Goal: Transaction & Acquisition: Download file/media

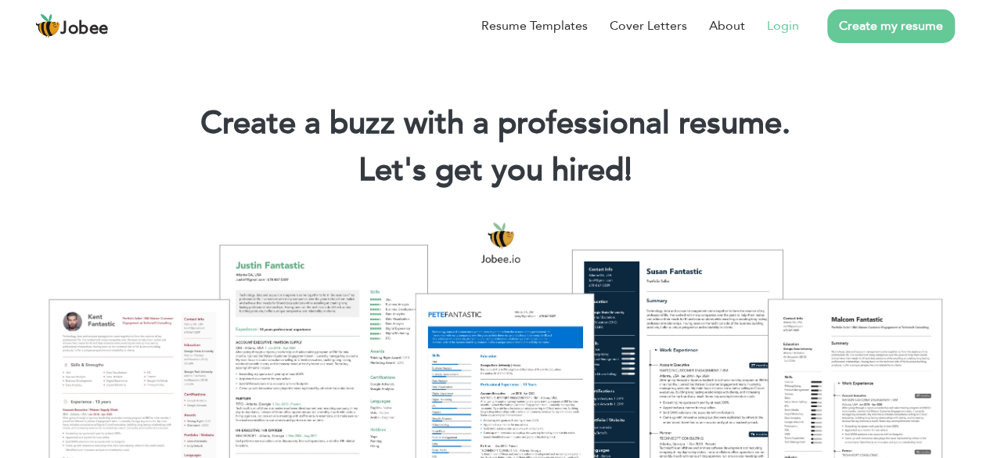
click at [775, 25] on link "Login" at bounding box center [783, 25] width 32 height 19
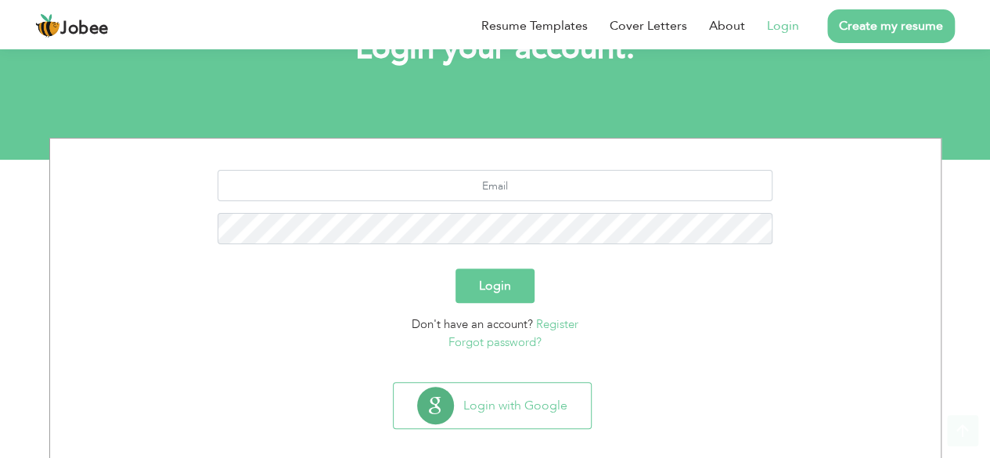
scroll to position [136, 0]
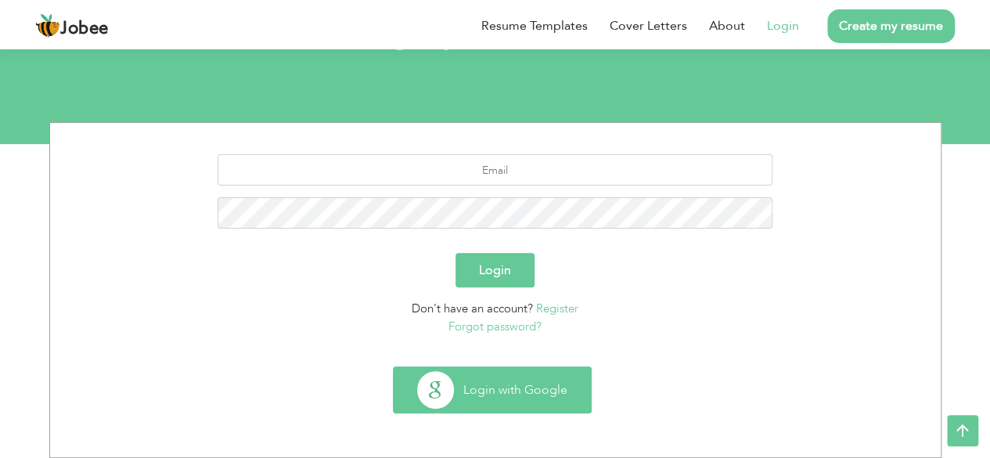
click at [512, 392] on button "Login with Google" at bounding box center [492, 389] width 197 height 45
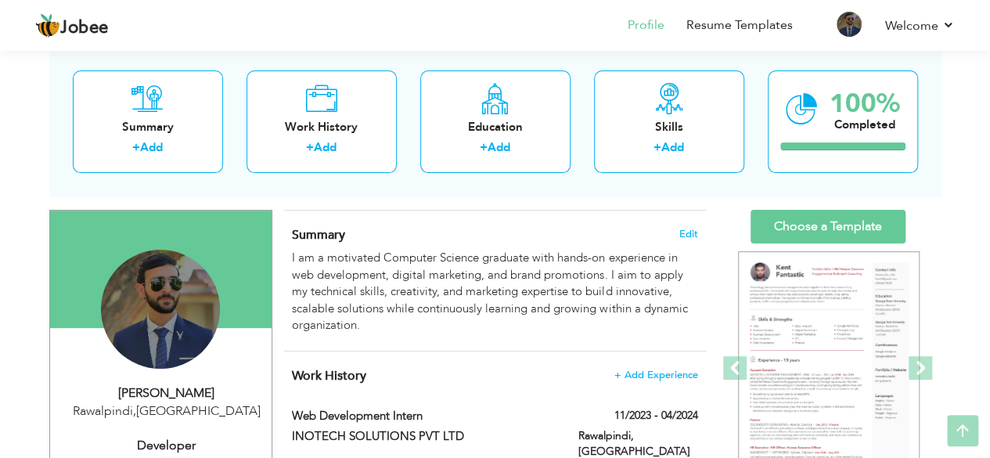
scroll to position [106, 0]
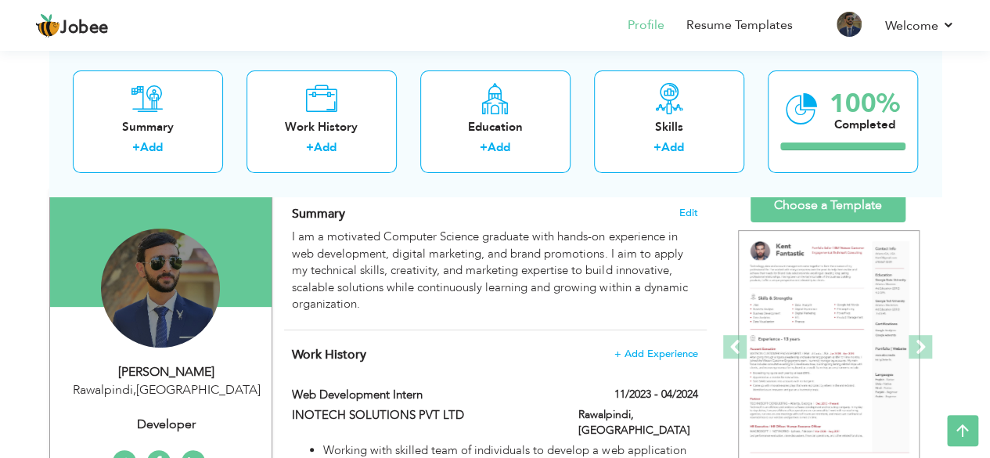
drag, startPoint x: 999, startPoint y: 71, endPoint x: 1001, endPoint y: 100, distance: 29.1
click at [990, 100] on html "Jobee Profile Resume Templates Resume Templates Cover Letters About My Resume W…" at bounding box center [495, 123] width 990 height 458
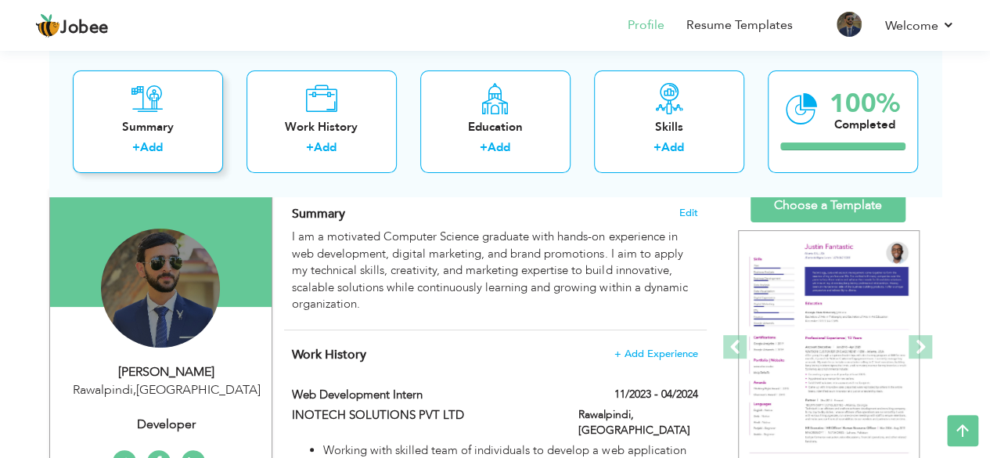
click at [151, 108] on icon at bounding box center [147, 98] width 32 height 31
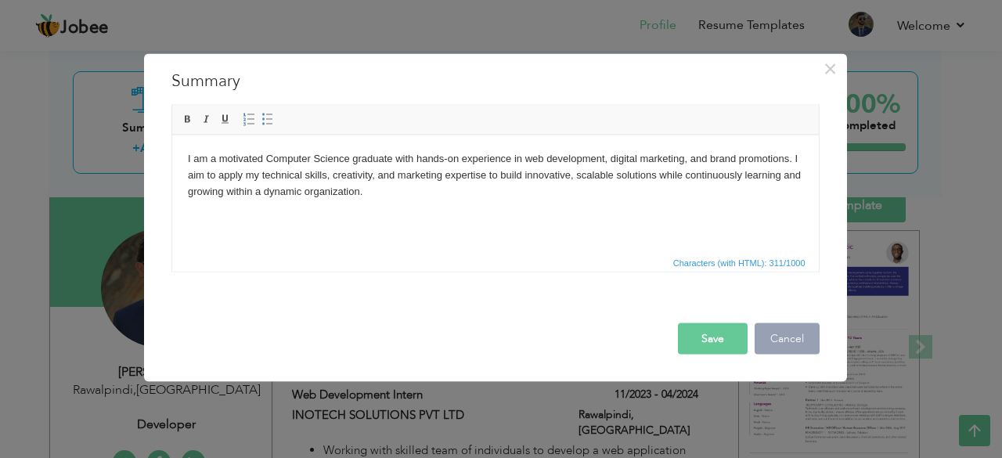
click at [770, 336] on button "Cancel" at bounding box center [786, 337] width 65 height 31
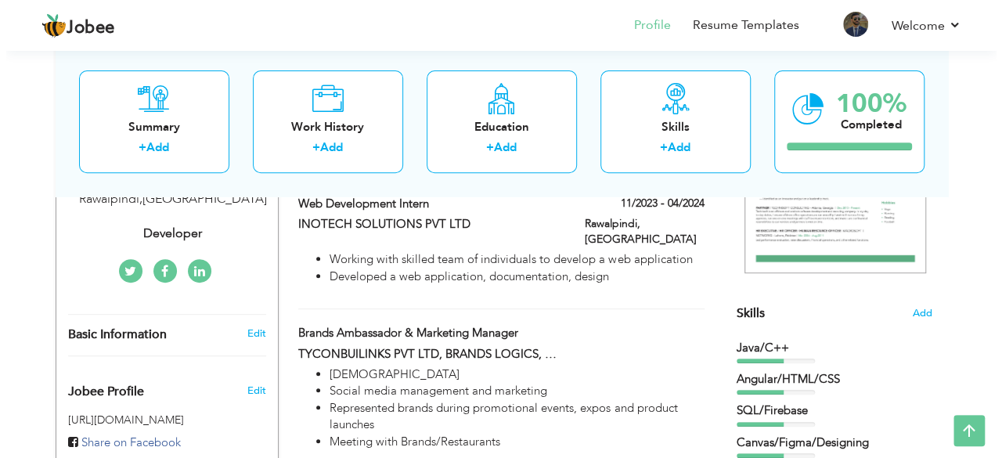
scroll to position [299, 0]
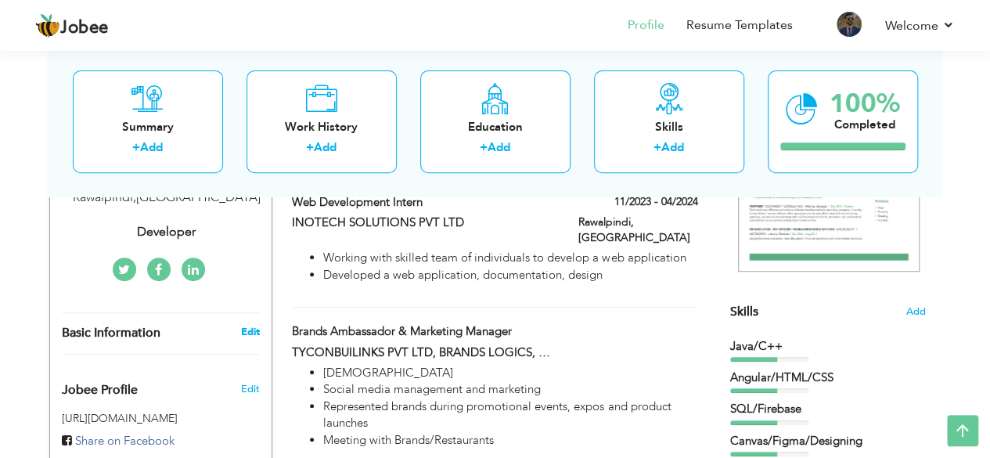
click at [243, 331] on link "Edit" at bounding box center [249, 332] width 19 height 14
type input "Hassan Ali"
type input "Khan"
type input "03175084821"
select select "number:166"
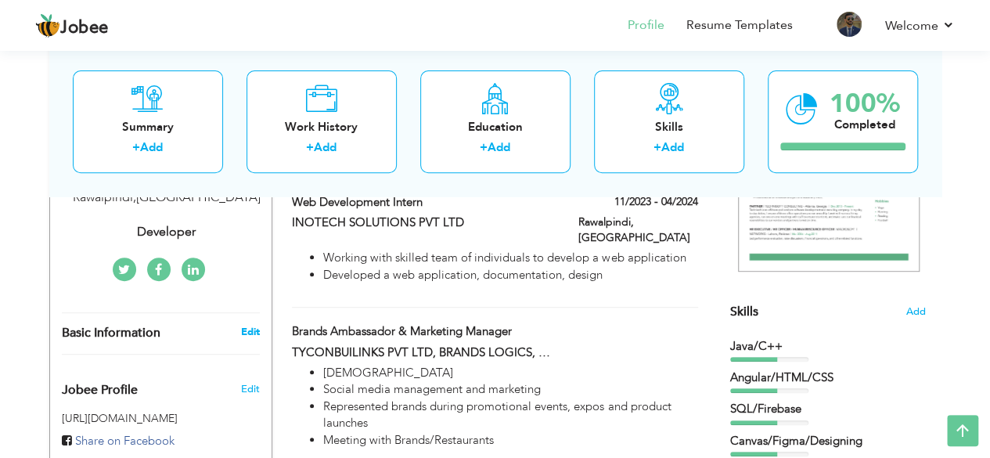
type input "Rawalpindi"
select select "number:1"
type input "Developer"
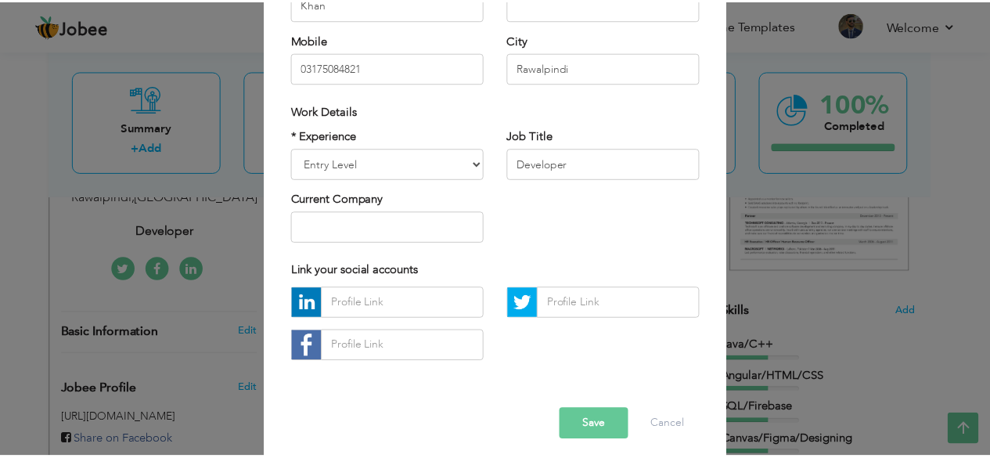
scroll to position [243, 0]
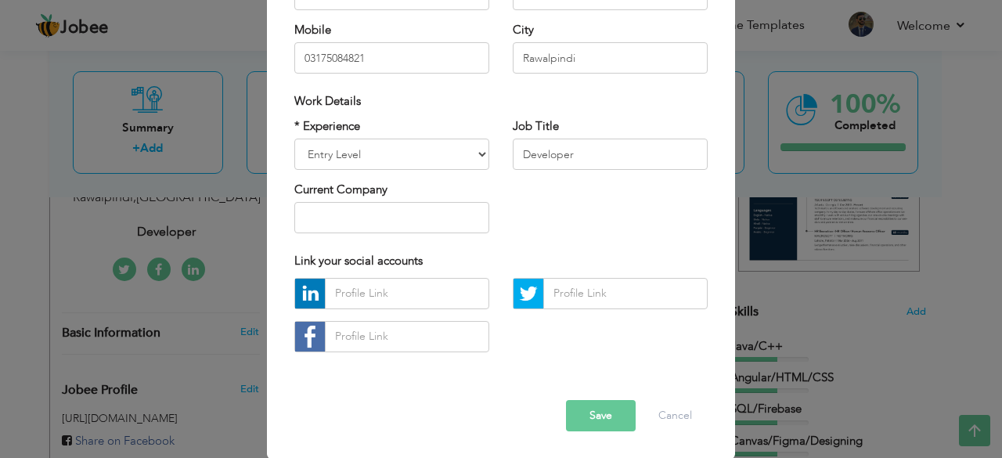
click at [586, 414] on button "Save" at bounding box center [601, 415] width 70 height 31
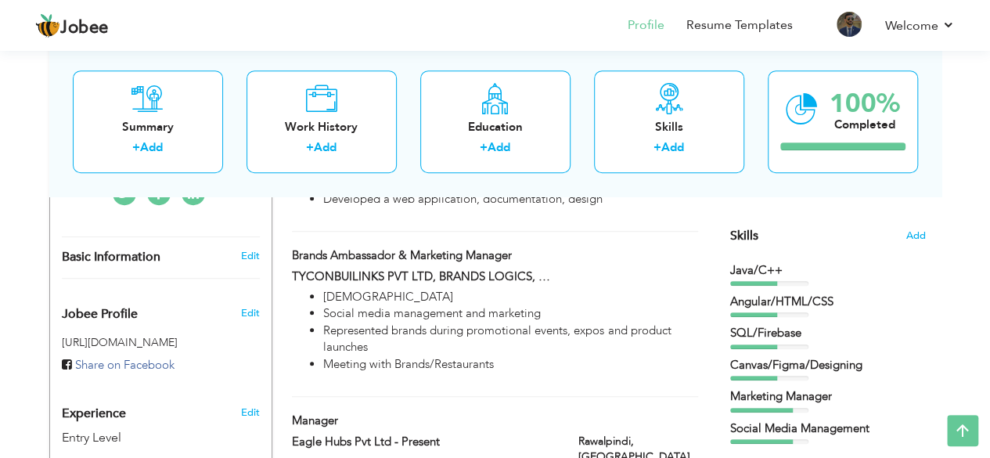
scroll to position [373, 0]
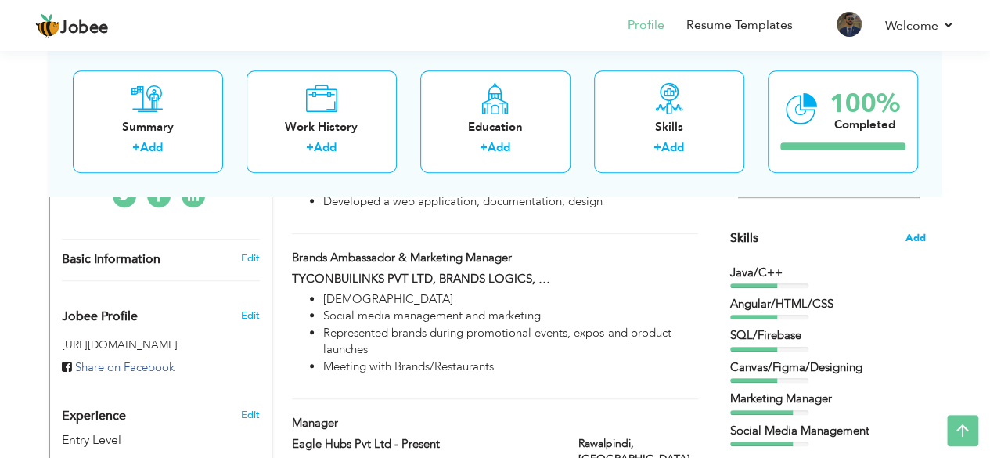
click at [916, 232] on span "Add" at bounding box center [916, 238] width 20 height 15
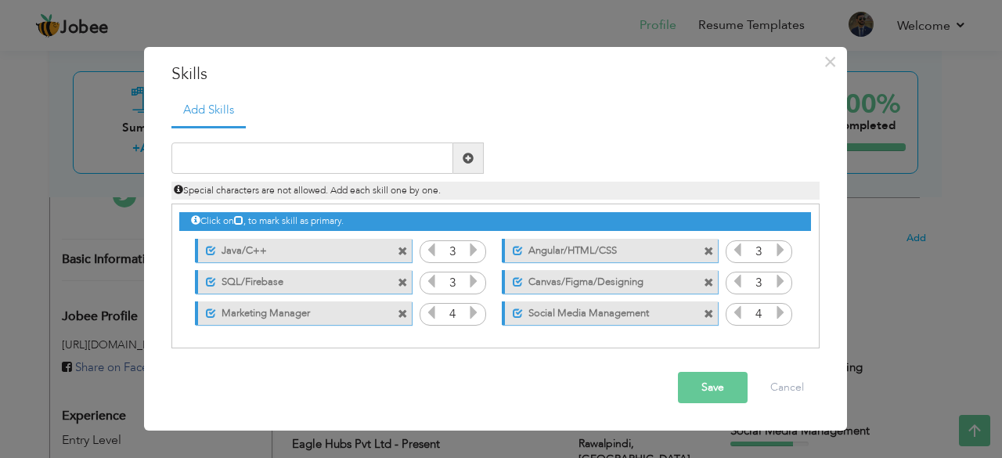
click at [255, 279] on label "SQL/Firebase" at bounding box center [294, 280] width 156 height 20
click at [208, 279] on span at bounding box center [208, 282] width 10 height 10
click at [239, 247] on label "Java/C++" at bounding box center [294, 249] width 156 height 20
click at [244, 250] on label "Java/C++" at bounding box center [292, 249] width 158 height 20
click at [244, 250] on label "Java/C++" at bounding box center [294, 249] width 156 height 20
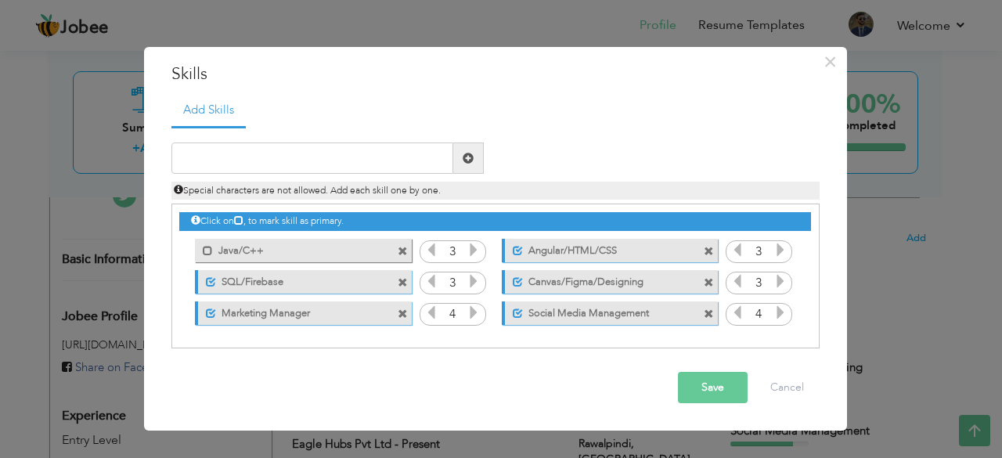
click at [244, 250] on label "Java/C++" at bounding box center [292, 249] width 158 height 20
click at [245, 164] on input "text" at bounding box center [312, 157] width 282 height 31
type input "python"
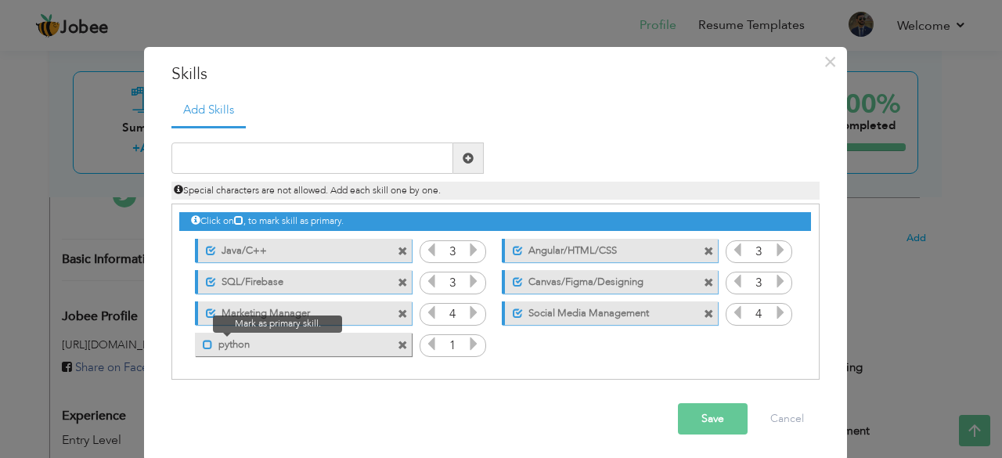
click at [203, 344] on span at bounding box center [208, 345] width 10 height 10
click at [471, 348] on icon at bounding box center [473, 344] width 14 height 14
click at [429, 345] on icon at bounding box center [431, 344] width 14 height 14
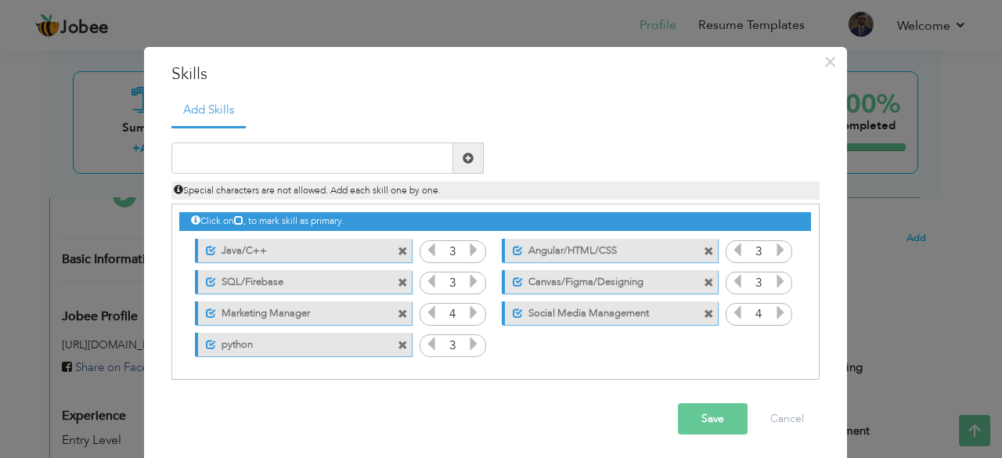
click at [721, 423] on button "Save" at bounding box center [713, 418] width 70 height 31
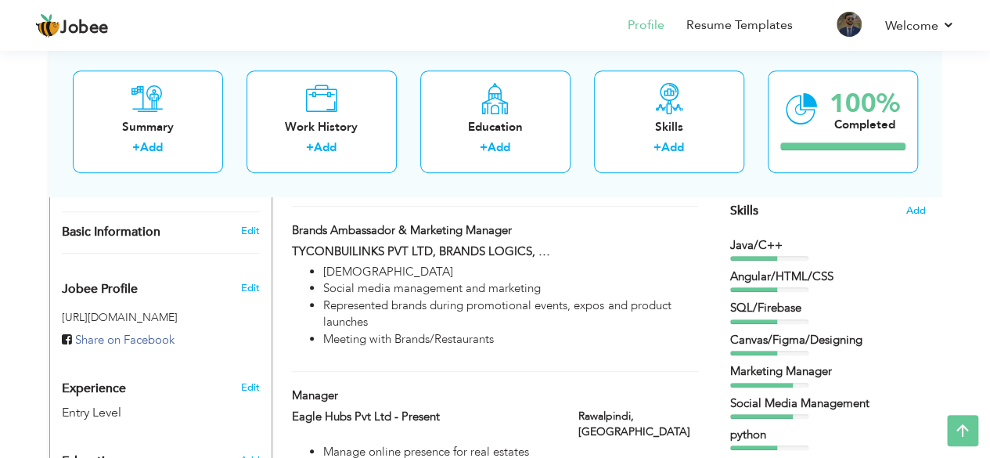
scroll to position [388, 0]
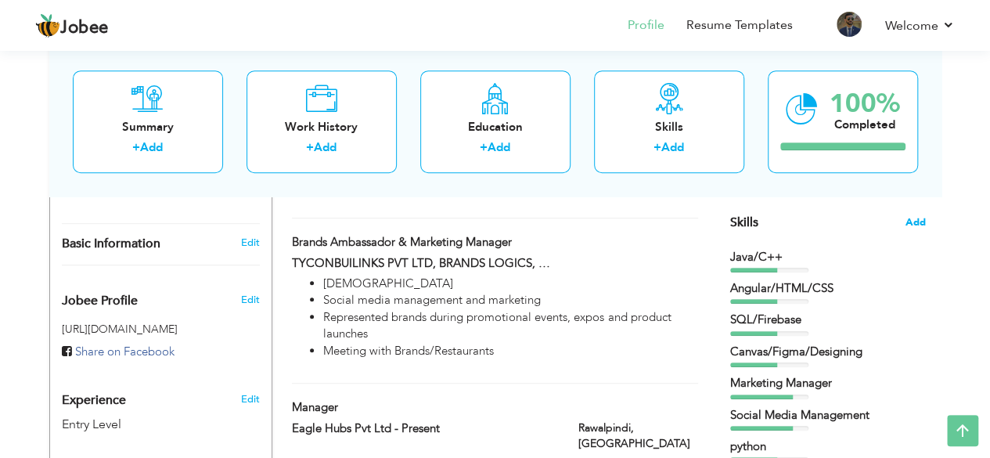
click at [920, 215] on span "Add" at bounding box center [916, 222] width 20 height 15
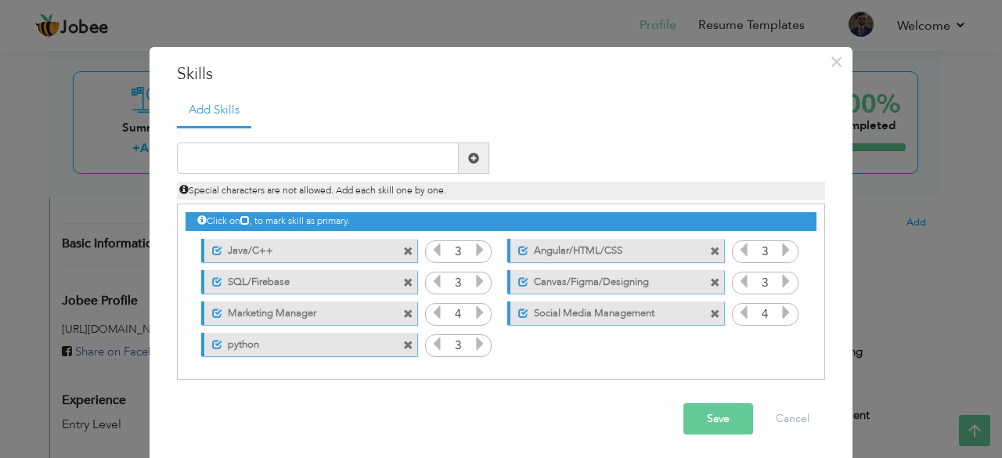
click at [405, 345] on span at bounding box center [408, 345] width 10 height 10
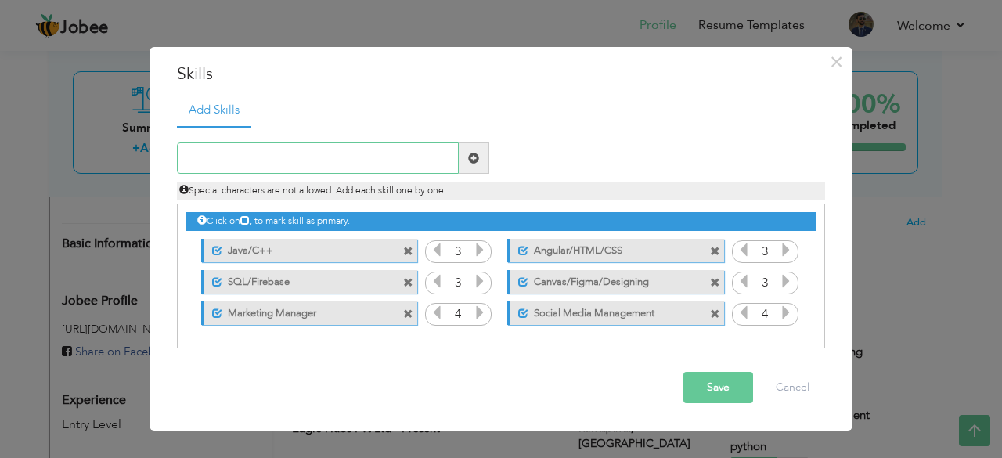
click at [251, 162] on input "text" at bounding box center [318, 157] width 282 height 31
type input "Python"
click at [728, 384] on button "Save" at bounding box center [718, 387] width 70 height 31
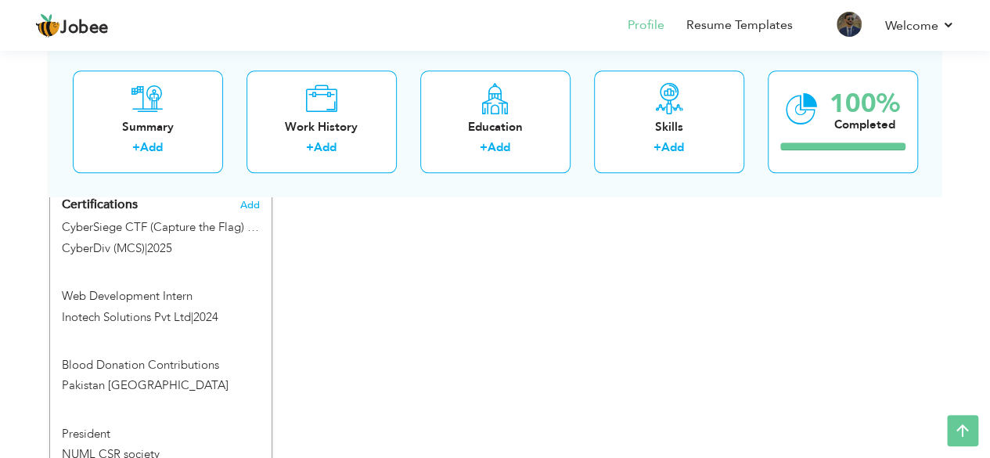
scroll to position [927, 0]
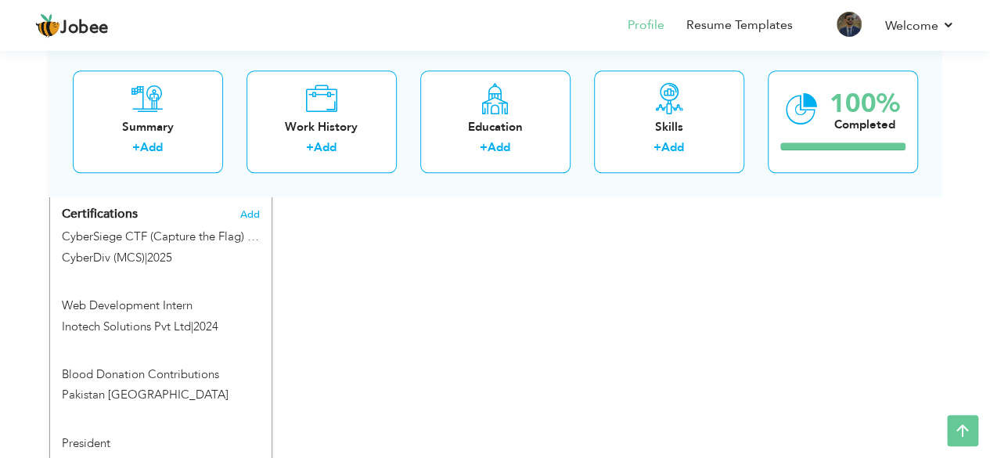
click at [250, 193] on div "Summary + Add Work History + Add Education + Add Skills + Add 100% Completed" at bounding box center [495, 121] width 892 height 149
click at [249, 209] on span "Add" at bounding box center [249, 214] width 20 height 11
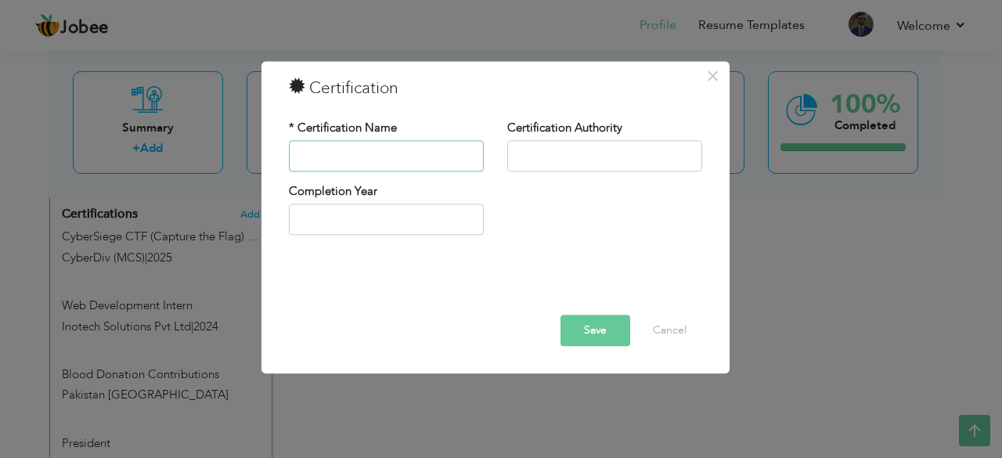
click at [332, 156] on input "text" at bounding box center [386, 155] width 195 height 31
click at [668, 337] on button "Cancel" at bounding box center [669, 330] width 65 height 31
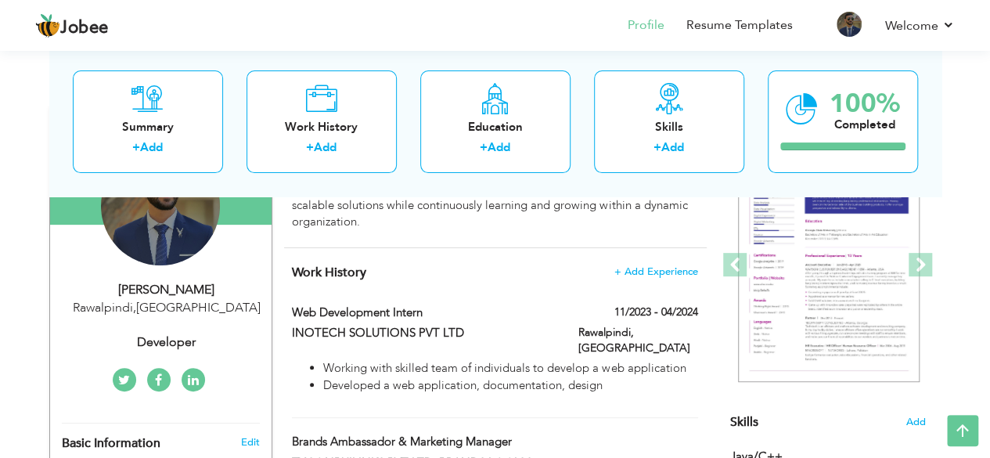
scroll to position [174, 0]
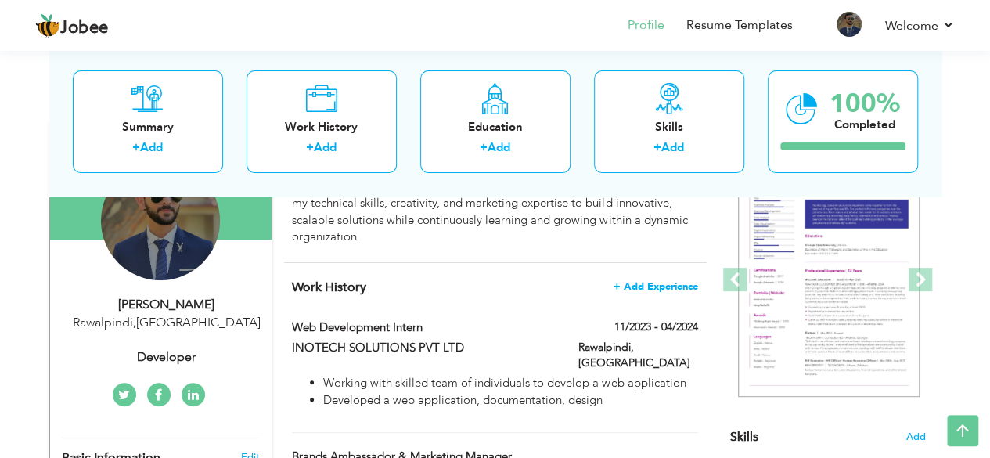
click at [642, 283] on span "+ Add Experience" at bounding box center [656, 286] width 85 height 11
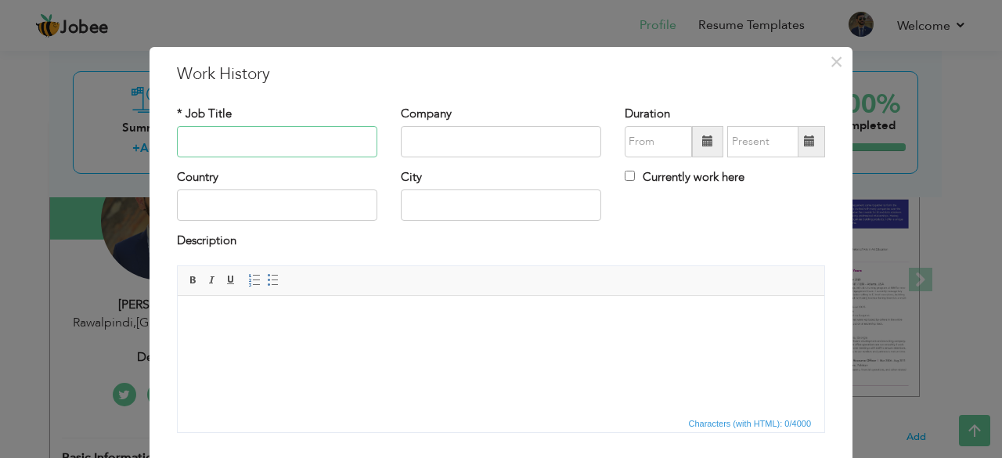
click at [232, 143] on input "text" at bounding box center [277, 141] width 200 height 31
click at [837, 63] on button "×" at bounding box center [835, 61] width 25 height 25
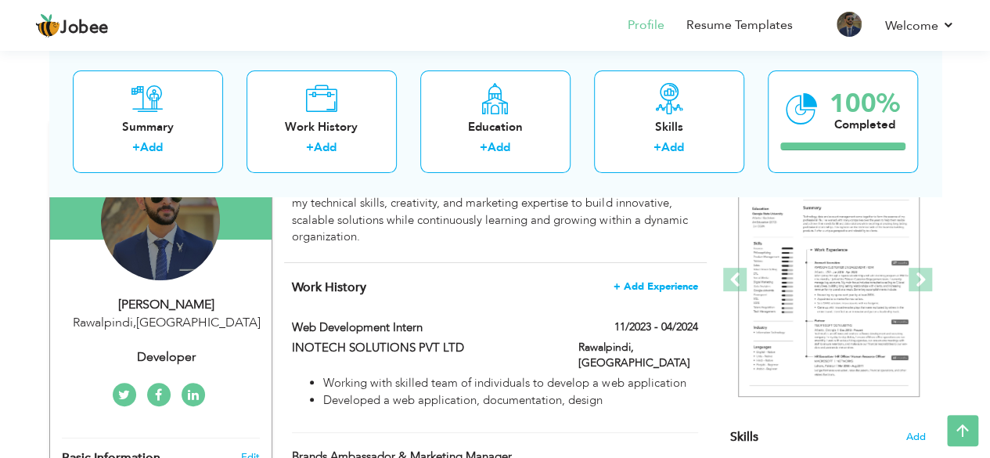
click at [653, 281] on span "+ Add Experience" at bounding box center [656, 286] width 85 height 11
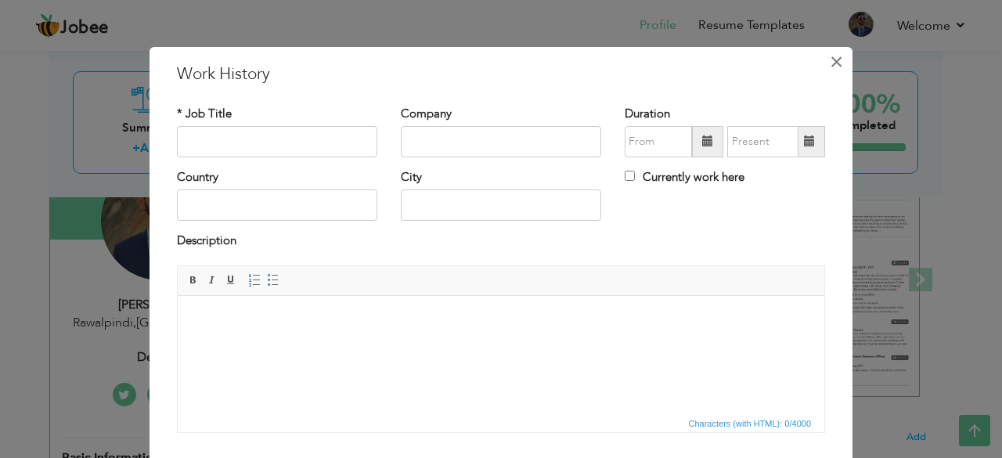
click at [837, 59] on button "×" at bounding box center [835, 61] width 25 height 25
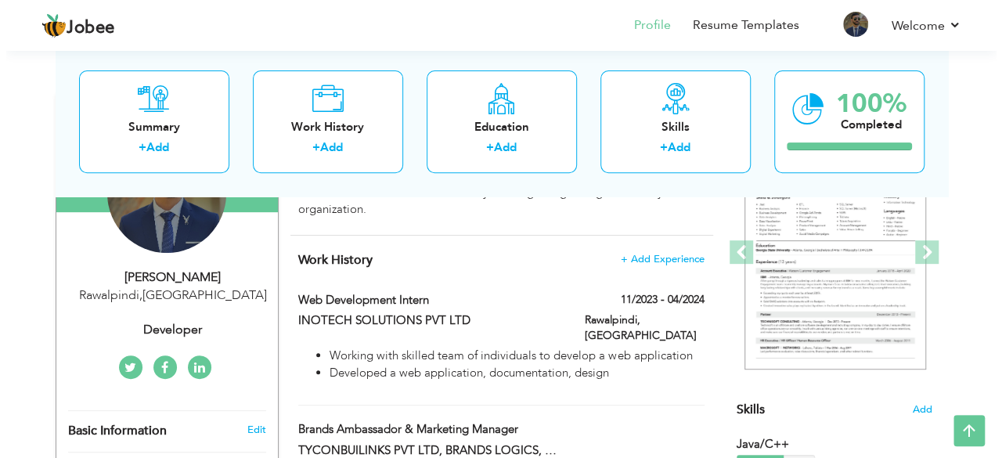
scroll to position [161, 0]
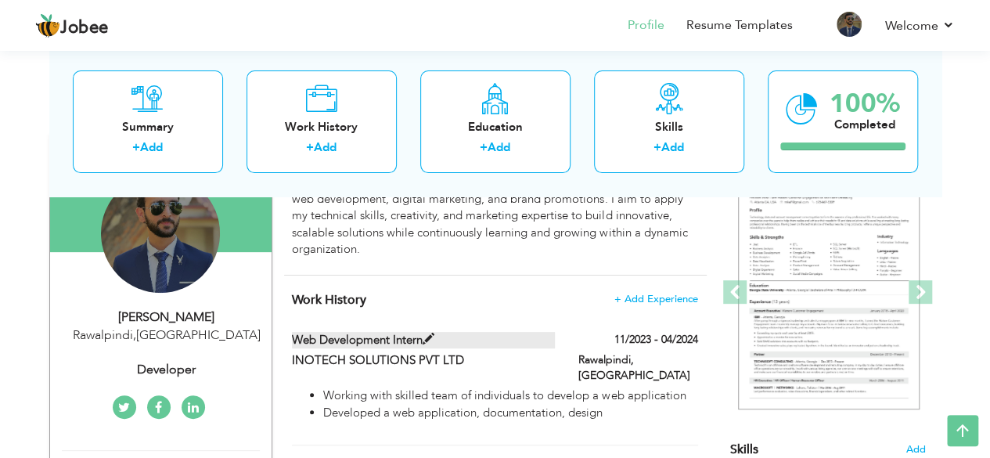
click at [415, 337] on label "Web development intern" at bounding box center [423, 340] width 263 height 16
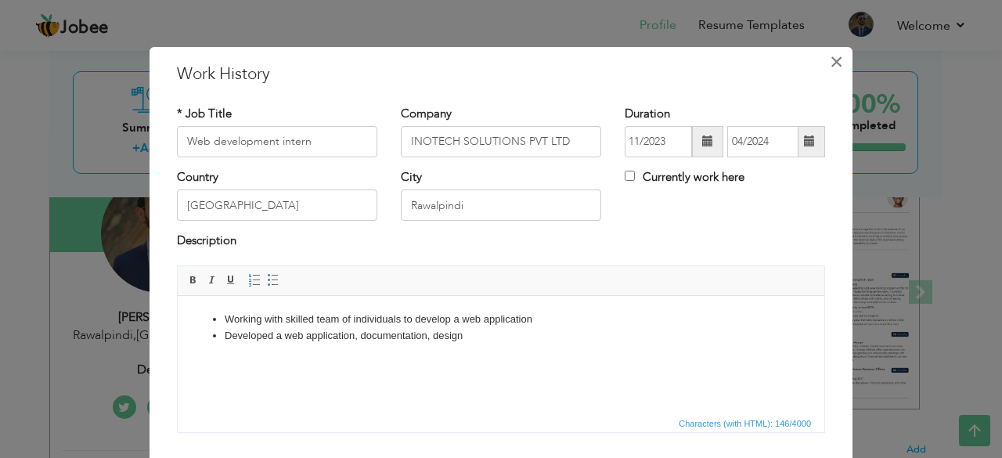
click at [830, 60] on span "×" at bounding box center [836, 62] width 13 height 28
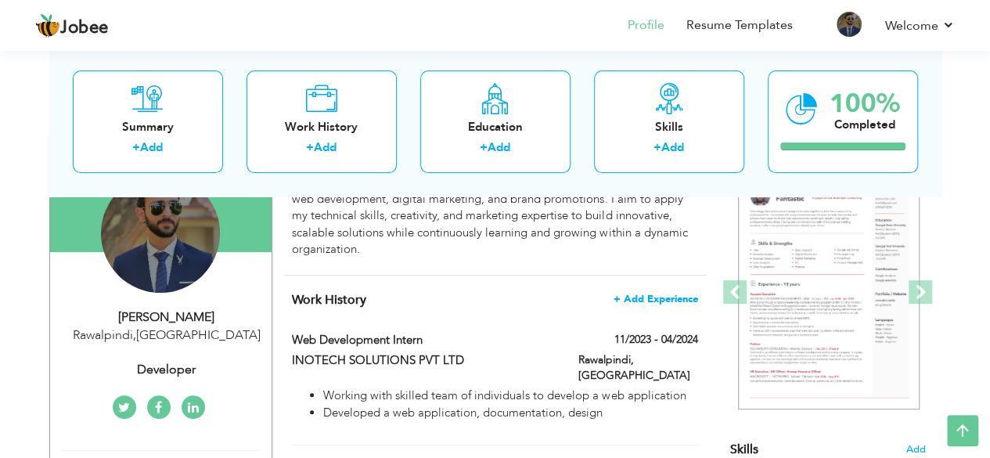
click at [674, 298] on span "+ Add Experience" at bounding box center [656, 298] width 85 height 11
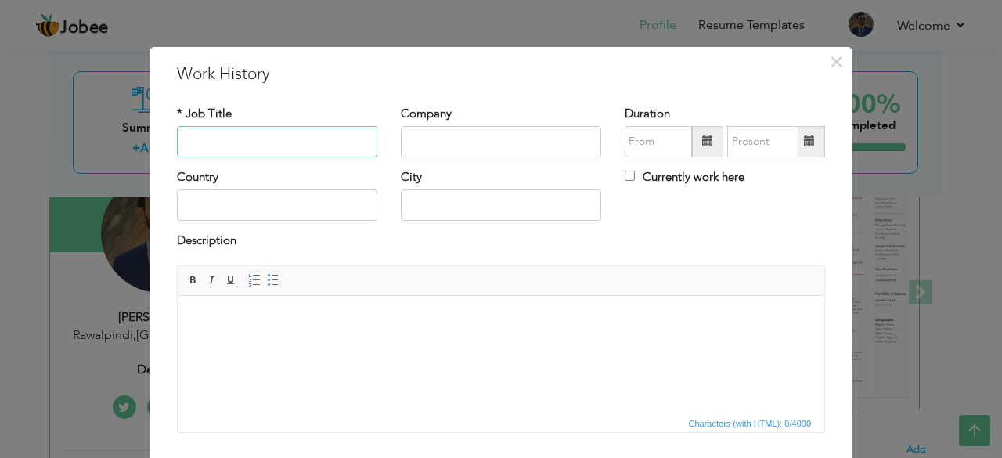
click at [247, 143] on input "text" at bounding box center [277, 141] width 200 height 31
type input "c"
type input "C"
click at [265, 140] on input "Python Course" at bounding box center [277, 141] width 200 height 31
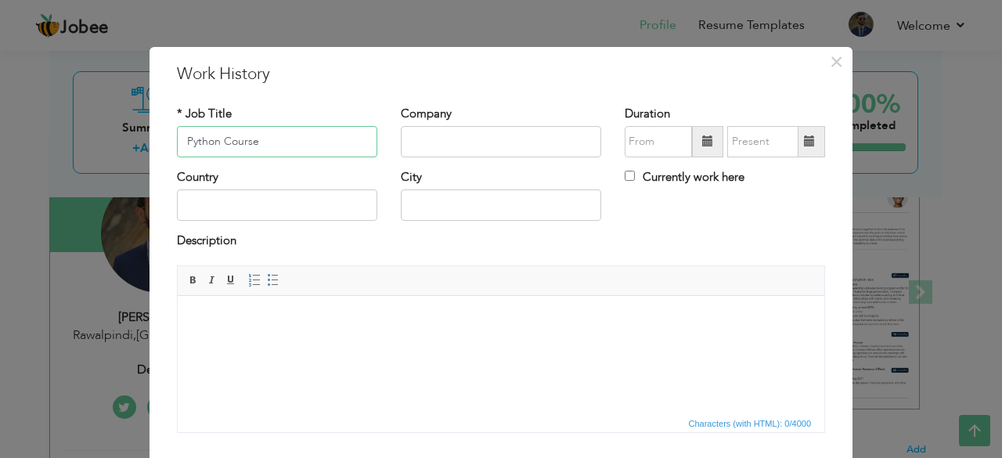
click at [265, 140] on input "Python Course" at bounding box center [277, 141] width 200 height 31
paste input "Python Essentials 1"
type input "Python Essentials 1"
click at [430, 135] on input "text" at bounding box center [501, 141] width 200 height 31
paste input "[PERSON_NAME][GEOGRAPHIC_DATA]"
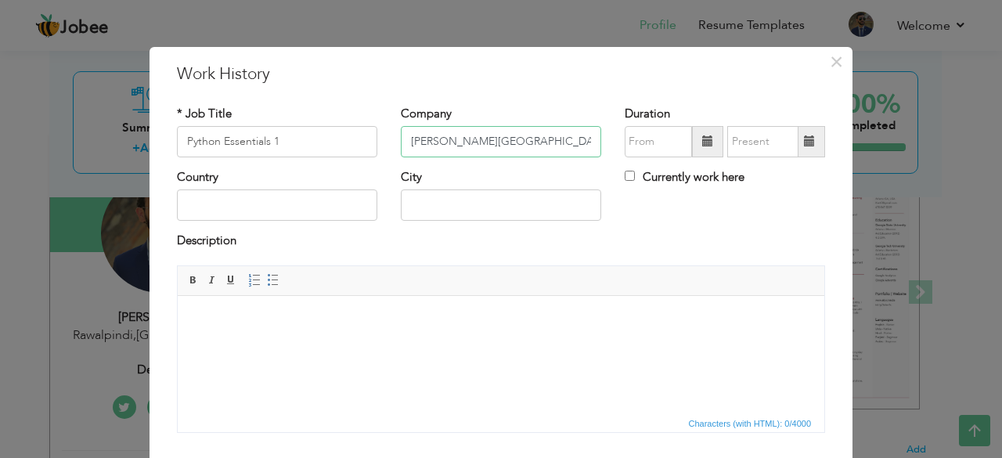
type input "[PERSON_NAME][GEOGRAPHIC_DATA]"
click at [232, 210] on input "text" at bounding box center [277, 204] width 200 height 31
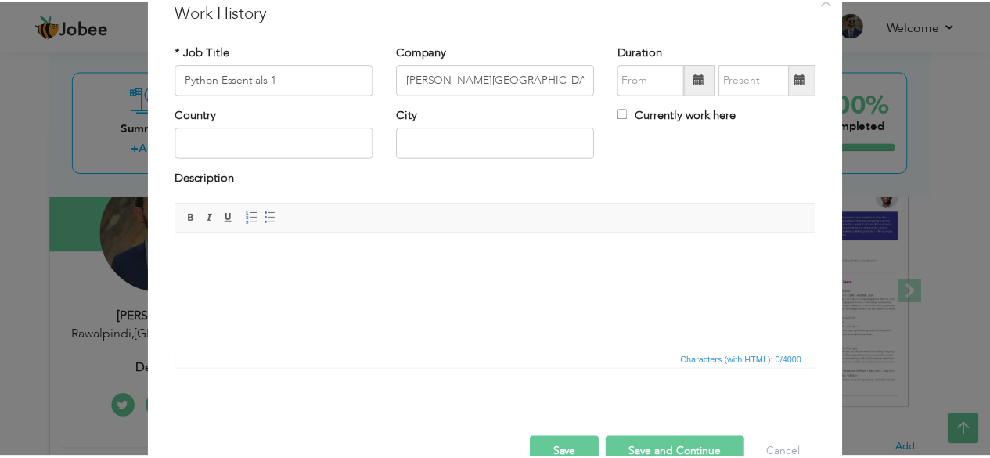
scroll to position [66, 0]
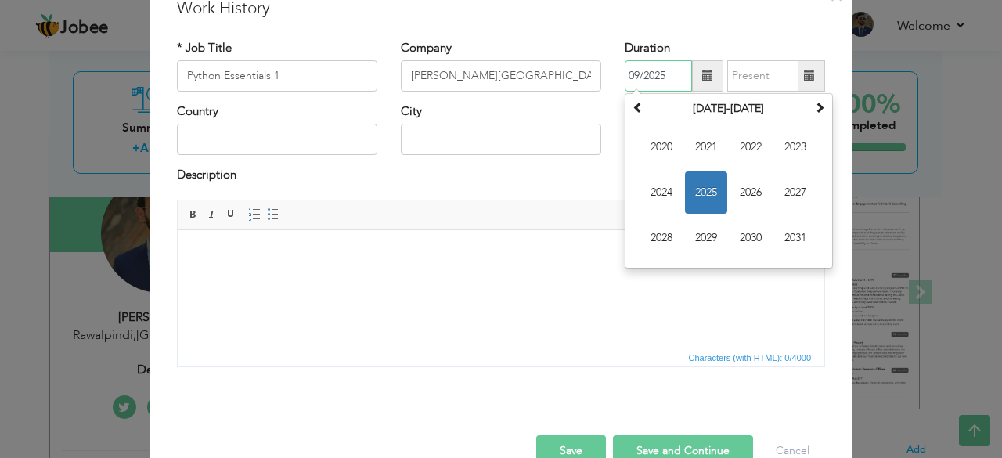
click at [646, 76] on input "09/2025" at bounding box center [658, 75] width 67 height 31
click at [700, 190] on span "2025" at bounding box center [706, 192] width 42 height 42
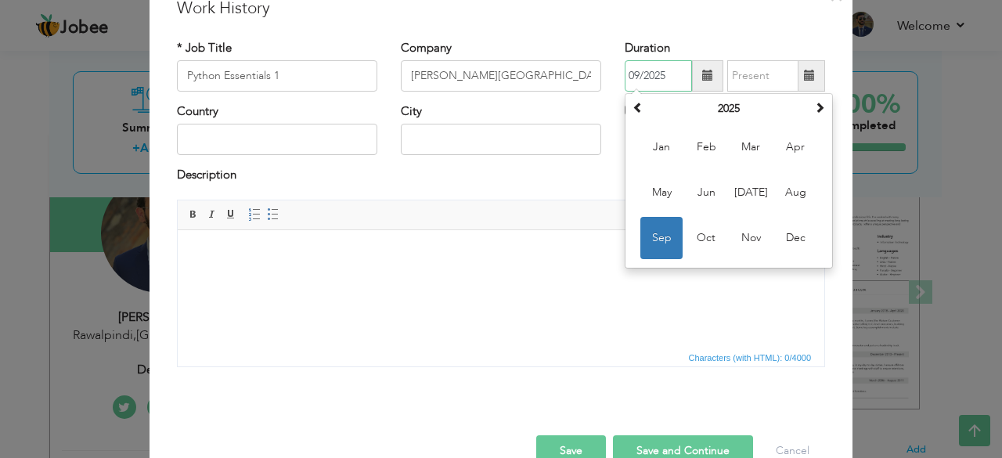
click at [633, 77] on input "09/2025" at bounding box center [658, 75] width 67 height 31
type input "08/2025"
type input "09/2025"
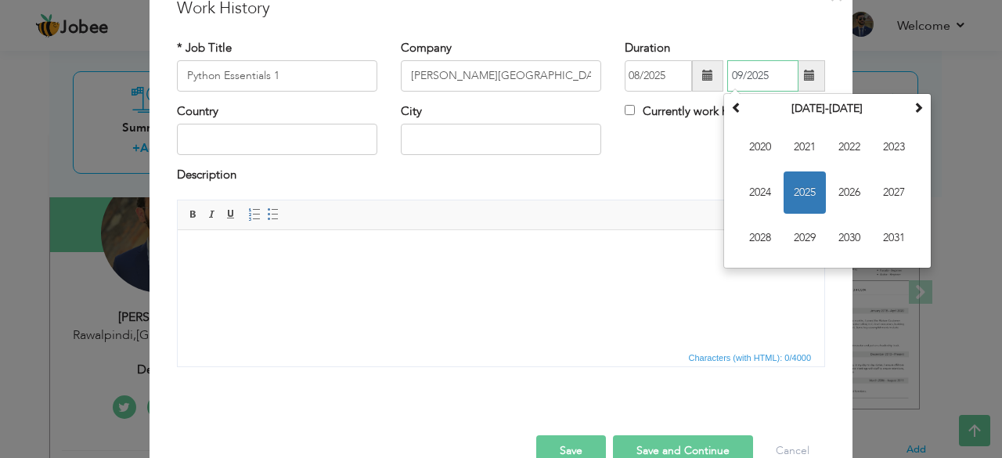
click at [738, 68] on input "09/2025" at bounding box center [762, 75] width 71 height 31
click at [794, 203] on span "2025" at bounding box center [804, 192] width 42 height 42
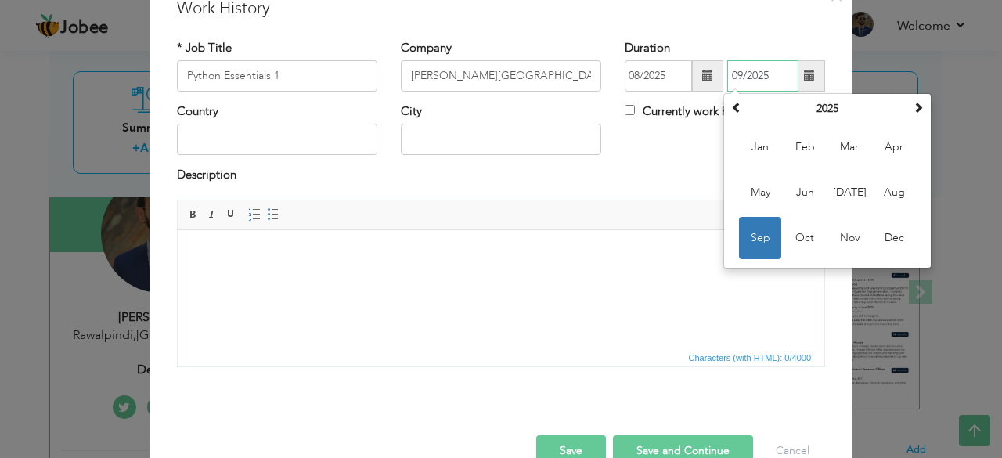
drag, startPoint x: 756, startPoint y: 242, endPoint x: 582, endPoint y: 7, distance: 292.1
click at [756, 242] on span "Sep" at bounding box center [760, 238] width 42 height 42
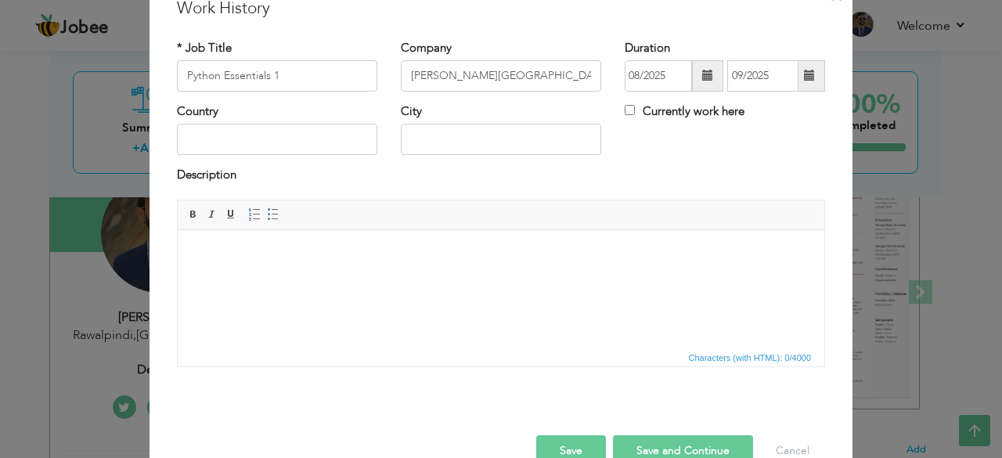
click at [576, 444] on button "Save" at bounding box center [571, 450] width 70 height 31
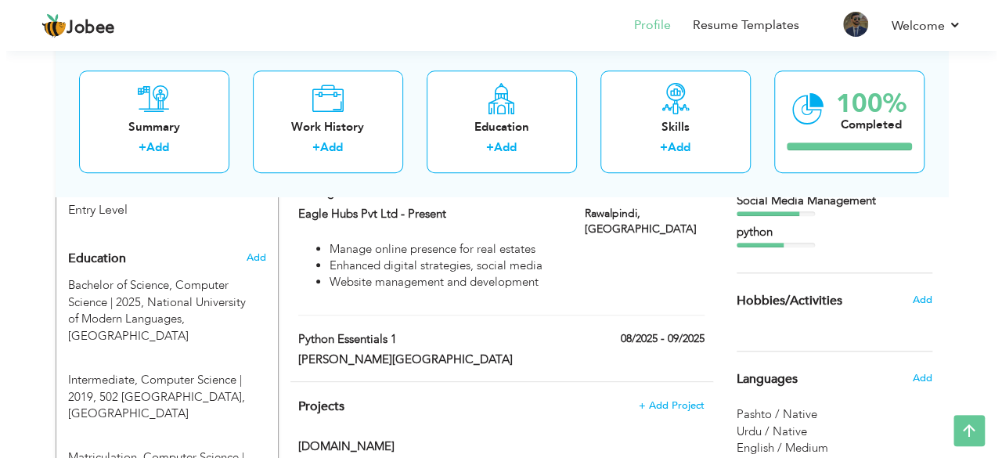
scroll to position [610, 0]
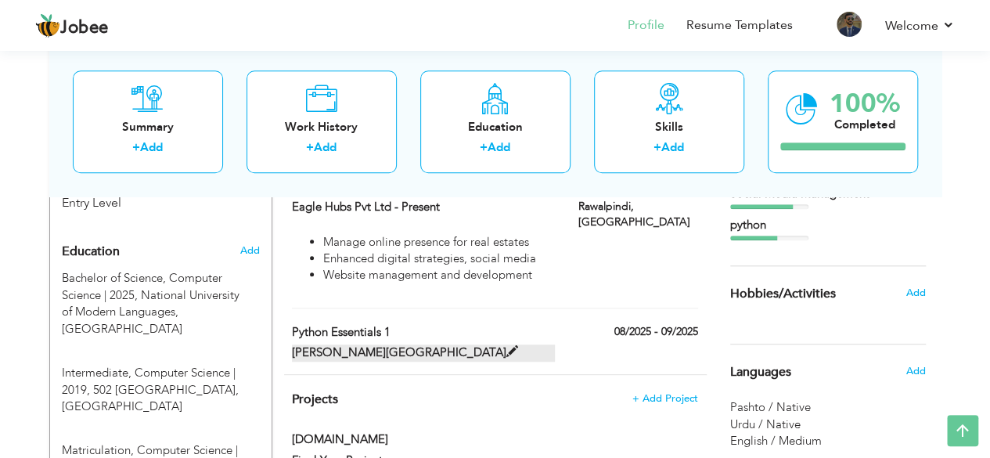
click at [506, 346] on span at bounding box center [512, 352] width 12 height 12
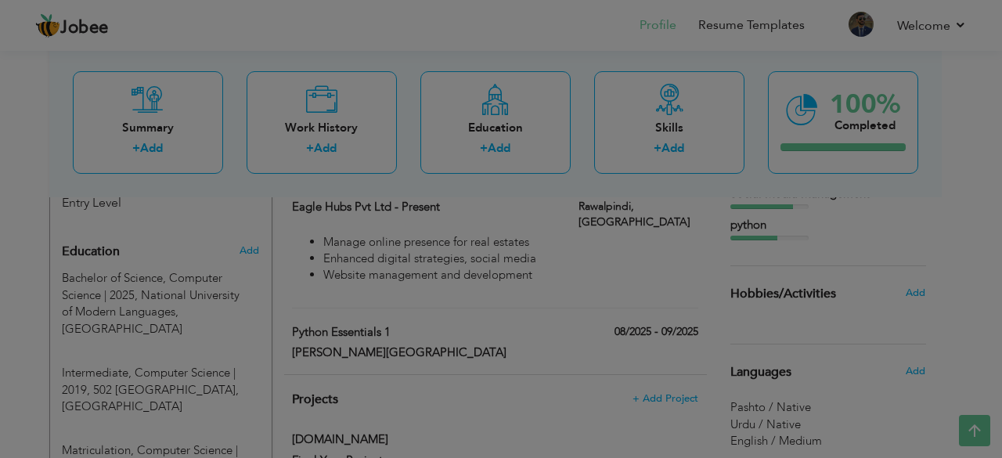
scroll to position [0, 0]
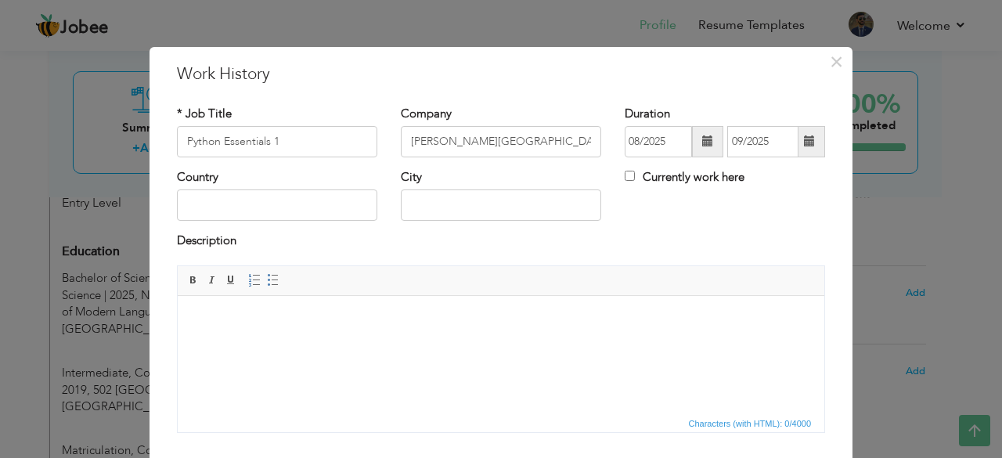
click at [261, 326] on body at bounding box center [500, 319] width 615 height 16
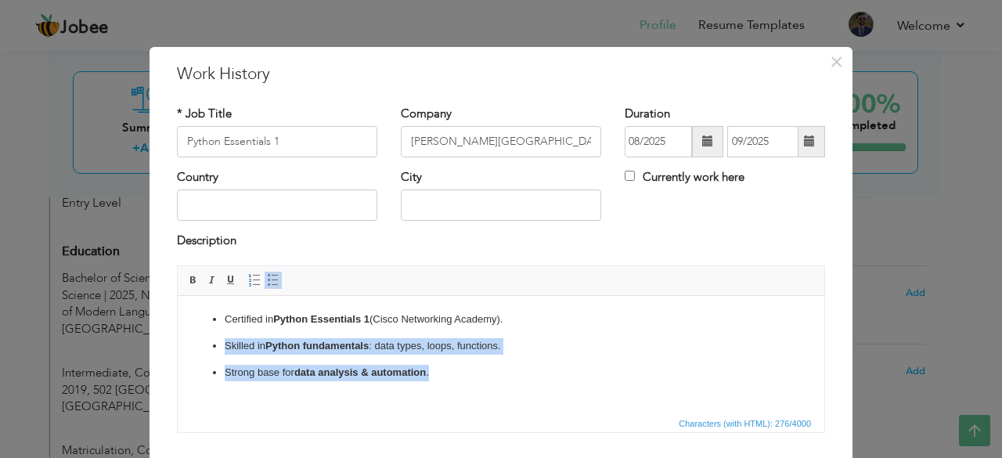
drag, startPoint x: 383, startPoint y: 370, endPoint x: 221, endPoint y: 348, distance: 163.5
click at [221, 348] on html "Certified in Python Essentials 1 (Cisco Networking Academy). Skilled in Python …" at bounding box center [501, 345] width 646 height 100
click at [453, 387] on html "Certified in Python Essentials 1 (Cisco Networking Academy). Skilled in Python …" at bounding box center [501, 345] width 646 height 100
click at [447, 374] on p "Strong base for data analysis & automation ." at bounding box center [501, 372] width 553 height 16
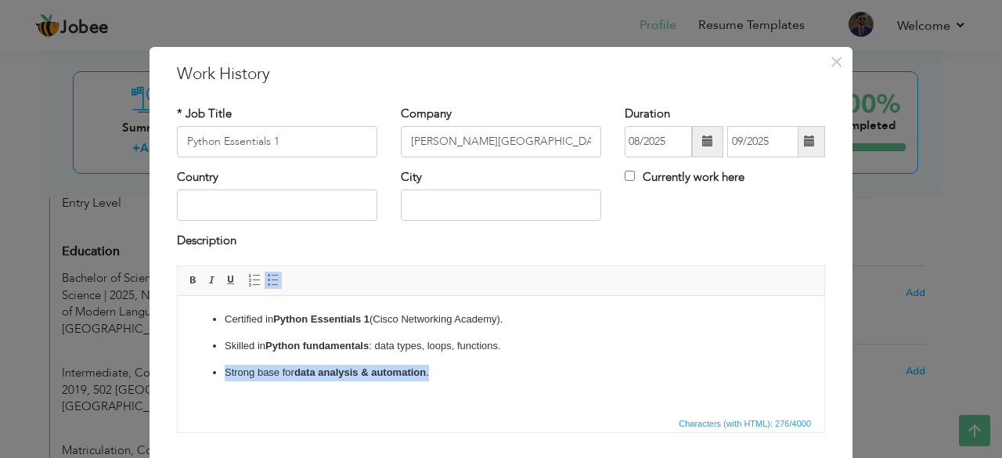
drag, startPoint x: 451, startPoint y: 368, endPoint x: 346, endPoint y: 664, distance: 314.6
click at [178, 370] on html "Certified in Python Essentials 1 (Cisco Networking Academy). Skilled in Python …" at bounding box center [501, 345] width 646 height 100
drag, startPoint x: 987, startPoint y: 282, endPoint x: 981, endPoint y: 357, distance: 75.3
click at [987, 353] on div "× Work History * Job Title Python Essentials 1 Company Adan Institute of Techno…" at bounding box center [501, 229] width 1002 height 458
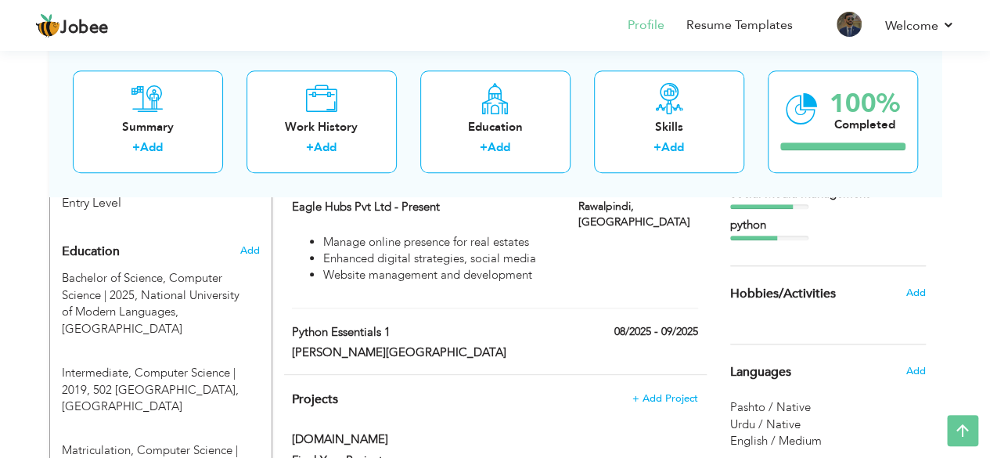
click at [364, 324] on div "Python Essentials 1" at bounding box center [423, 334] width 286 height 20
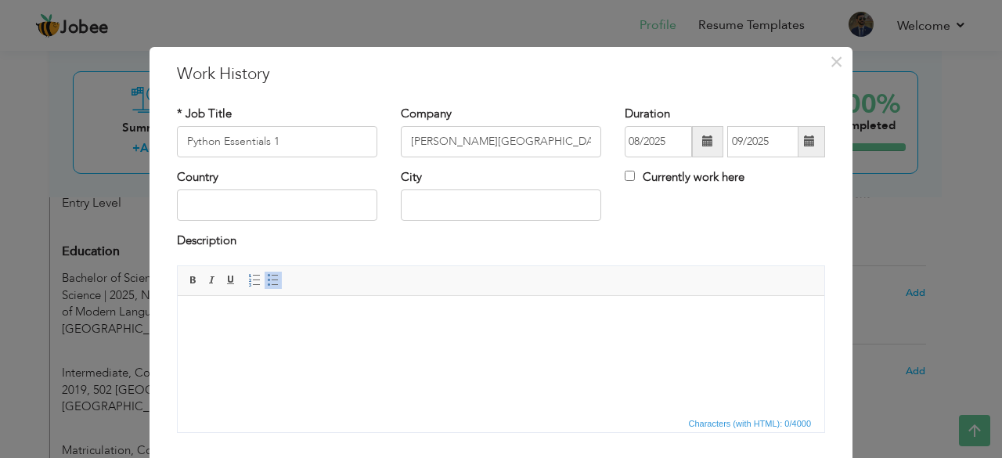
click at [287, 325] on body at bounding box center [500, 319] width 615 height 16
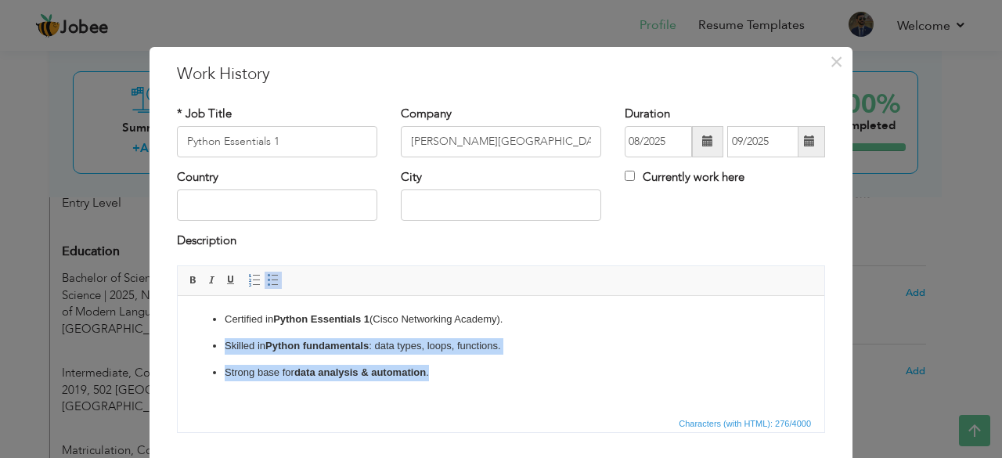
drag, startPoint x: 441, startPoint y: 379, endPoint x: 203, endPoint y: 352, distance: 239.4
click at [203, 352] on ul "Certified in Python Essentials 1 (Cisco Networking Academy). Skilled in Python …" at bounding box center [500, 345] width 615 height 69
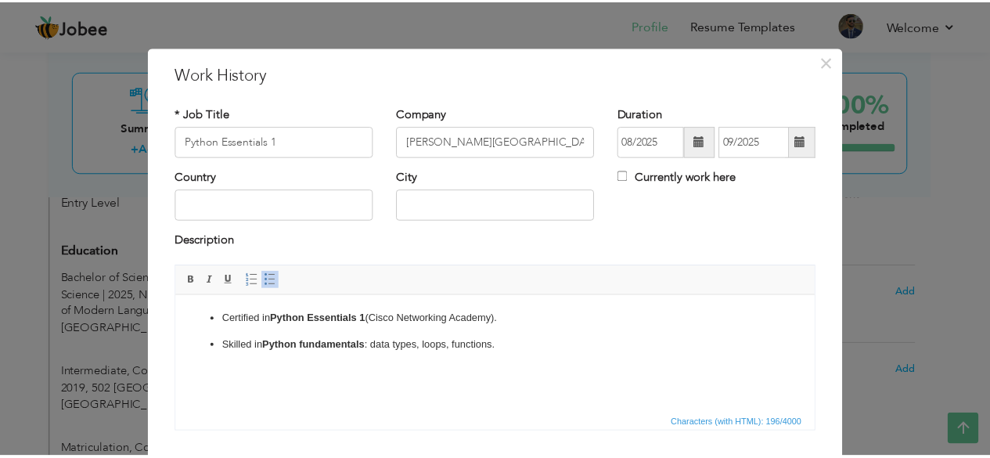
scroll to position [100, 0]
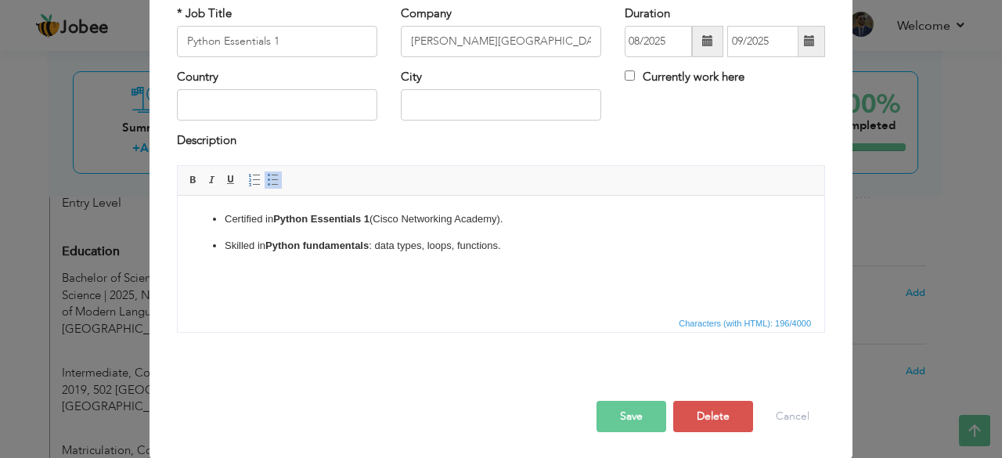
click at [628, 419] on button "Save" at bounding box center [631, 416] width 70 height 31
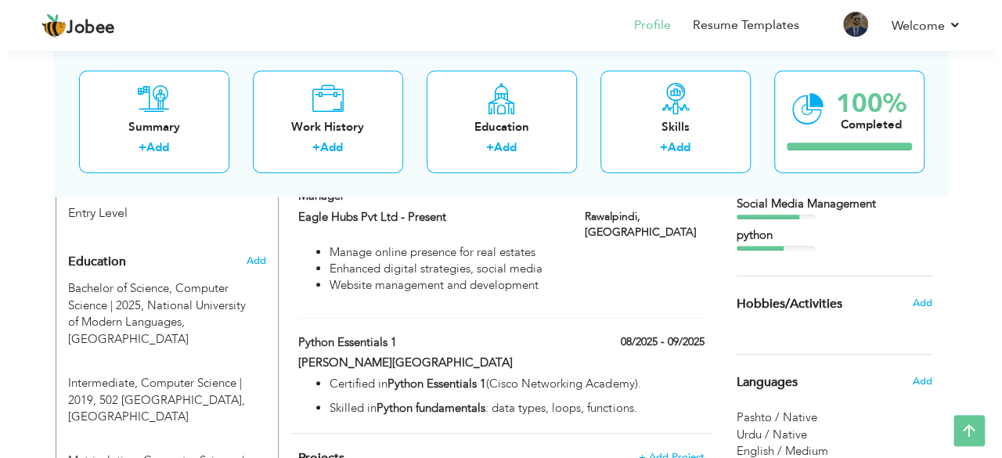
scroll to position [610, 0]
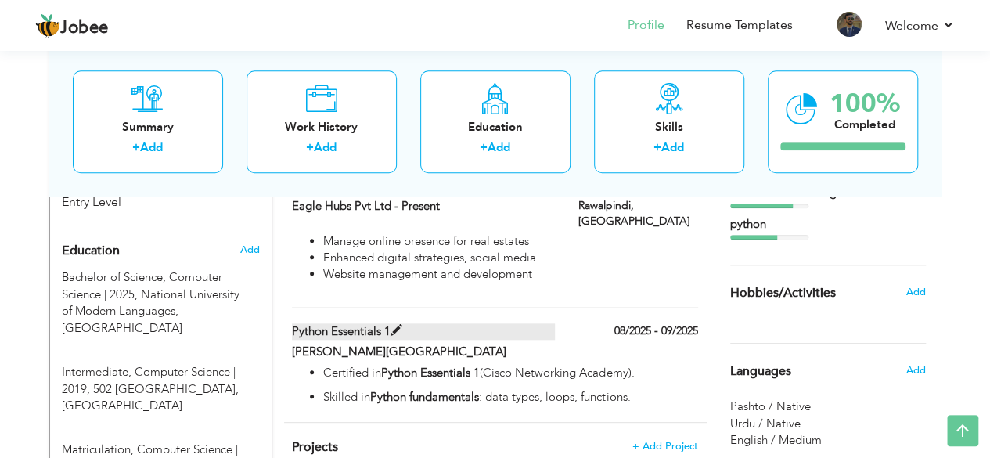
click at [383, 323] on label "Python Essentials 1" at bounding box center [423, 331] width 263 height 16
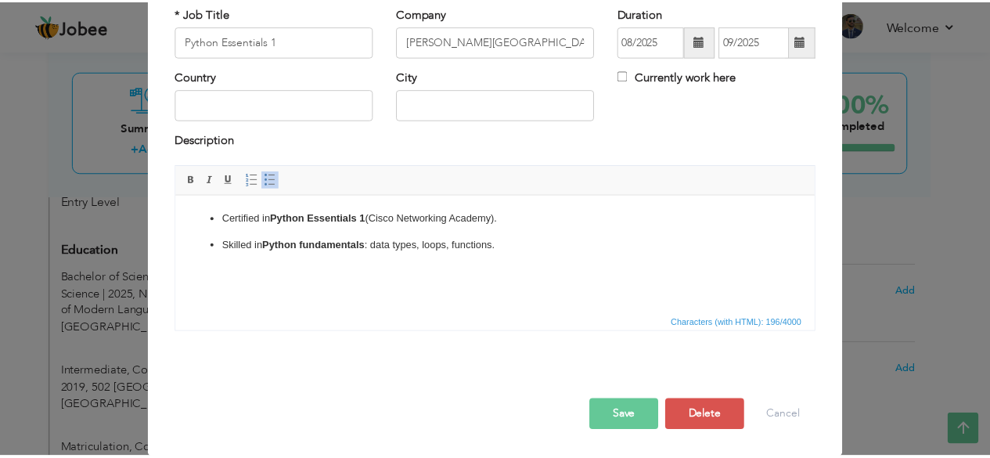
scroll to position [0, 0]
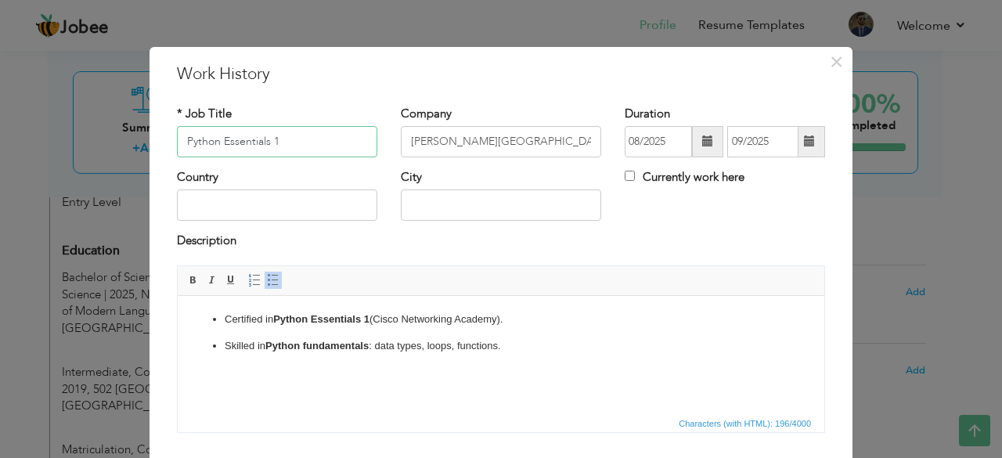
drag, startPoint x: 292, startPoint y: 142, endPoint x: 89, endPoint y: 166, distance: 204.1
click at [89, 166] on div "× Work History * Job Title Python Essentials 1 Company Adan Institute of Techno…" at bounding box center [501, 229] width 1002 height 458
click at [830, 67] on span "×" at bounding box center [836, 62] width 13 height 28
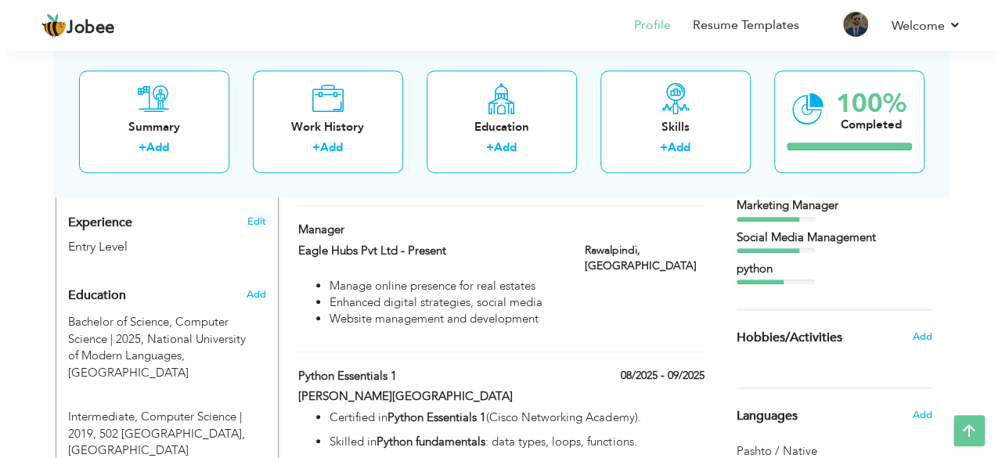
scroll to position [596, 0]
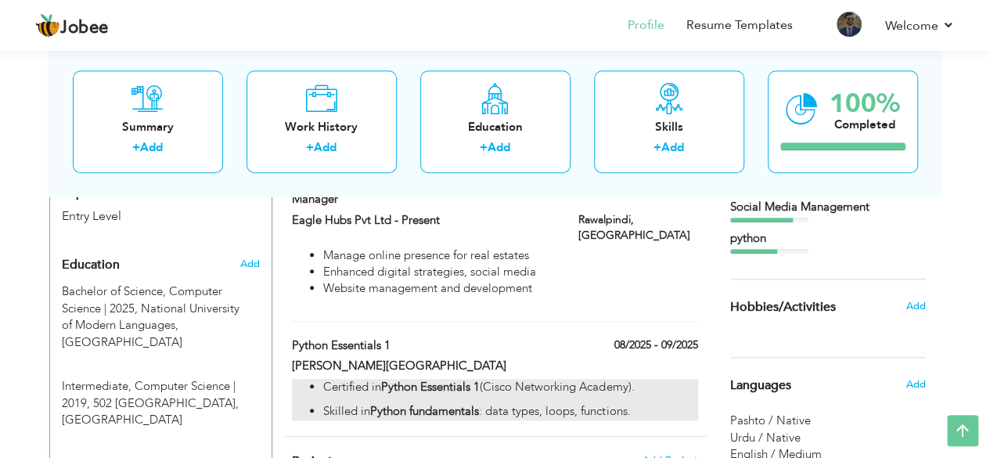
click at [504, 379] on p "Certified in Python Essentials 1 (Cisco Networking Academy)." at bounding box center [510, 387] width 374 height 16
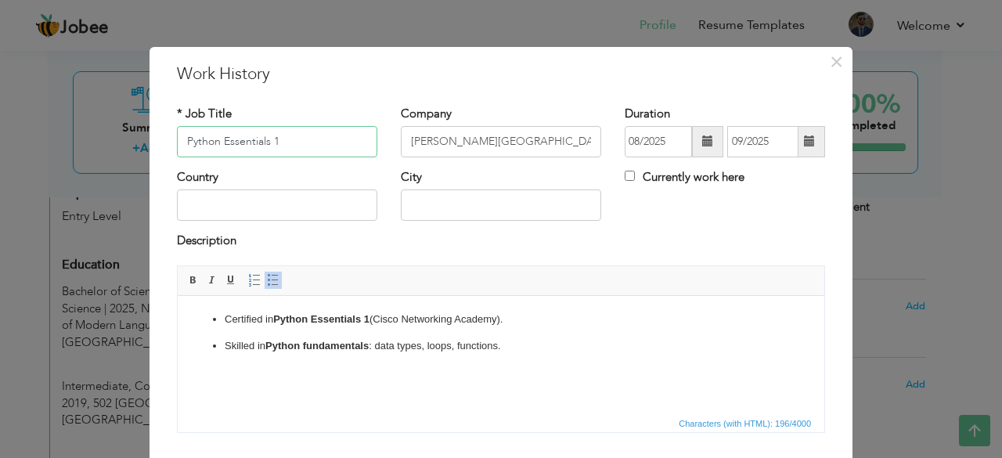
click at [279, 140] on input "Python Essentials 1" at bounding box center [277, 141] width 200 height 31
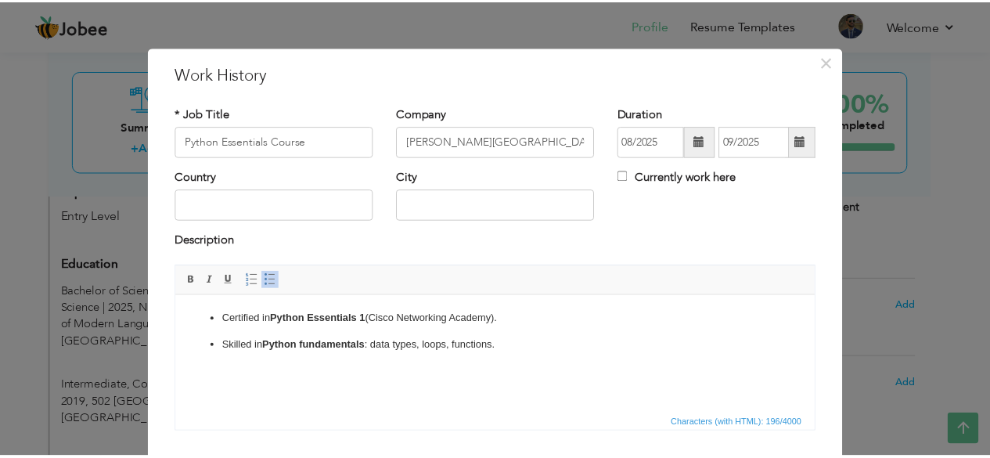
scroll to position [100, 0]
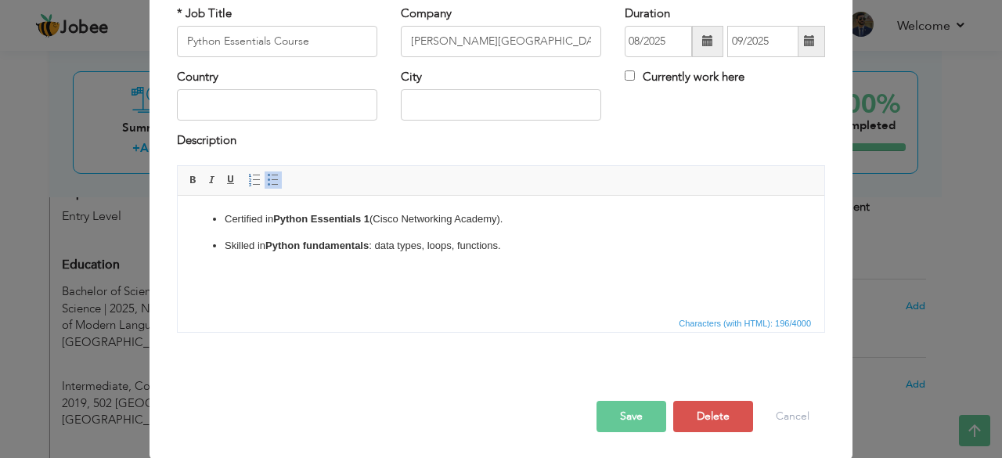
click at [621, 414] on button "Save" at bounding box center [631, 416] width 70 height 31
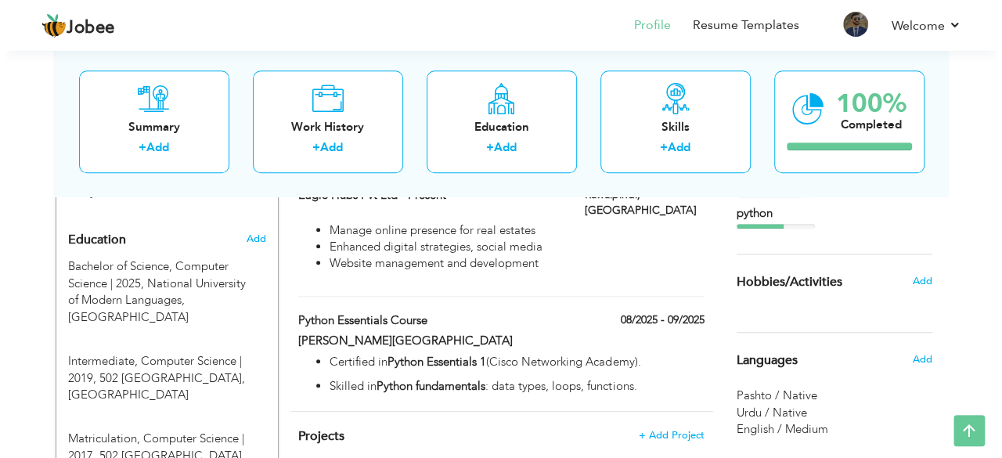
scroll to position [623, 0]
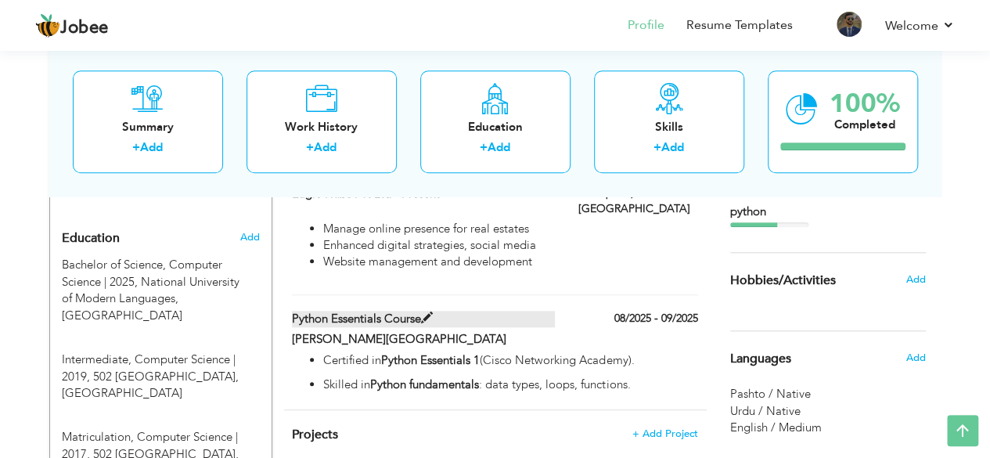
click at [466, 311] on label "Python Essentials Course" at bounding box center [423, 319] width 263 height 16
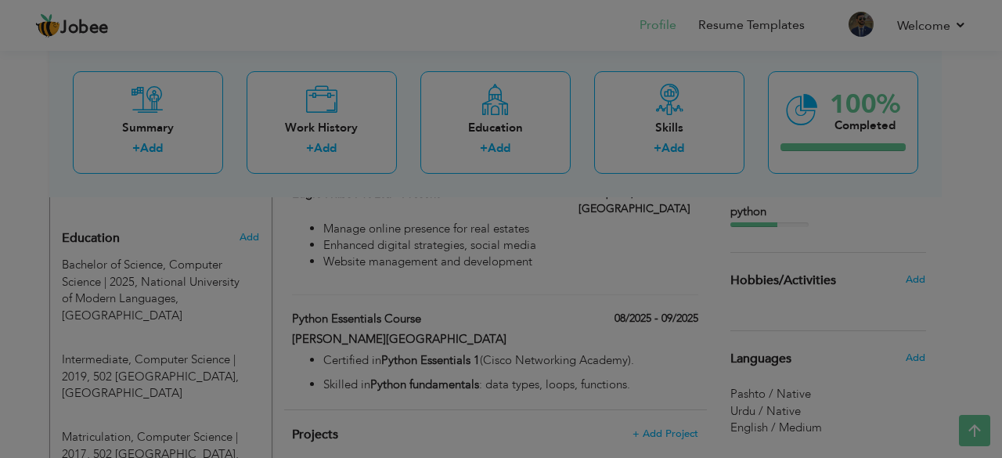
scroll to position [0, 0]
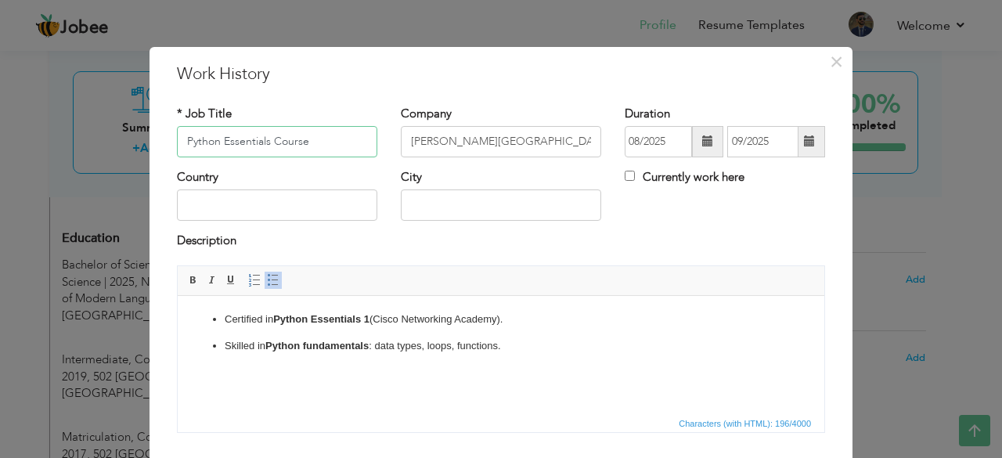
drag, startPoint x: 320, startPoint y: 142, endPoint x: 83, endPoint y: 142, distance: 237.1
click at [83, 142] on div "× Work History * Job Title Python Essentials Course Company Adan Institute of T…" at bounding box center [501, 229] width 1002 height 458
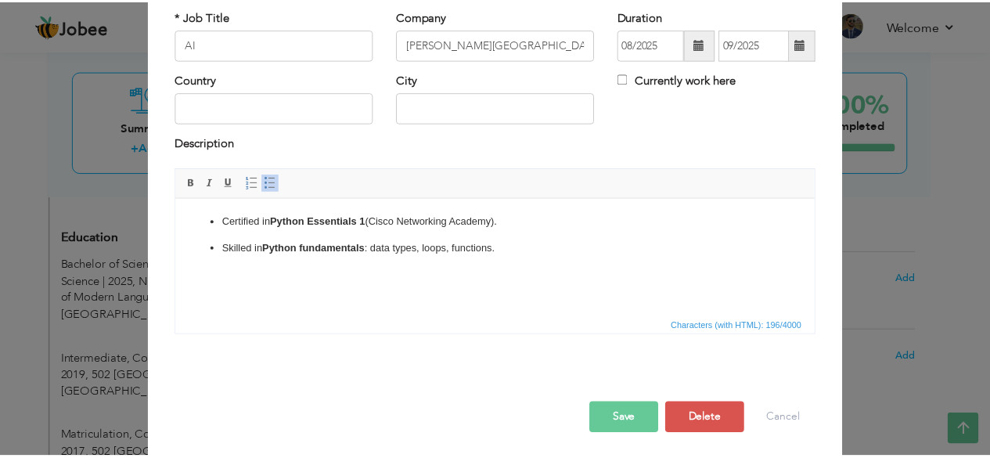
scroll to position [100, 0]
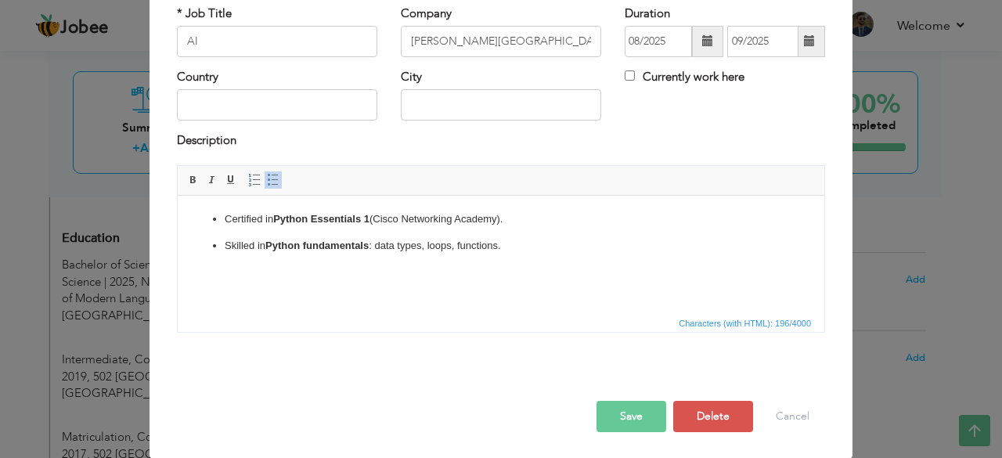
click at [606, 417] on button "Save" at bounding box center [631, 416] width 70 height 31
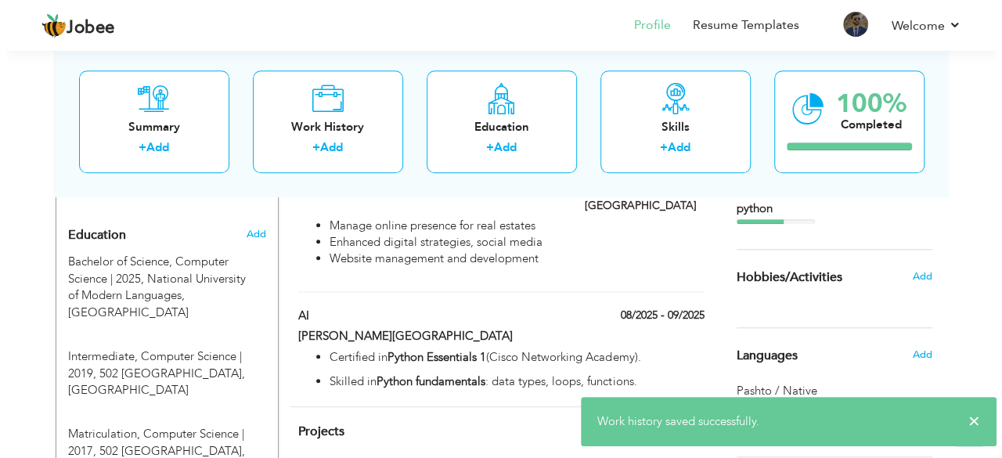
scroll to position [596, 0]
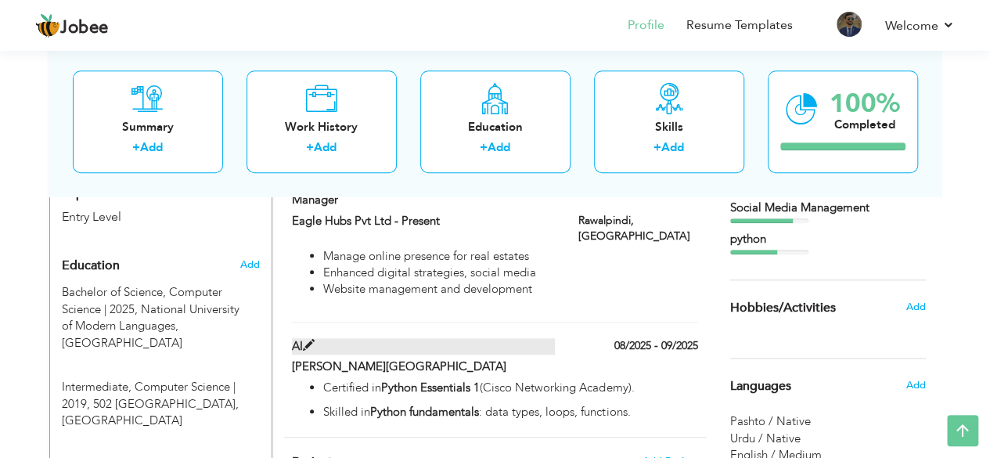
click at [391, 338] on label "AI" at bounding box center [423, 346] width 263 height 16
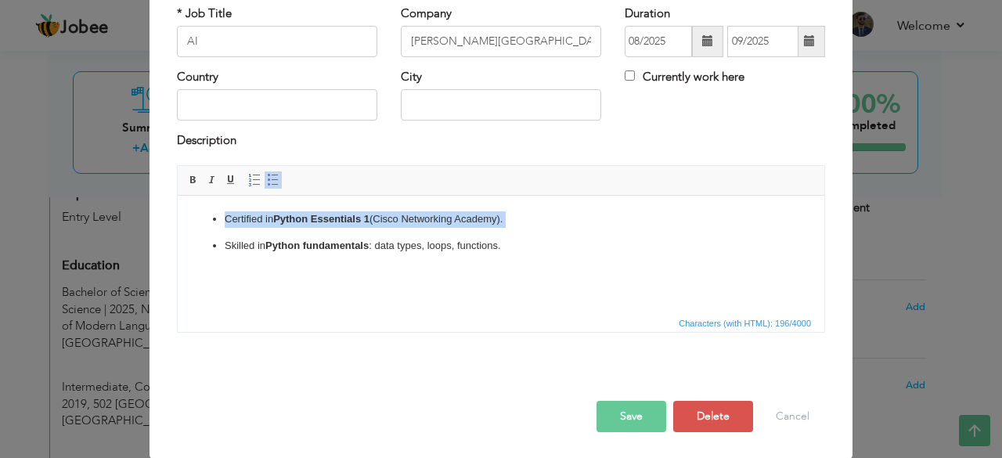
scroll to position [0, 0]
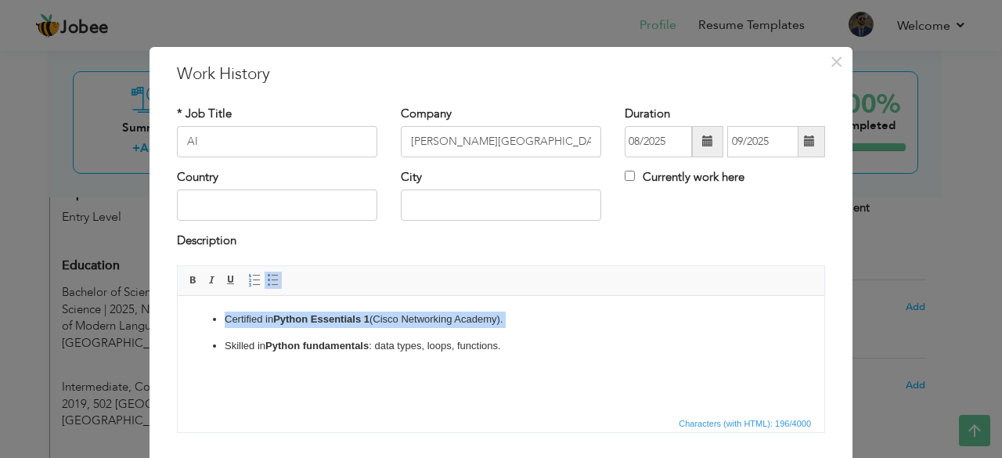
click at [397, 320] on p "Certified in Python Essentials 1 (Cisco Networking Academy)." at bounding box center [501, 319] width 553 height 16
drag, startPoint x: 207, startPoint y: 136, endPoint x: 49, endPoint y: 138, distance: 158.1
click at [49, 135] on div "× Work History * Job Title AI Company Adan Institute of Technology City" at bounding box center [501, 229] width 1002 height 458
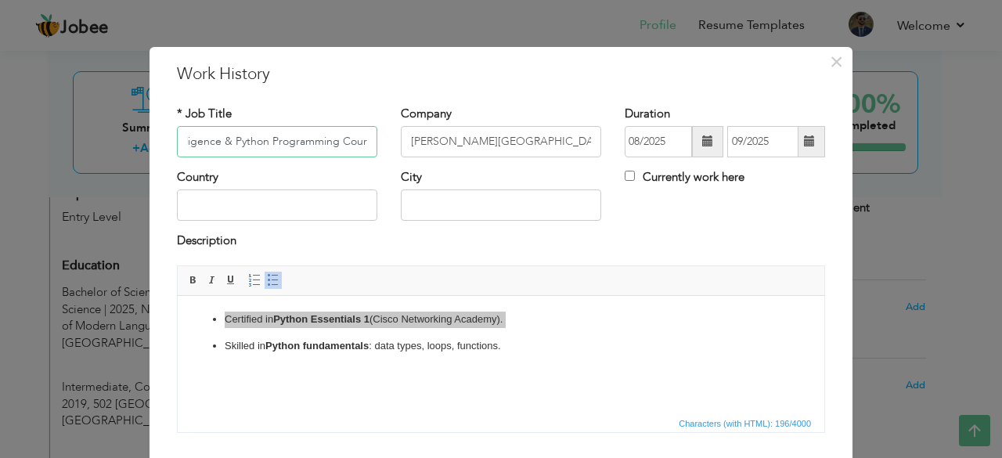
scroll to position [0, 72]
type input "Artificial Intelligence & Python Programming Course"
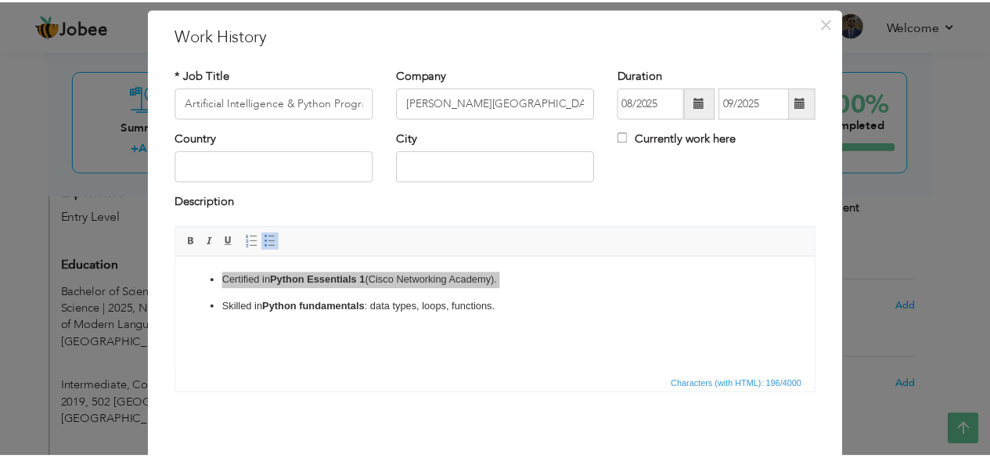
scroll to position [54, 0]
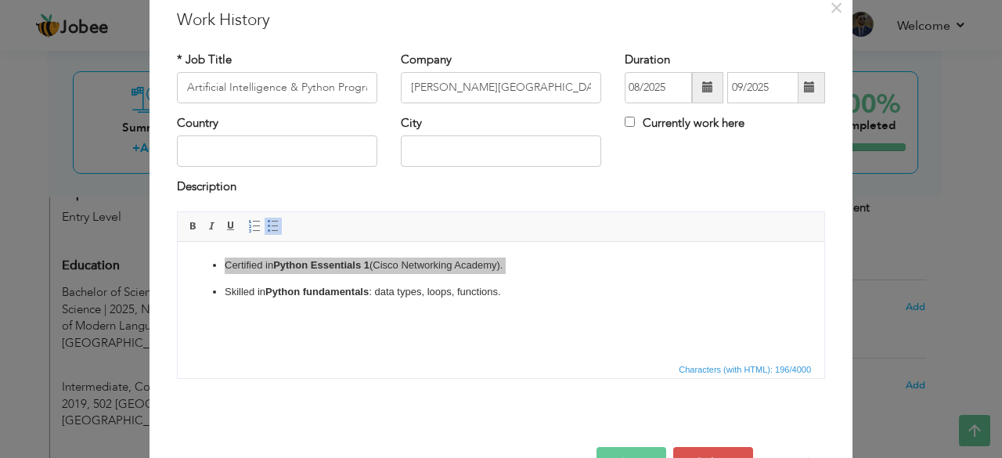
click at [606, 448] on button "Save" at bounding box center [631, 462] width 70 height 31
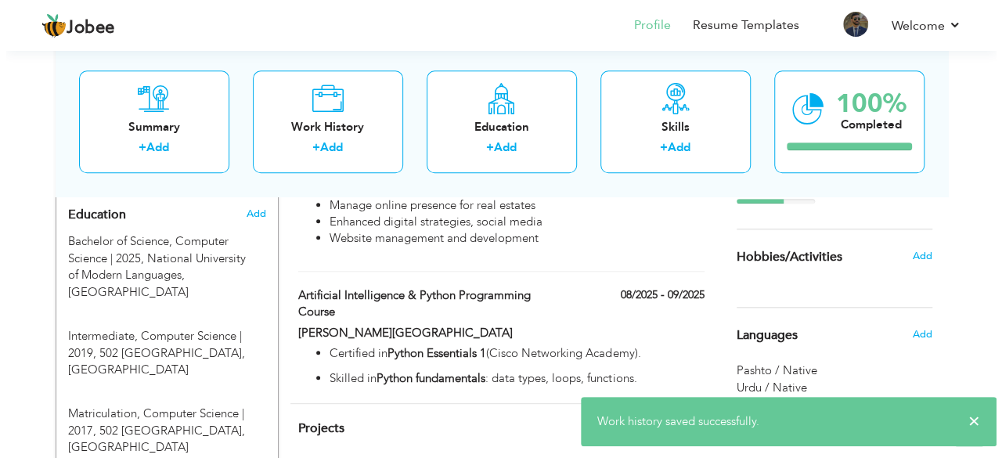
scroll to position [635, 0]
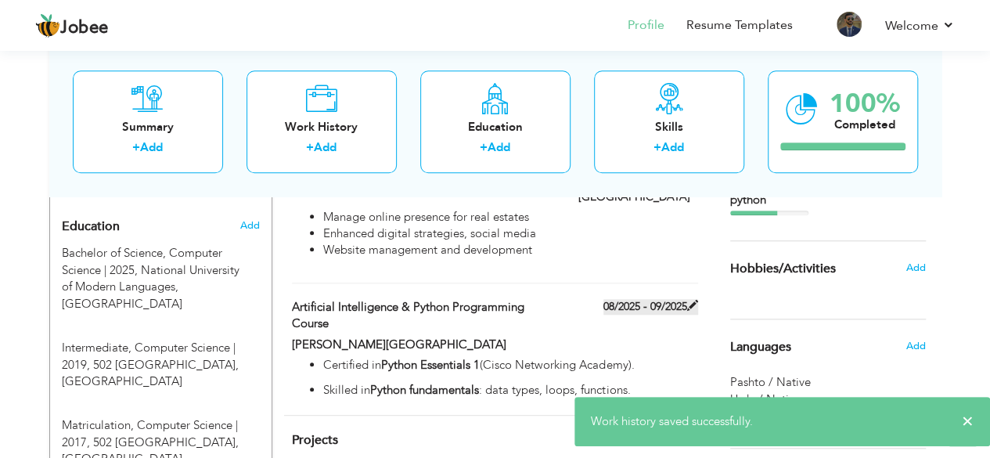
click at [670, 299] on label "08/2025 - 09/2025" at bounding box center [650, 307] width 95 height 16
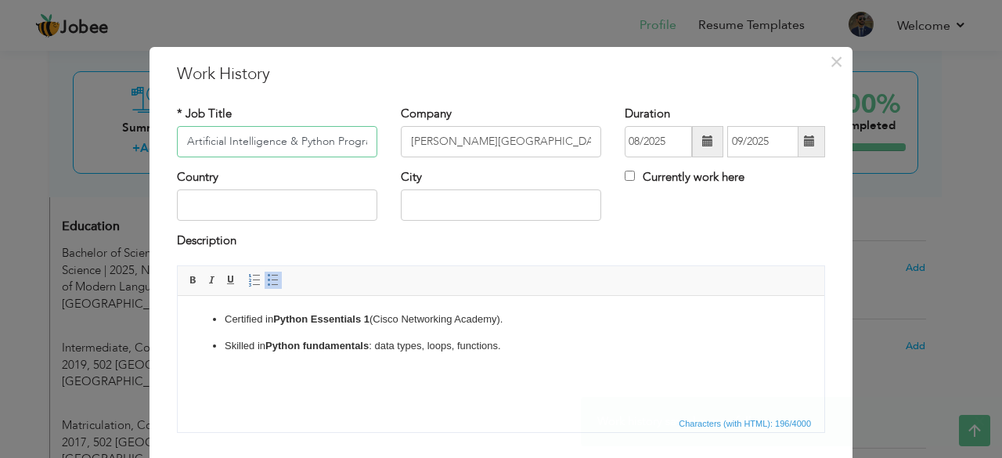
scroll to position [0, 72]
click at [804, 142] on span at bounding box center [809, 140] width 11 height 11
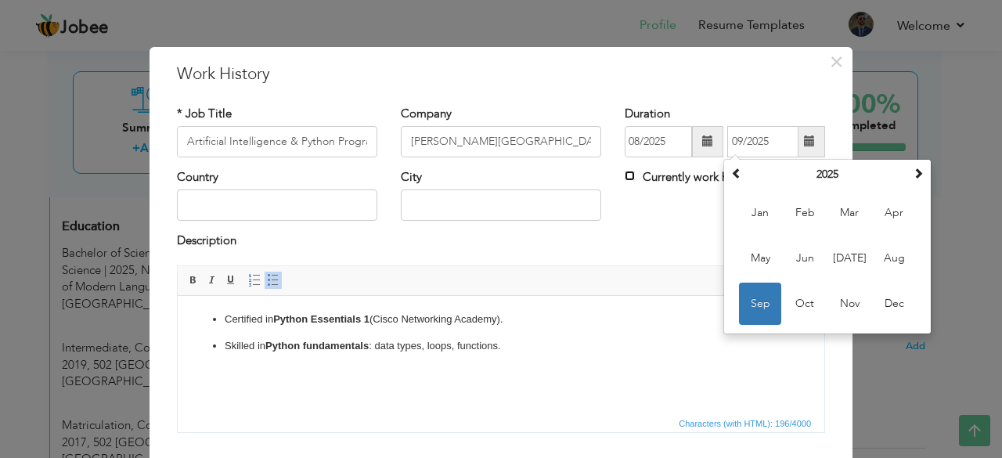
click at [628, 176] on input "Currently work here" at bounding box center [630, 176] width 10 height 10
checkbox input "true"
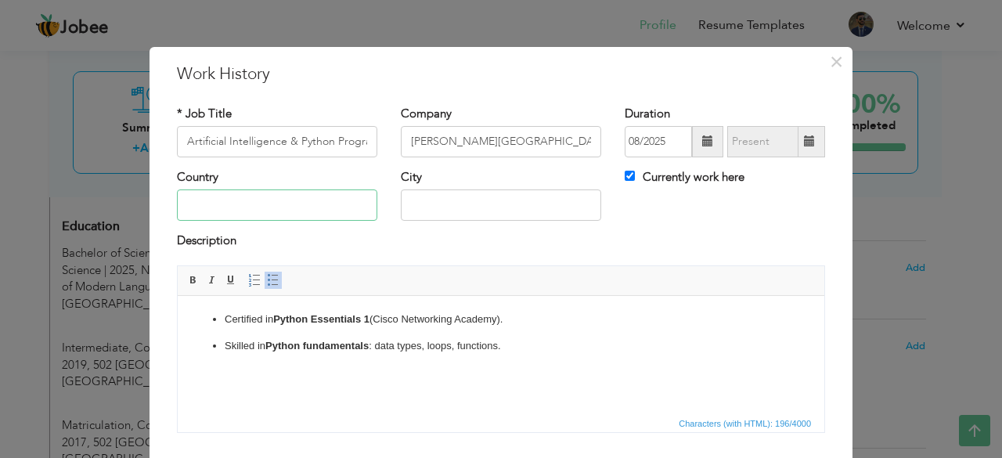
click at [232, 208] on input "text" at bounding box center [277, 204] width 200 height 31
type input "[GEOGRAPHIC_DATA]"
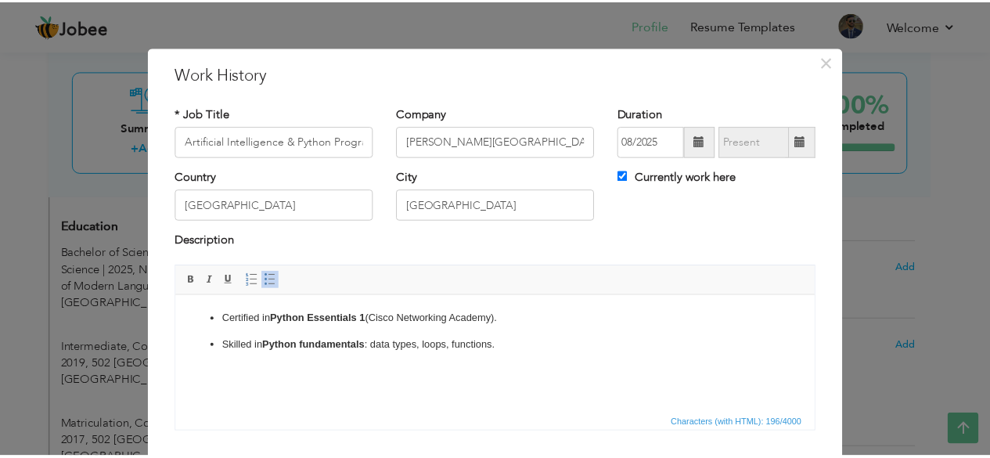
scroll to position [85, 0]
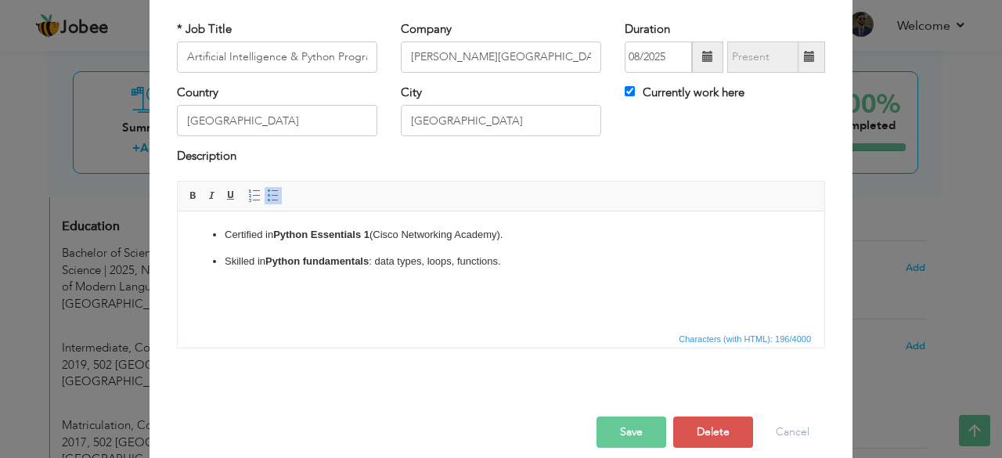
click at [628, 424] on button "Save" at bounding box center [631, 431] width 70 height 31
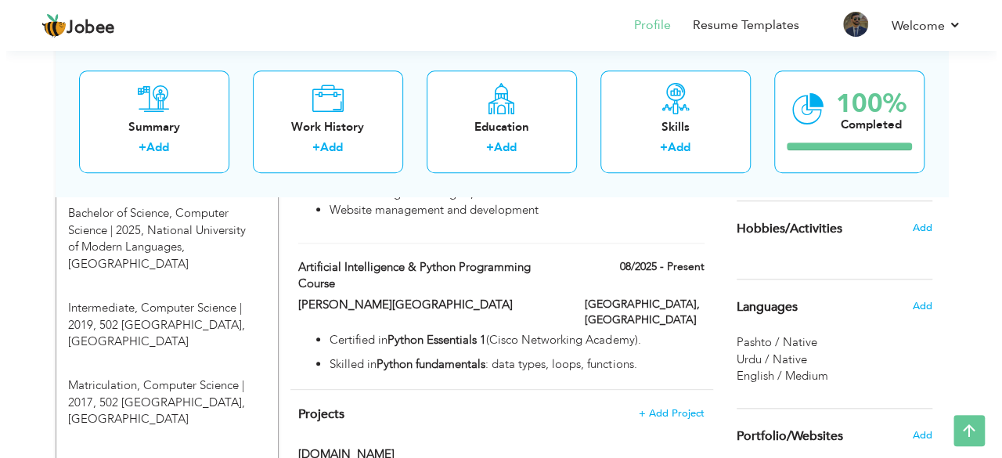
scroll to position [682, 0]
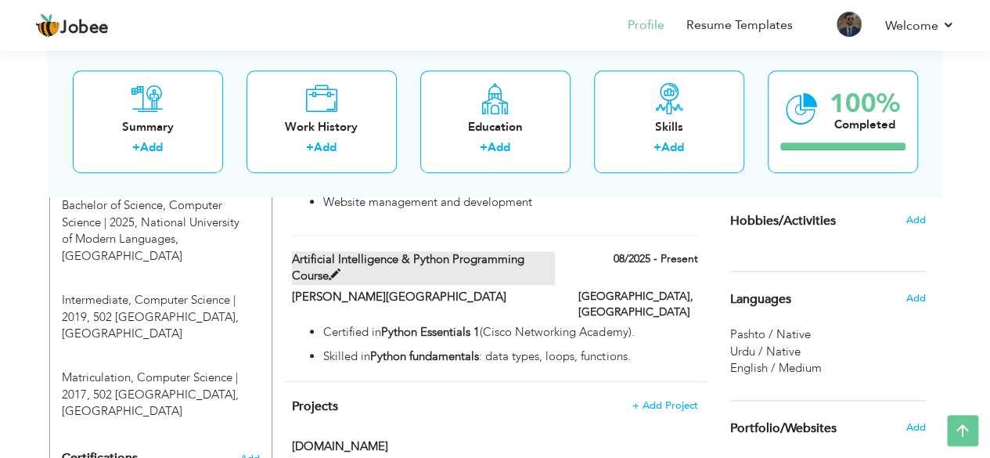
click at [483, 251] on label "Artificial Intelligence & Python Programming Course" at bounding box center [423, 268] width 263 height 34
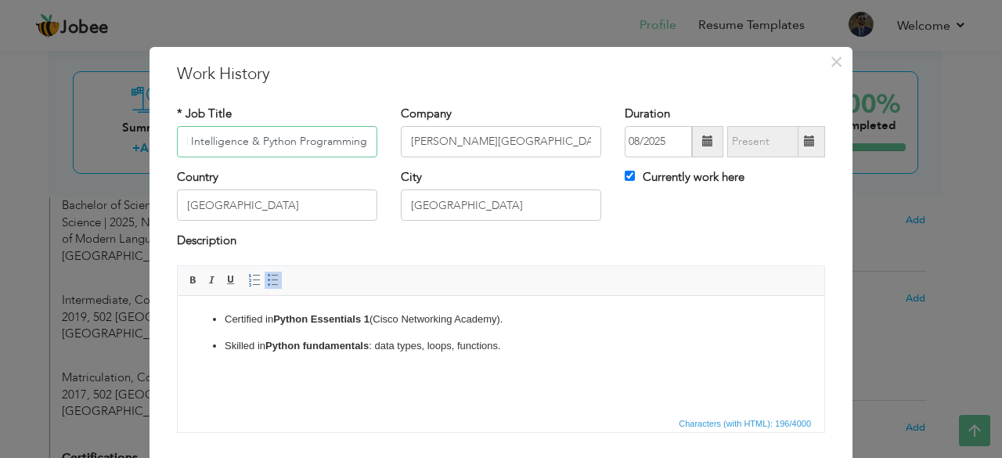
scroll to position [0, 34]
type input "Artificial Intelligence & Python Programming"
click at [524, 344] on p "Skilled in Python fundamentals : data types, loops, functions." at bounding box center [501, 345] width 553 height 16
click at [527, 344] on p "Skilled in Python fundamentals : data types, loops, functions." at bounding box center [501, 345] width 553 height 16
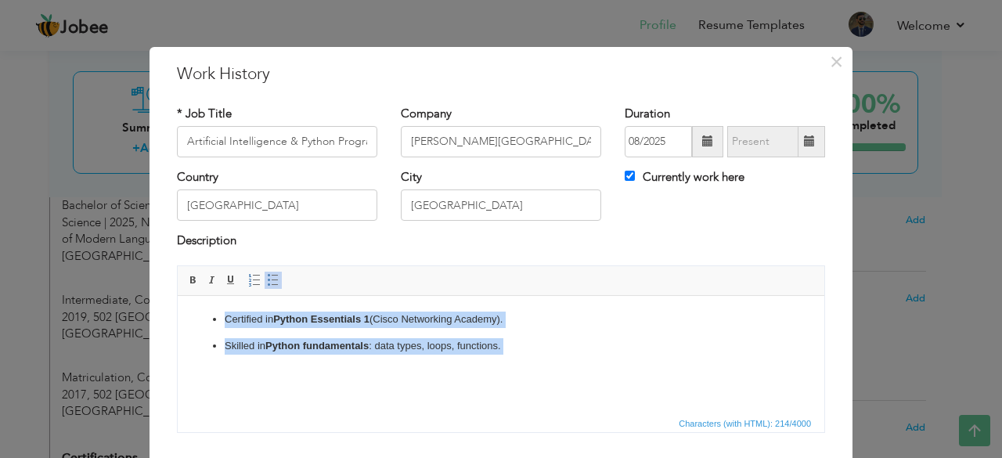
drag, startPoint x: 505, startPoint y: 355, endPoint x: 316, endPoint y: 603, distance: 311.7
click at [178, 309] on html "Certified in Python Essentials 1 (Cisco Networking Academy). Skilled in Python …" at bounding box center [501, 348] width 646 height 106
copy ul "Certified in Python Essentials 1 (Cisco Networking Academy). Skilled in Python …"
click at [273, 343] on strong "Python fundamentals" at bounding box center [316, 345] width 103 height 12
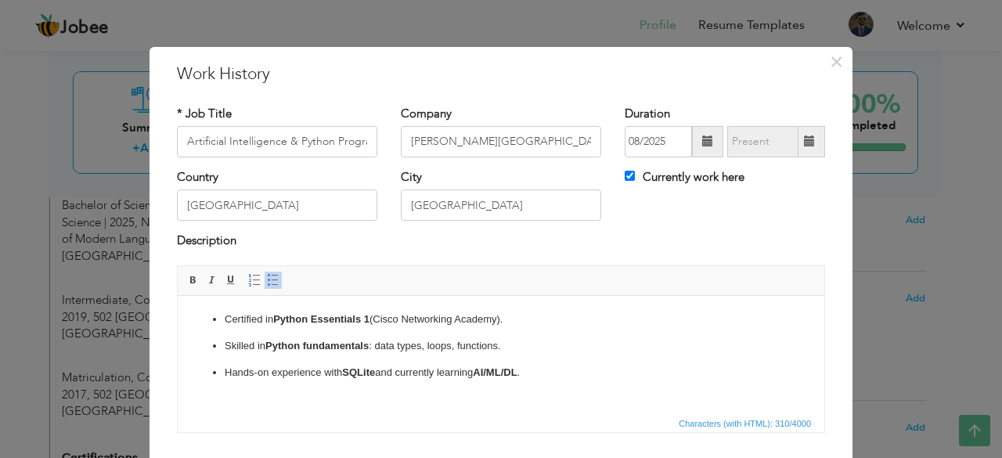
click at [400, 369] on p "Hands-on experience with SQLite and currently learning AI/ML/DL ." at bounding box center [501, 372] width 553 height 16
click at [267, 279] on span at bounding box center [273, 280] width 13 height 13
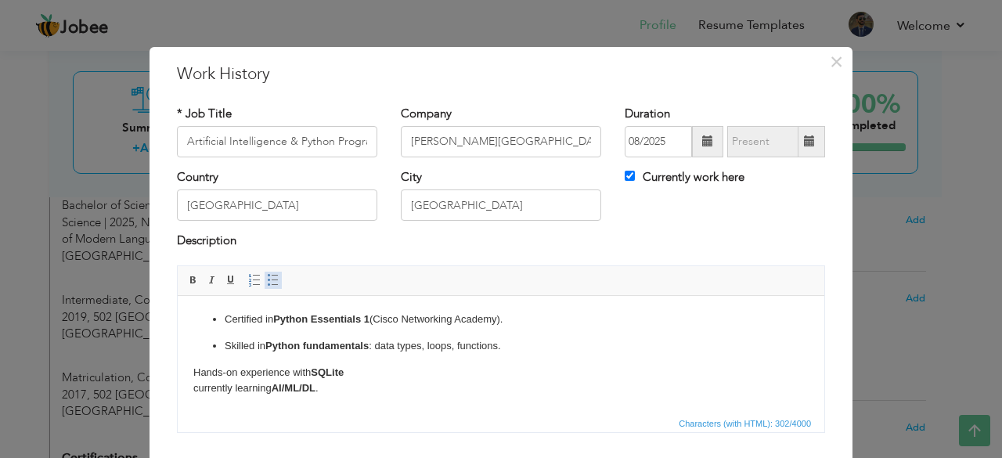
click at [267, 280] on span at bounding box center [273, 280] width 13 height 13
click at [218, 370] on p "Hands-on experience with SQLite" at bounding box center [500, 372] width 615 height 16
click at [267, 284] on span at bounding box center [273, 280] width 13 height 13
click at [225, 351] on li "Skilled in Python fundamentals : data types, loops, functions." at bounding box center [501, 345] width 553 height 16
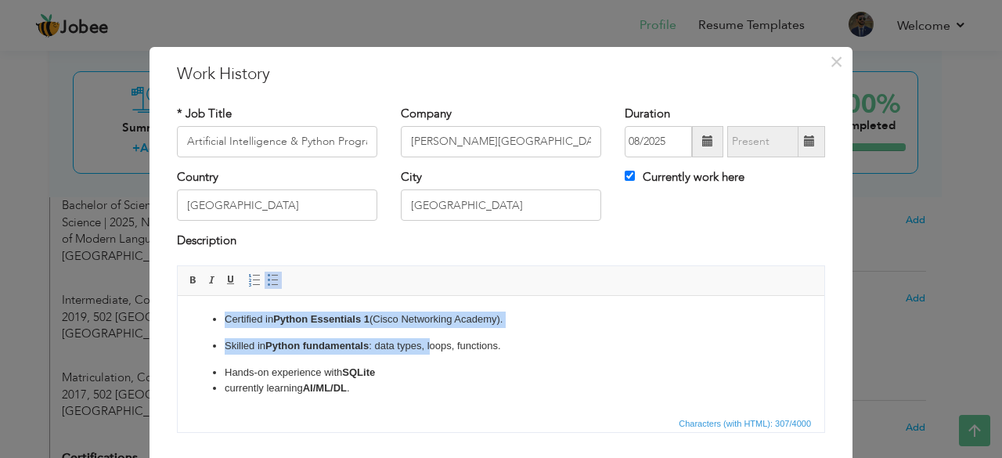
drag, startPoint x: 431, startPoint y: 351, endPoint x: 196, endPoint y: 318, distance: 237.2
click at [196, 318] on ul "Certified in Python Essentials 1 (Cisco Networking Academy). Skilled in Python …" at bounding box center [500, 353] width 615 height 85
click at [267, 279] on span at bounding box center [273, 280] width 13 height 13
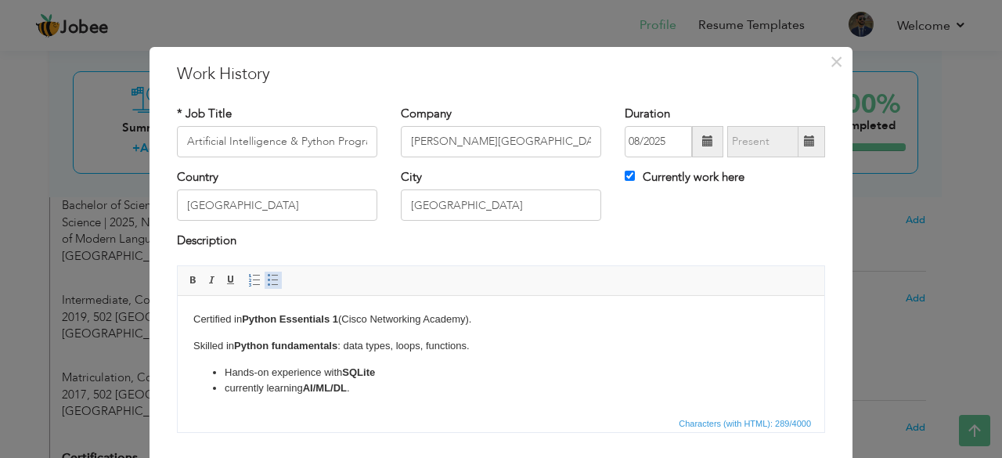
click at [267, 279] on span at bounding box center [273, 280] width 13 height 13
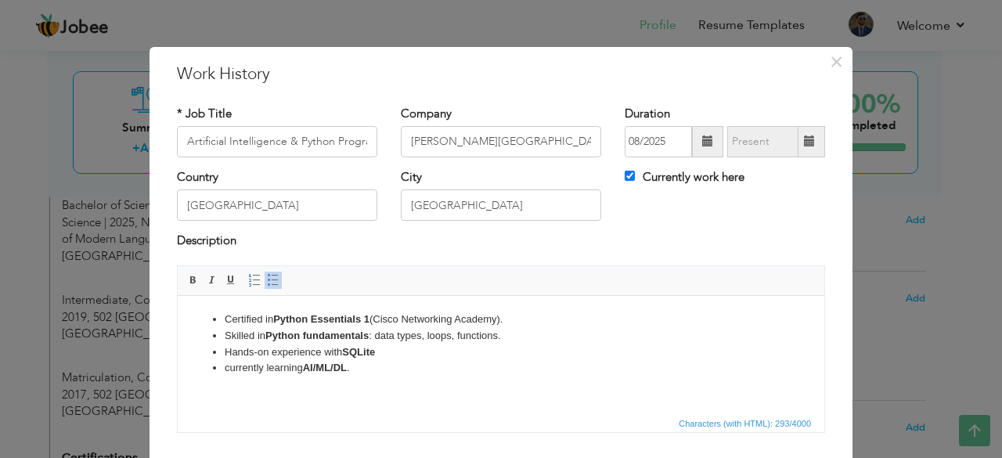
click at [422, 367] on li "currently learning AI/ML/DL ." at bounding box center [501, 367] width 553 height 16
click at [315, 365] on strong "AI/ML/DL" at bounding box center [325, 367] width 44 height 12
click at [498, 364] on strong "Artificial Intelligence /Machine Learning/Deep Learning" at bounding box center [434, 367] width 262 height 12
click at [409, 369] on strong "Artificial Intelligence /Machine Learning/ Deep Learning" at bounding box center [435, 367] width 265 height 12
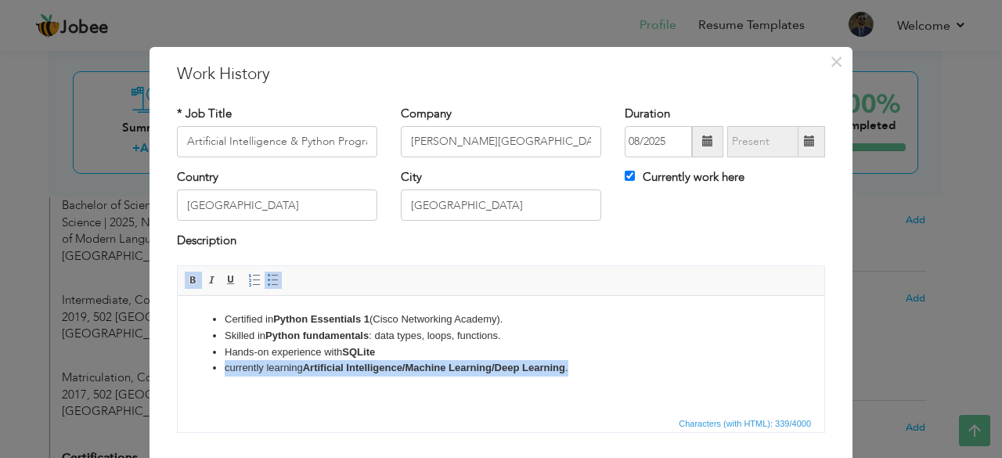
drag, startPoint x: 589, startPoint y: 367, endPoint x: 297, endPoint y: 659, distance: 412.9
click at [178, 365] on html "Certified in Python Essentials 1 (Cisco Networking Academy). Skilled in Python …" at bounding box center [501, 343] width 646 height 96
copy li "currently learning Artificial Intelligence/Machine Learning/Deep Learning ."
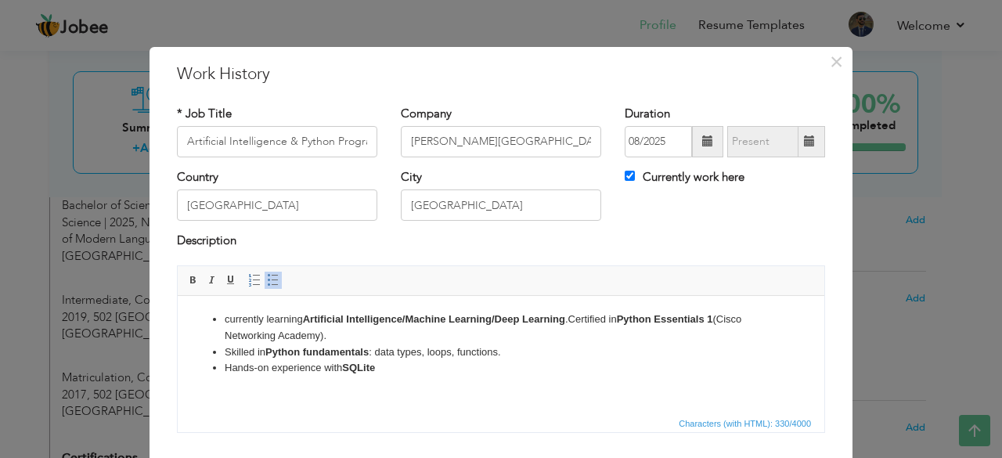
click at [297, 364] on li "Hands-on experience with SQLite" at bounding box center [501, 367] width 553 height 16
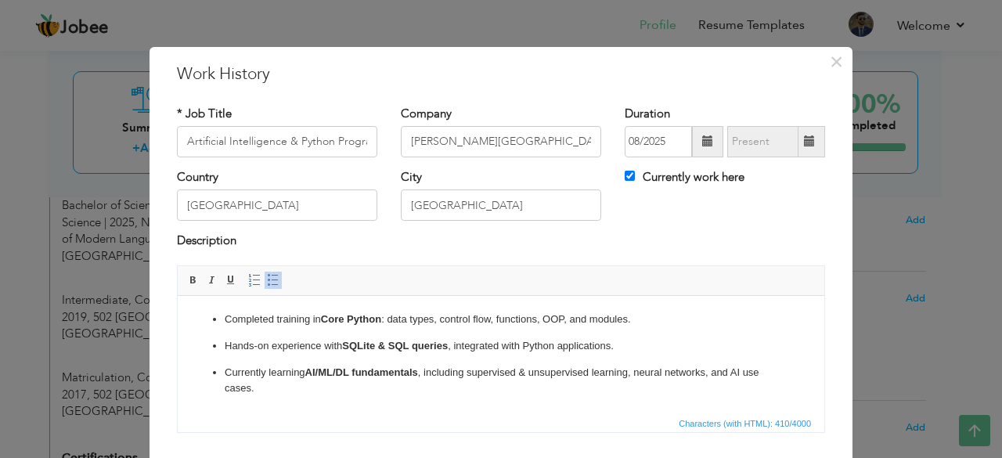
click at [398, 342] on strong "SQLite & SQL queries" at bounding box center [395, 345] width 106 height 12
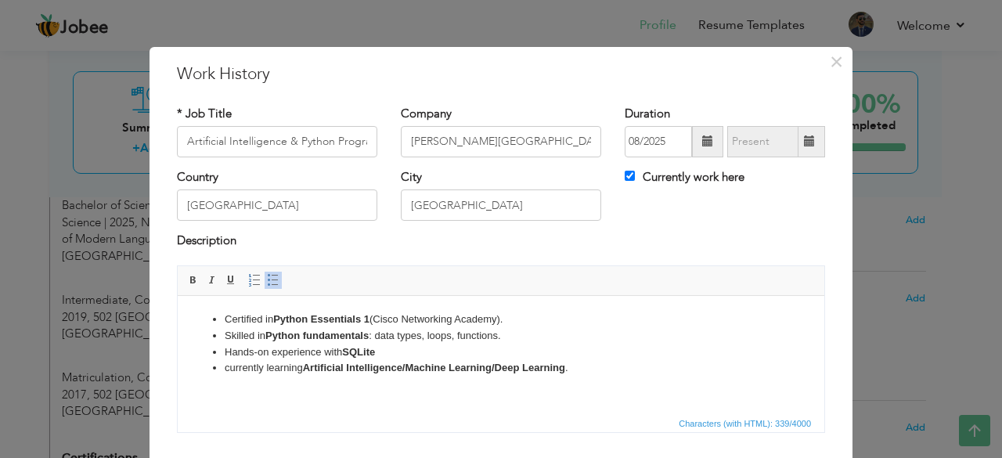
click at [586, 366] on li "currently learning Artificial Intelligence/Machine Learning/Deep Learning ." at bounding box center [501, 367] width 553 height 16
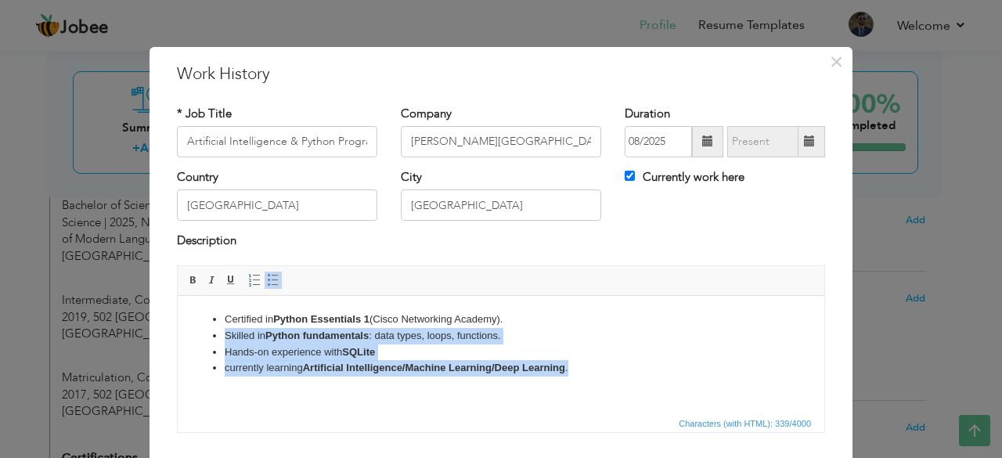
drag, startPoint x: 592, startPoint y: 375, endPoint x: 207, endPoint y: 334, distance: 387.2
click at [207, 334] on ul "Certified in Python Essentials 1 (Cisco Networking Academy). Skilled in Python …" at bounding box center [500, 343] width 615 height 65
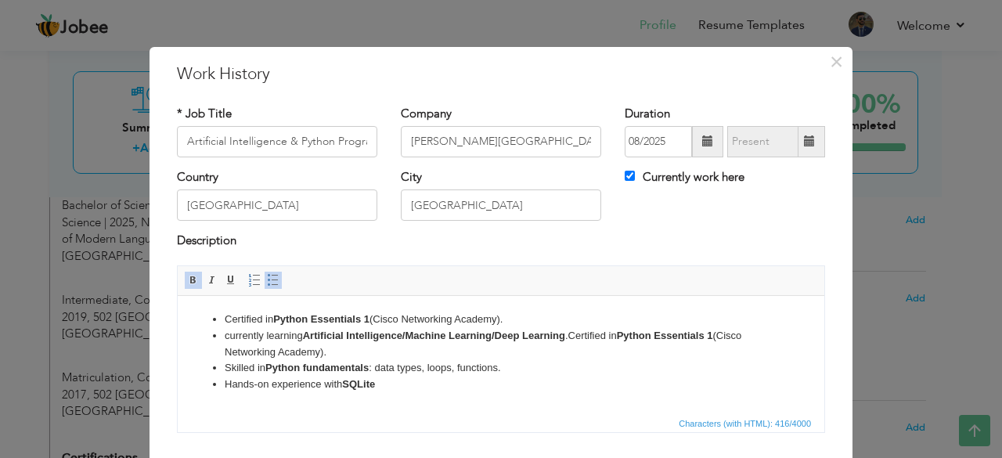
click at [570, 337] on li "currently learning Artificial Intelligence/Machine Learning/Deep Learning .Cert…" at bounding box center [501, 343] width 553 height 33
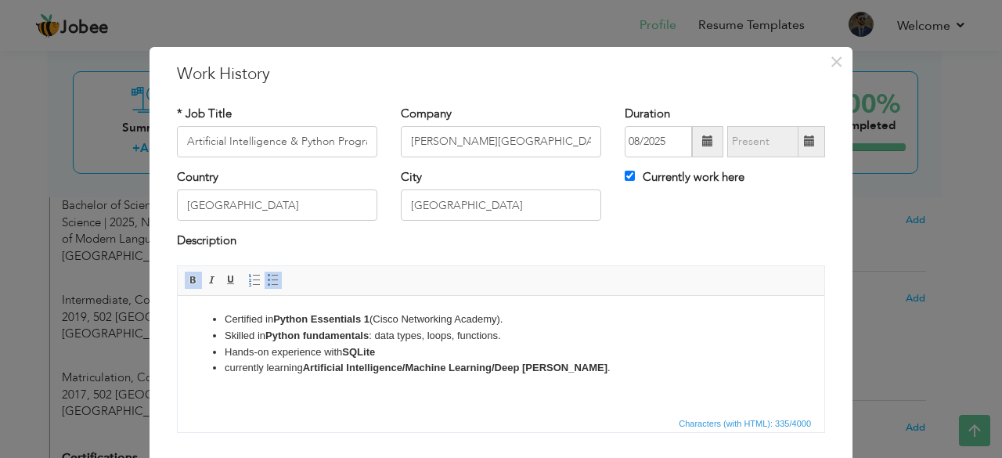
click at [569, 365] on li "currently learning Artificial Intelligence/Machine Learning/Deep Lear ." at bounding box center [501, 367] width 553 height 16
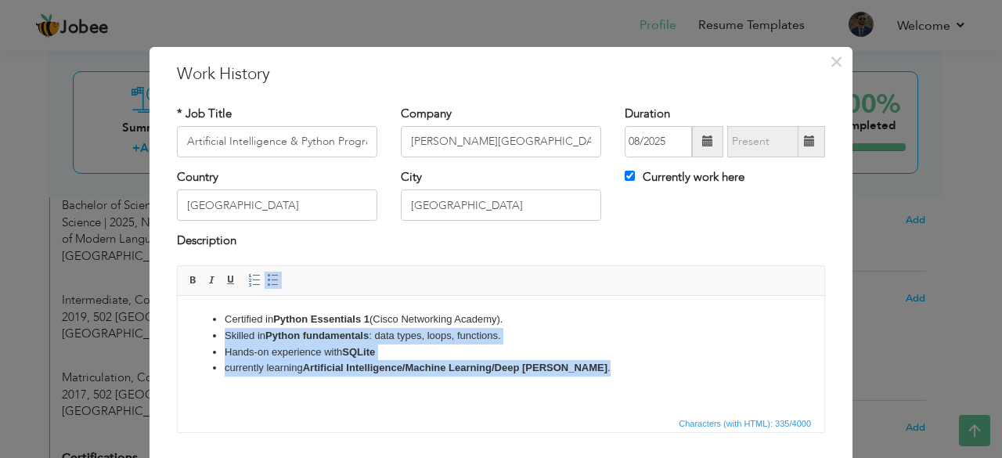
drag, startPoint x: 555, startPoint y: 368, endPoint x: 193, endPoint y: 334, distance: 363.1
click at [193, 334] on ul "Certified in Python Essentials 1 (Cisco Networking Academy). Skilled in Python …" at bounding box center [500, 343] width 615 height 65
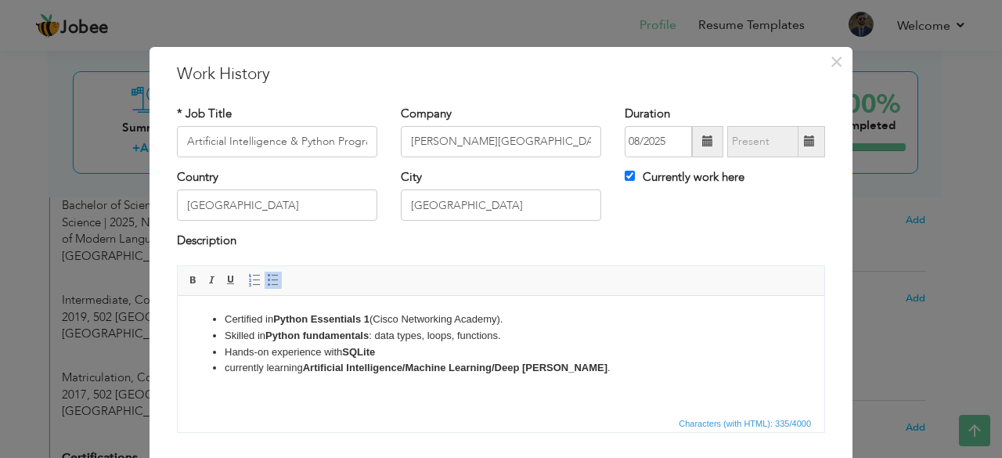
scroll to position [8, 0]
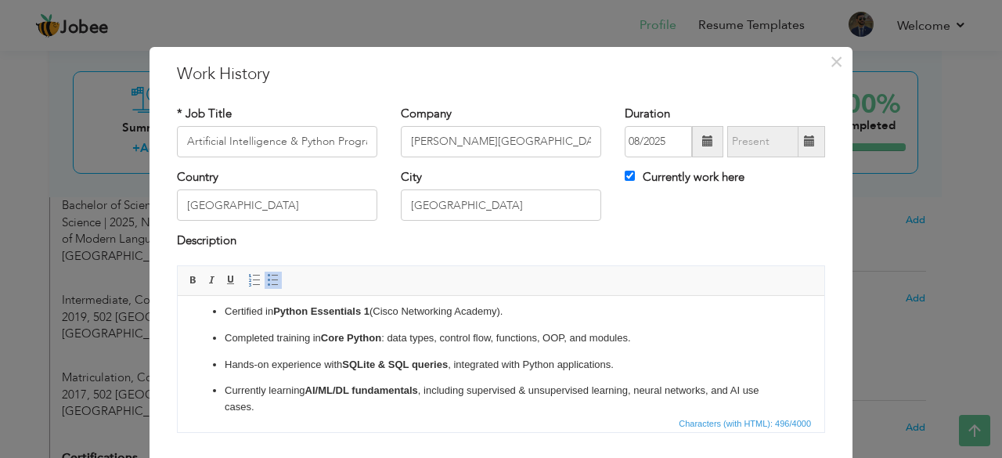
drag, startPoint x: 280, startPoint y: 398, endPoint x: 200, endPoint y: 311, distance: 119.1
click at [200, 311] on ul "Certified in Python Essentials 1 (Cisco Networking Academy). Completed training…" at bounding box center [500, 359] width 615 height 112
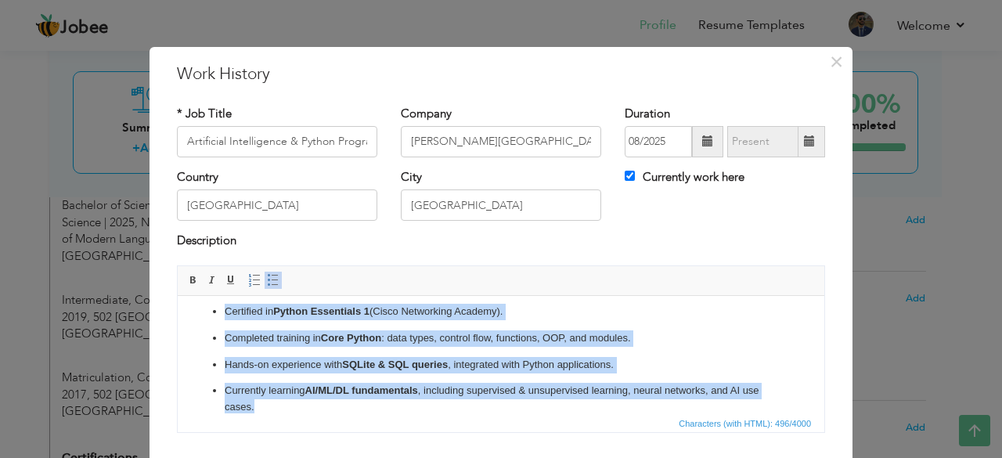
scroll to position [0, 0]
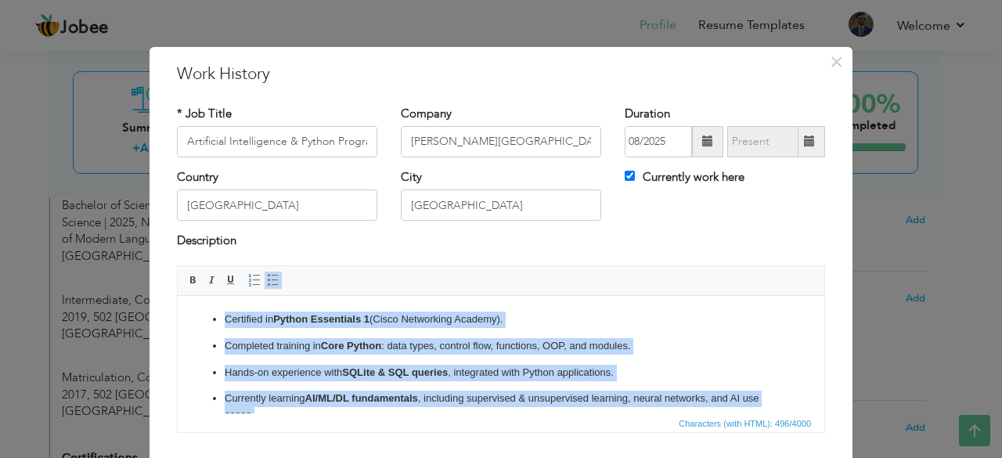
drag, startPoint x: 286, startPoint y: 408, endPoint x: 214, endPoint y: 300, distance: 129.8
click at [214, 300] on html "Certified in Python Essentials 1 (Cisco Networking Academy). Completed training…" at bounding box center [501, 366] width 646 height 143
click at [267, 275] on span at bounding box center [273, 280] width 13 height 13
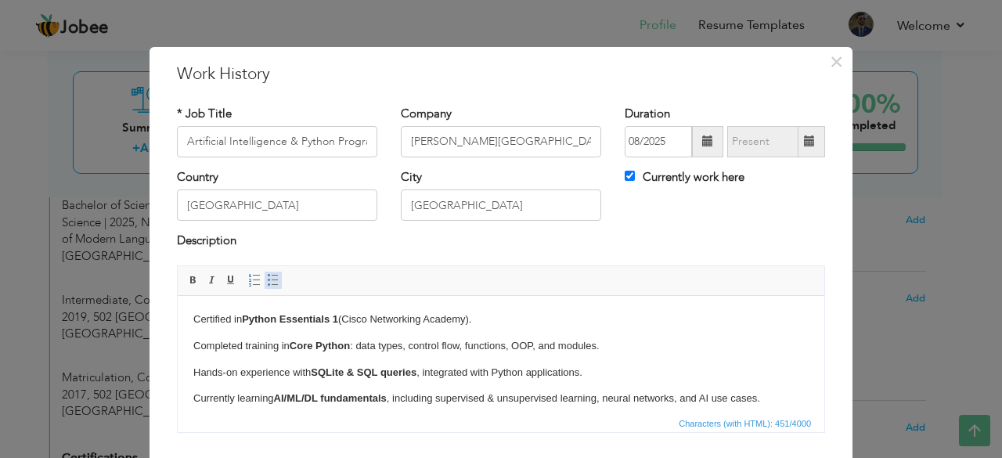
click at [267, 275] on span at bounding box center [273, 280] width 13 height 13
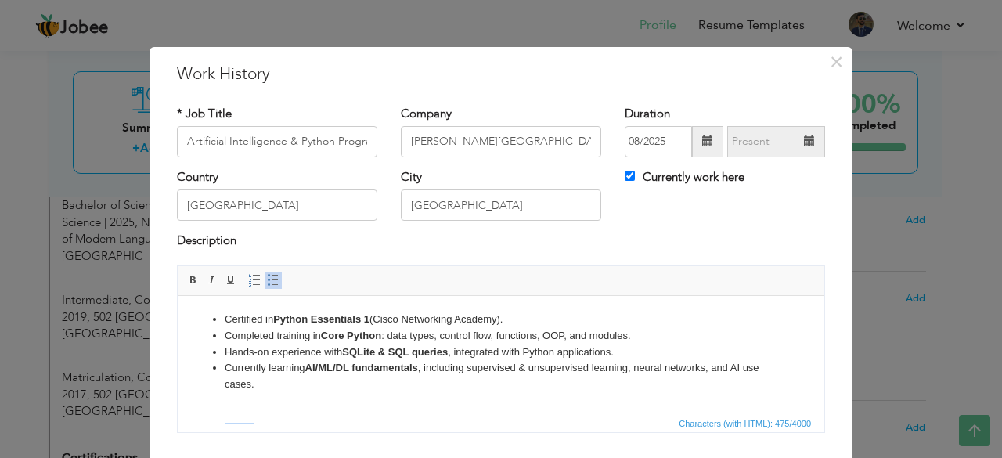
click at [323, 385] on li "Currently learning AI/ML/DL fundamentals , including supervised & unsupervised …" at bounding box center [501, 375] width 553 height 33
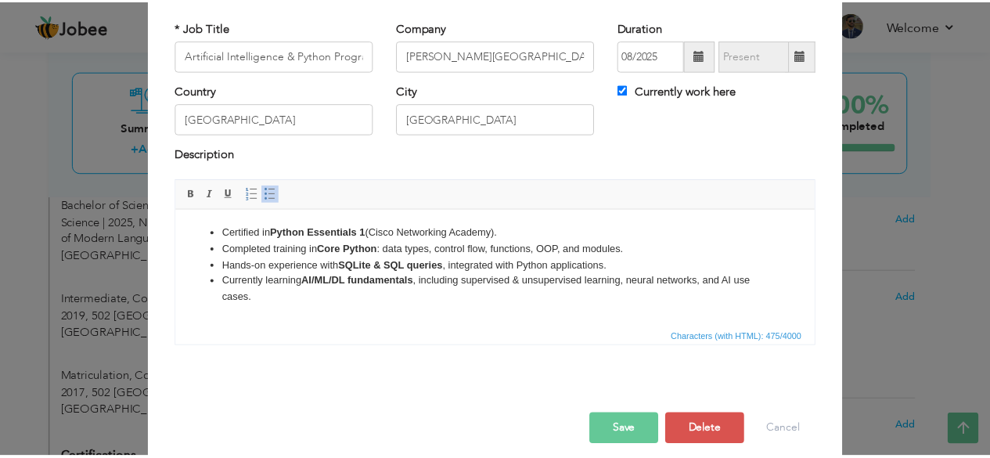
scroll to position [100, 0]
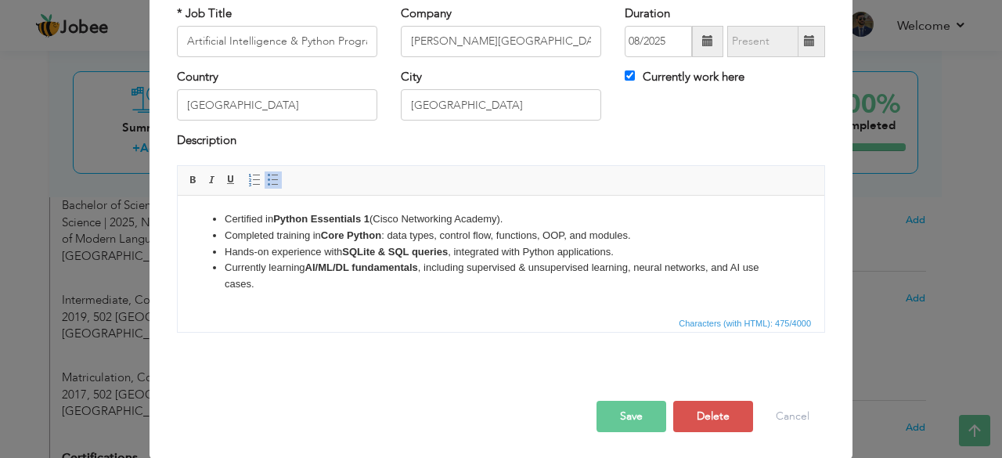
click at [283, 284] on li "Currently learning AI/ML/DL fundamentals , including supervised & unsupervised …" at bounding box center [501, 275] width 553 height 33
click at [290, 277] on li "Currently learning AI/ML/DL fundamentals , including supervised & unsupervised …" at bounding box center [501, 275] width 553 height 33
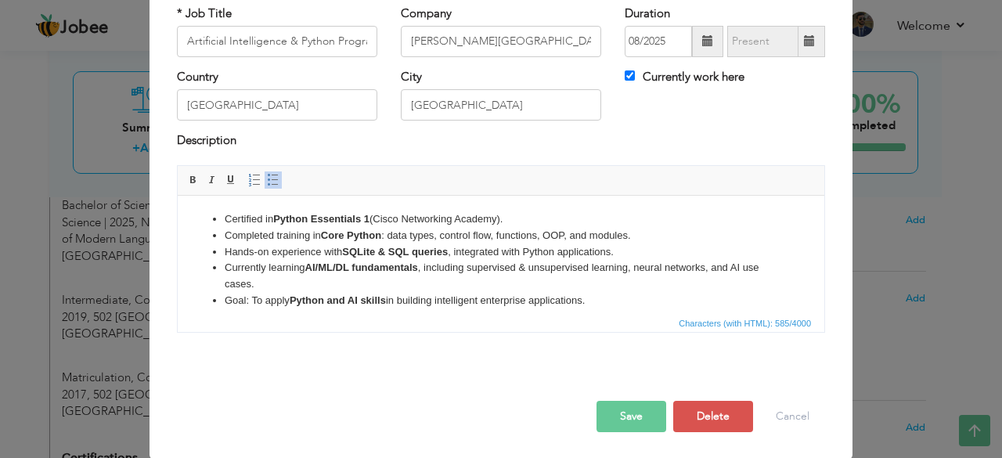
click at [627, 413] on button "Save" at bounding box center [631, 416] width 70 height 31
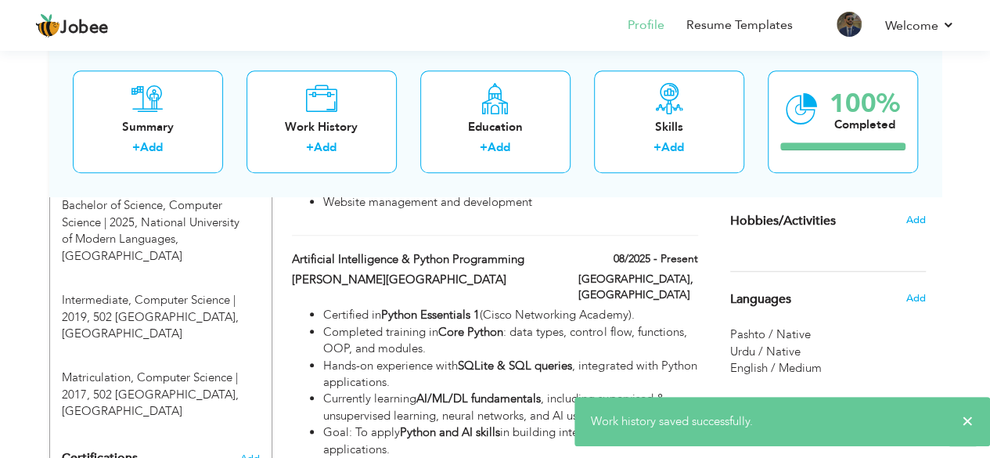
click at [974, 237] on div "View Resume Export PDF Profile Summary Public Link Experience Education Awards …" at bounding box center [495, 136] width 990 height 1544
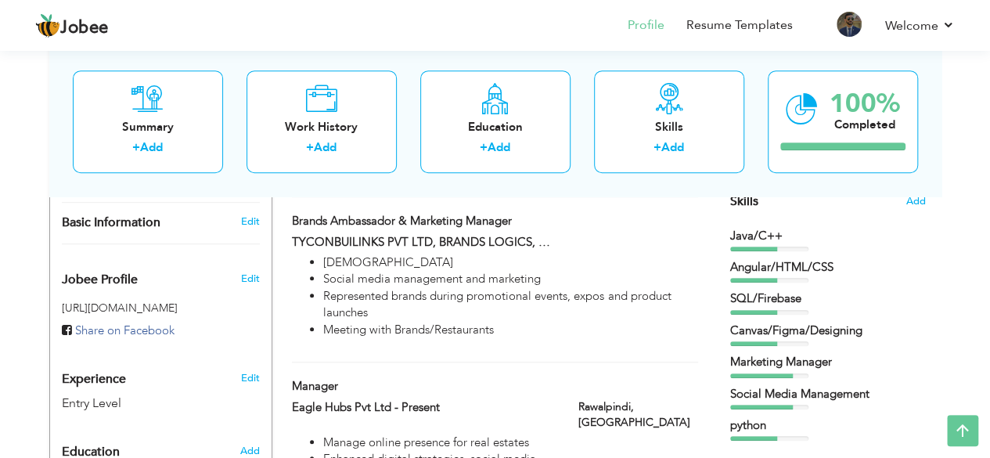
scroll to position [407, 0]
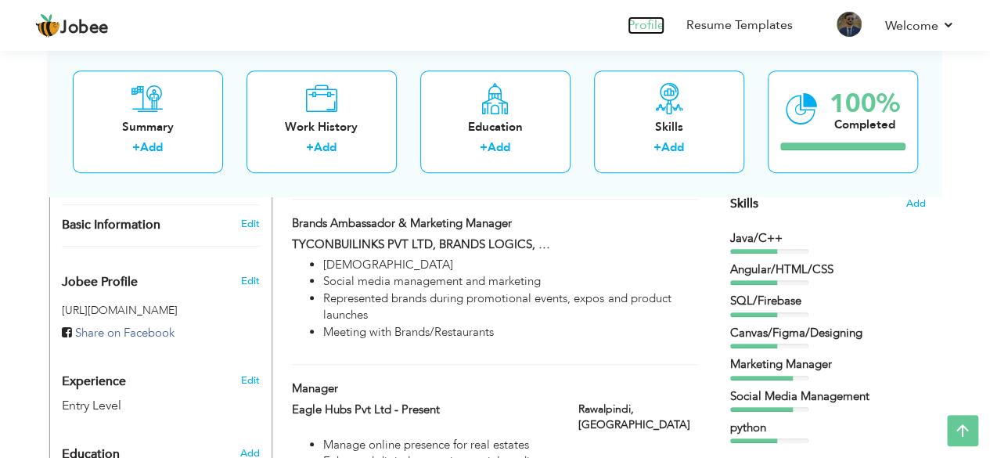
click at [656, 28] on link "Profile" at bounding box center [646, 25] width 37 height 18
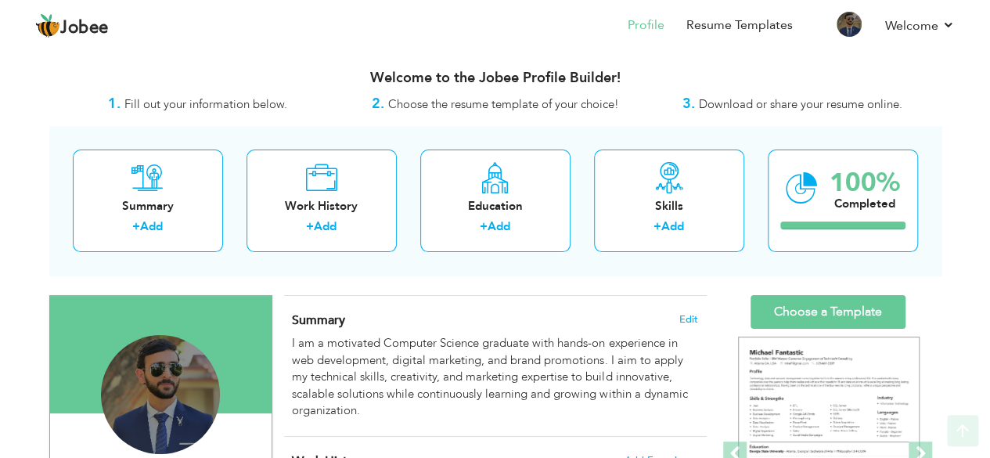
drag, startPoint x: 1001, startPoint y: 68, endPoint x: 980, endPoint y: 52, distance: 26.3
click at [990, 31] on html "Jobee Profile Resume Templates Resume Templates Cover Letters About My Resume W…" at bounding box center [495, 229] width 990 height 458
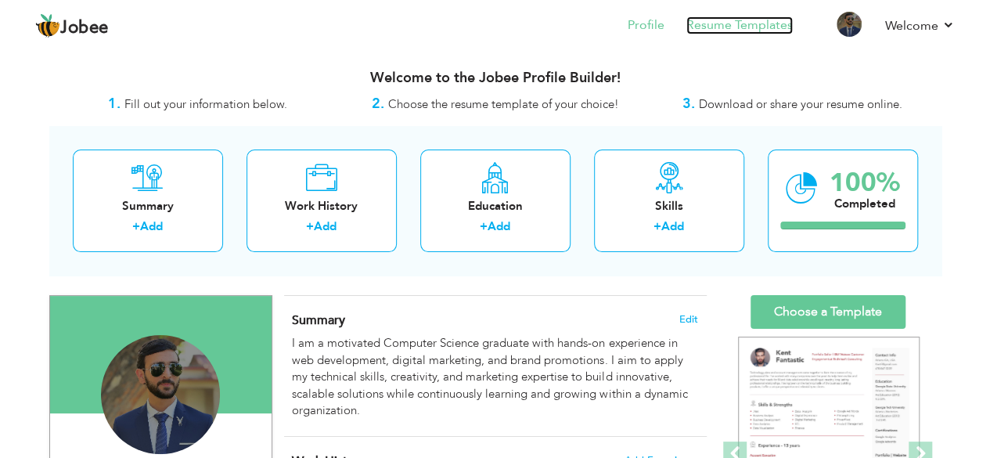
click at [735, 21] on link "Resume Templates" at bounding box center [739, 25] width 106 height 18
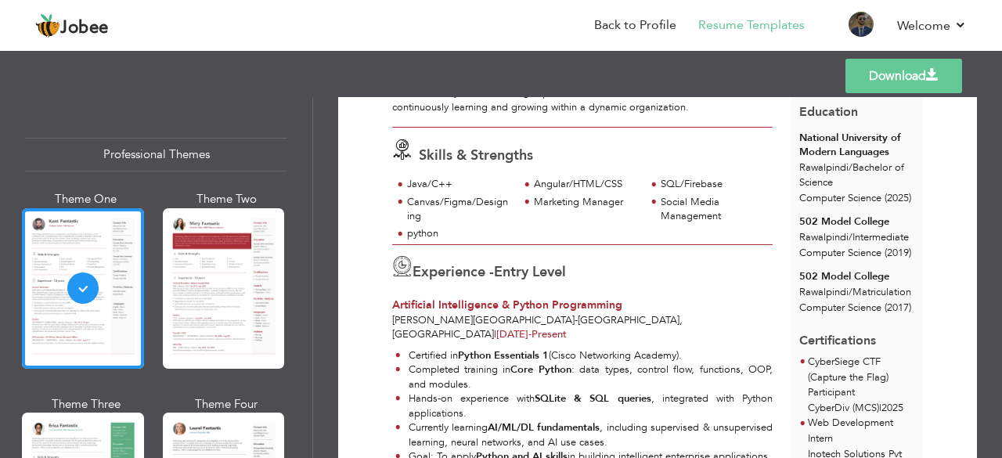
scroll to position [182, 0]
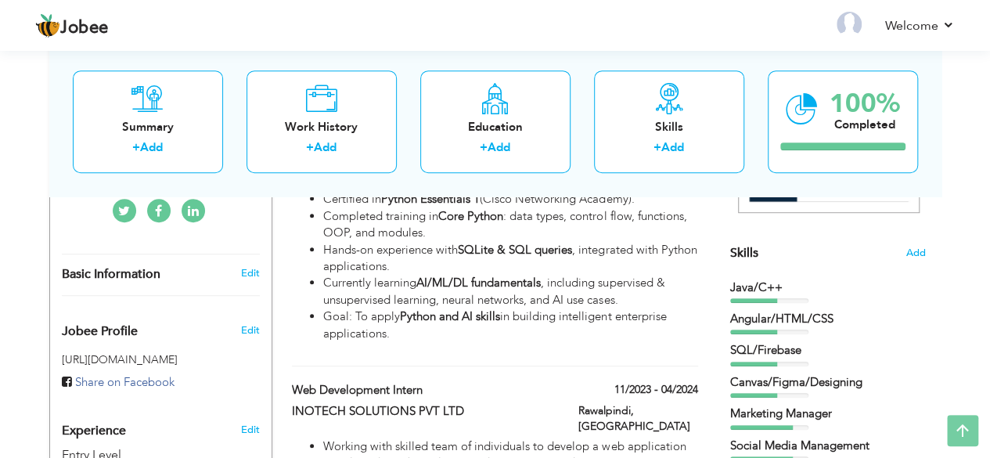
scroll to position [362, 0]
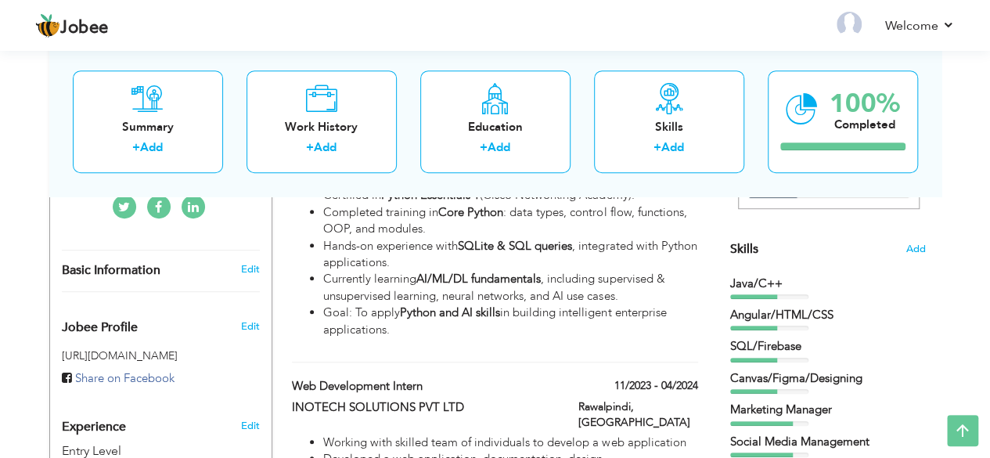
click at [905, 241] on div "Skills Add" at bounding box center [828, 95] width 196 height 325
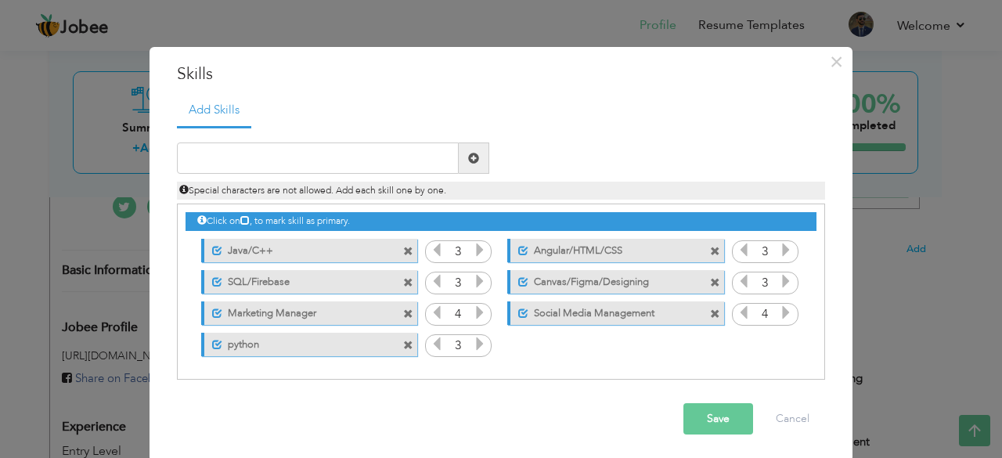
click at [477, 156] on span at bounding box center [474, 157] width 31 height 31
click at [286, 157] on input "text" at bounding box center [318, 157] width 282 height 31
type input "A"
click at [698, 419] on button "Save" at bounding box center [718, 418] width 70 height 31
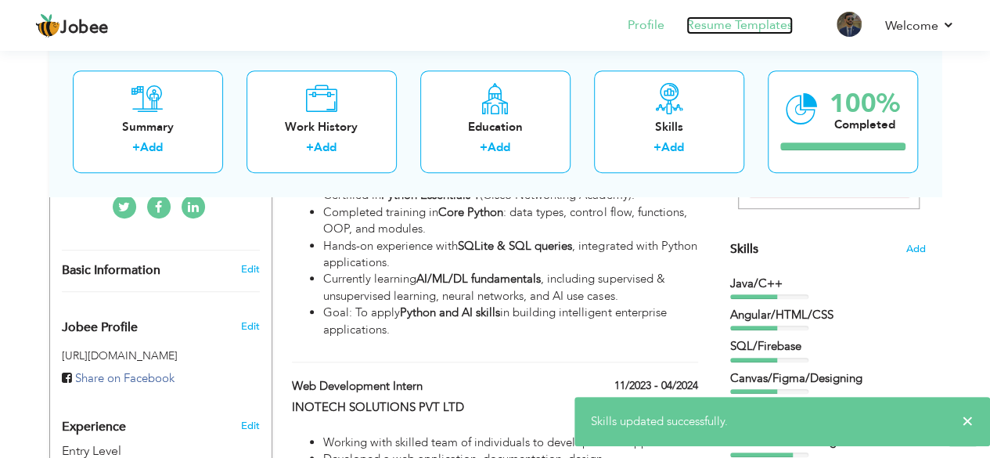
click at [752, 30] on link "Resume Templates" at bounding box center [739, 25] width 106 height 18
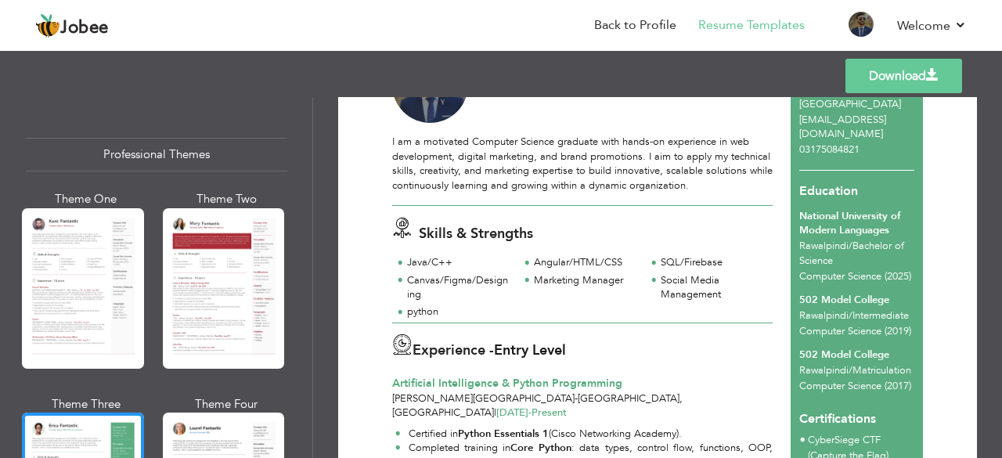
scroll to position [124, 0]
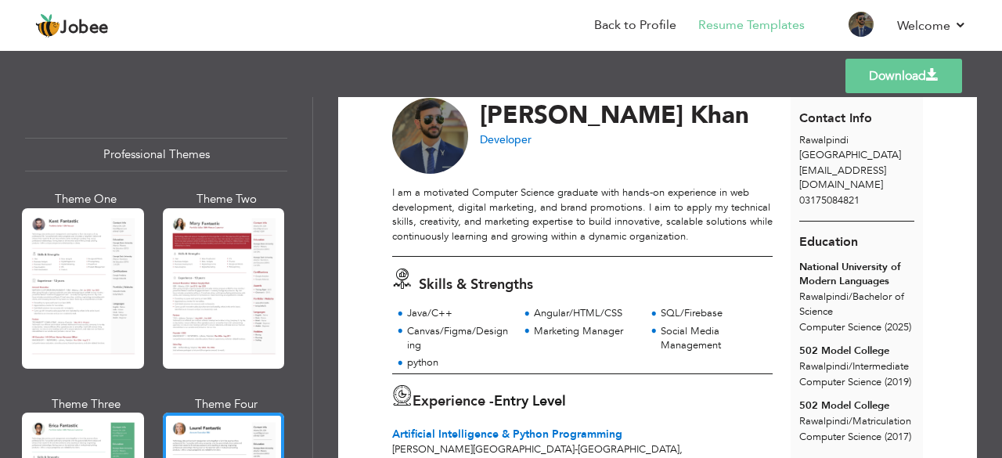
scroll to position [52, 0]
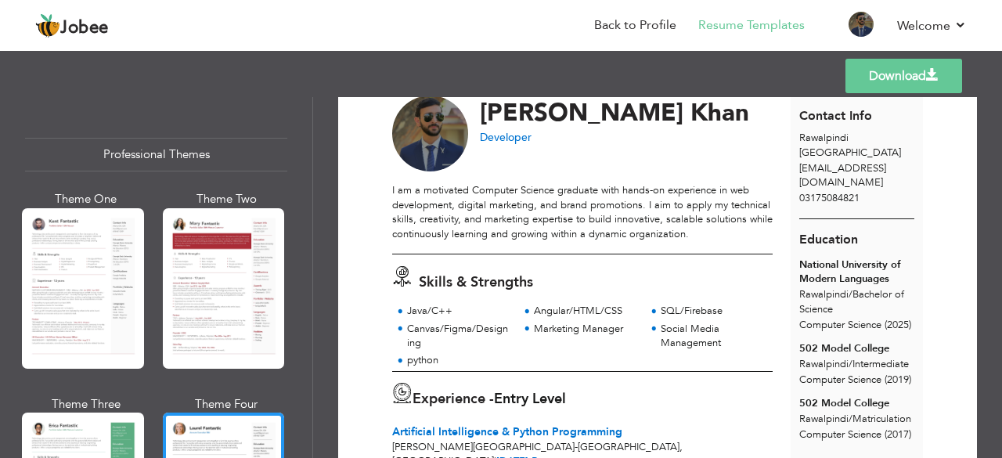
click at [836, 168] on span "[EMAIL_ADDRESS][DOMAIN_NAME]" at bounding box center [842, 175] width 87 height 29
click at [866, 77] on link "Download" at bounding box center [903, 76] width 117 height 34
click at [653, 29] on link "Back to Profile" at bounding box center [635, 25] width 82 height 18
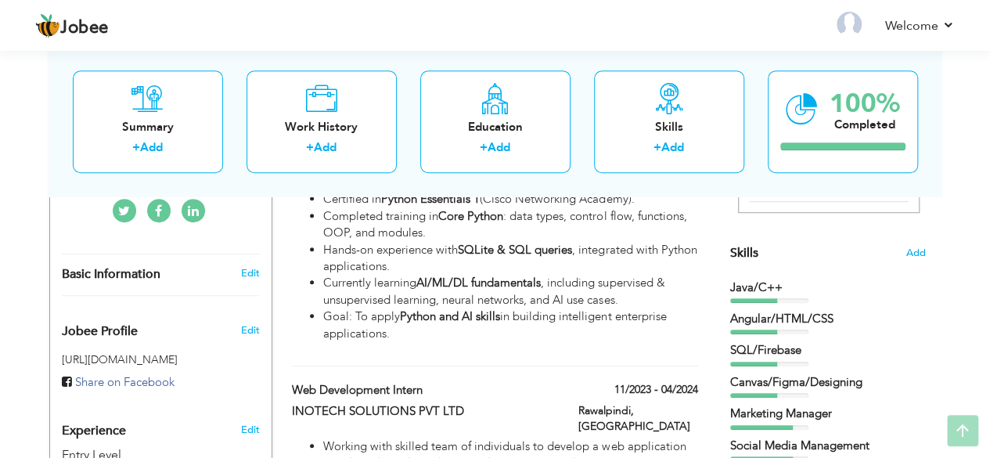
scroll to position [396, 0]
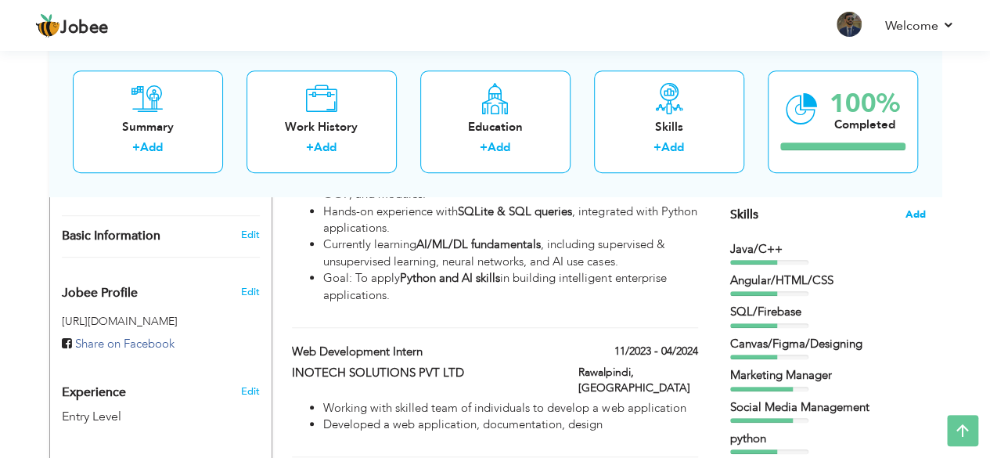
click at [909, 212] on span "Add" at bounding box center [916, 214] width 20 height 15
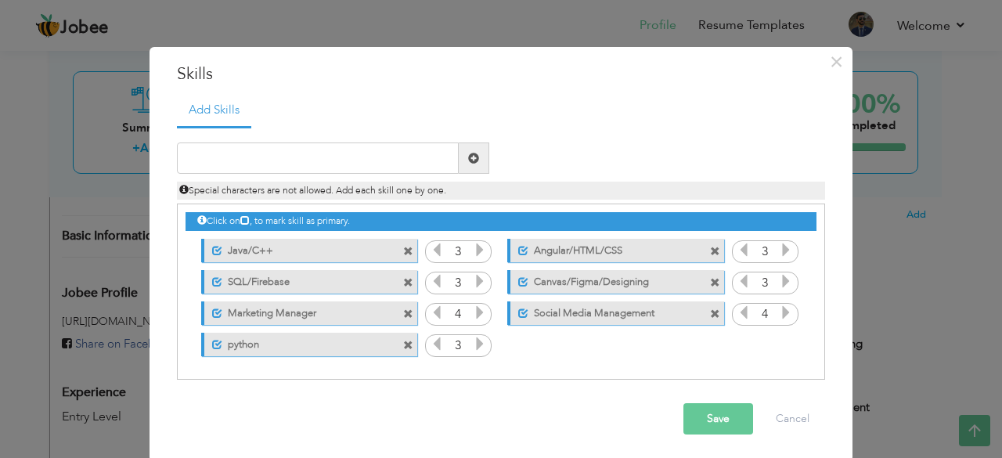
click at [710, 278] on span at bounding box center [715, 283] width 10 height 10
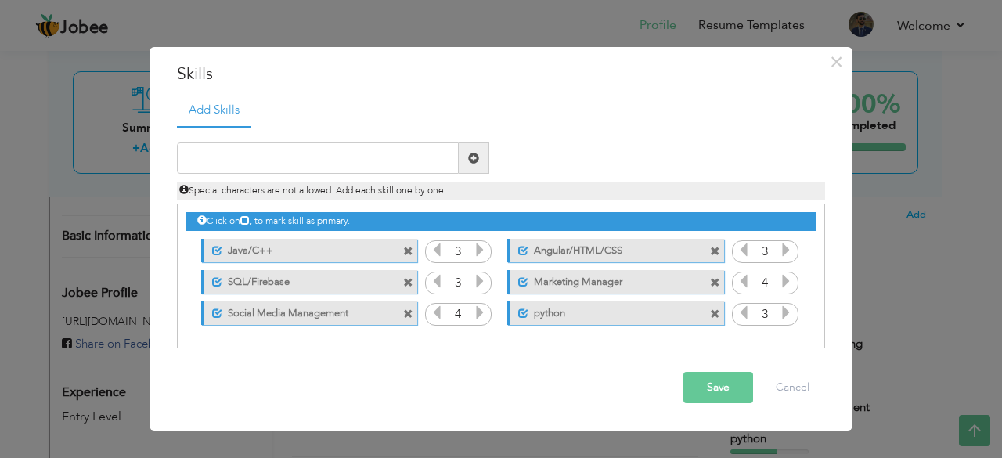
click at [711, 314] on span at bounding box center [715, 314] width 10 height 10
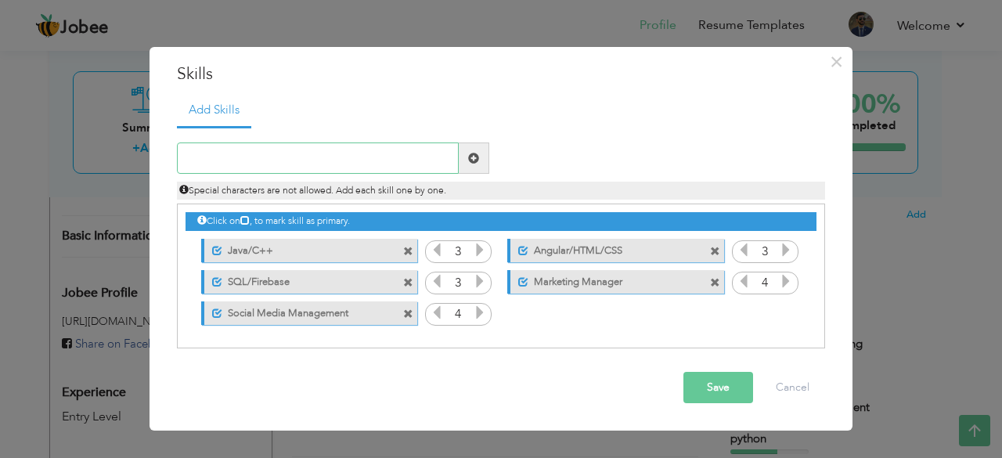
click at [265, 153] on input "text" at bounding box center [318, 157] width 282 height 31
drag, startPoint x: 347, startPoint y: 319, endPoint x: 326, endPoint y: 232, distance: 88.8
click at [326, 232] on div "Click on , to mark skill as primary. Unmark as primary skill. Java/C++ 3 3 SQL/…" at bounding box center [500, 266] width 631 height 124
drag, startPoint x: 254, startPoint y: 248, endPoint x: 275, endPoint y: 311, distance: 66.3
click at [275, 311] on div "Click on , to mark skill as primary. Unmark as primary skill. Java/C++ 3 3 SQL/…" at bounding box center [500, 266] width 631 height 124
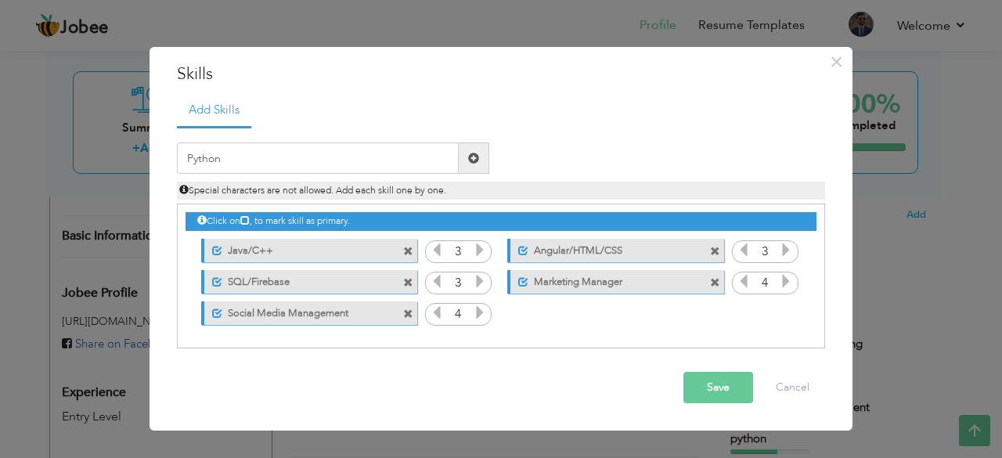
click at [254, 243] on label "Java/C++" at bounding box center [300, 249] width 156 height 20
click at [254, 243] on label "Java/C++" at bounding box center [298, 249] width 158 height 20
click at [254, 245] on label "Java/C++" at bounding box center [300, 249] width 156 height 20
click at [409, 251] on span at bounding box center [408, 252] width 10 height 10
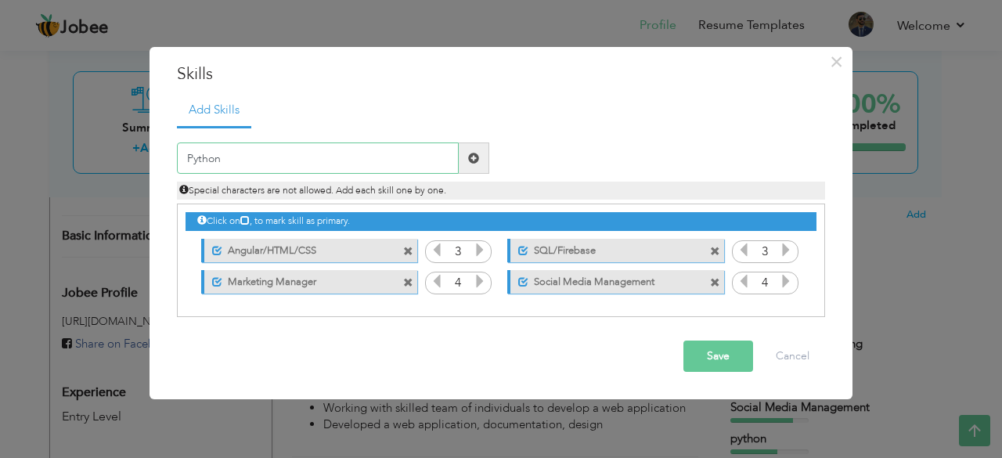
drag, startPoint x: 186, startPoint y: 153, endPoint x: 194, endPoint y: 161, distance: 11.1
click at [186, 154] on input "Python" at bounding box center [318, 157] width 282 height 31
type input "Java/C++/Python"
click at [478, 157] on span at bounding box center [473, 158] width 11 height 11
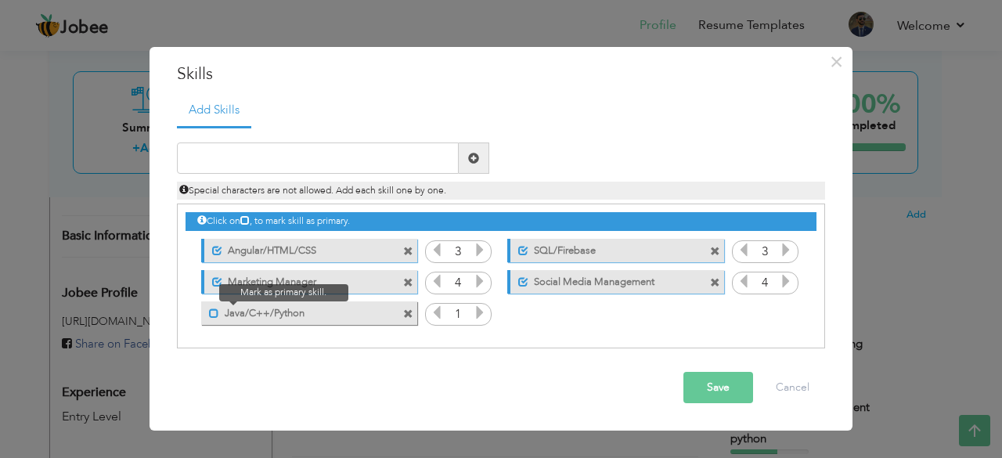
click at [208, 313] on span at bounding box center [210, 309] width 18 height 16
click at [474, 314] on icon at bounding box center [480, 312] width 14 height 14
click at [435, 311] on icon at bounding box center [437, 312] width 14 height 14
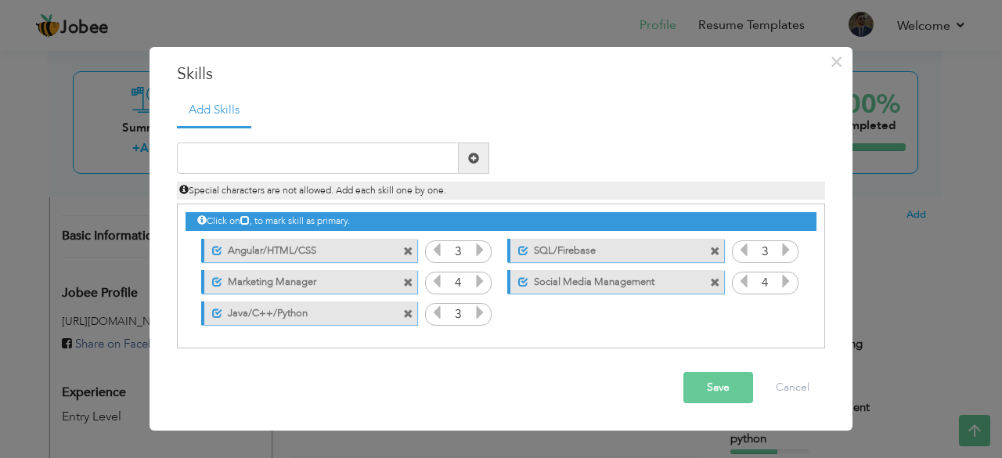
click at [709, 384] on button "Save" at bounding box center [718, 387] width 70 height 31
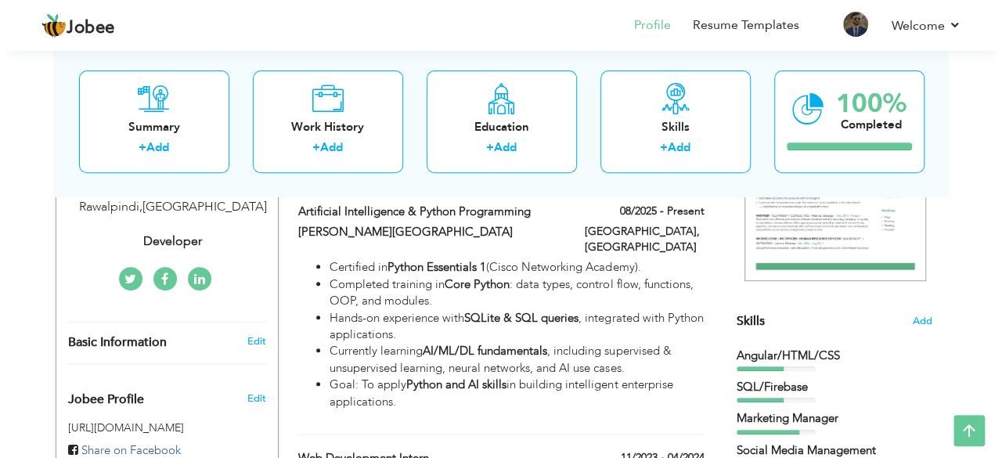
scroll to position [278, 0]
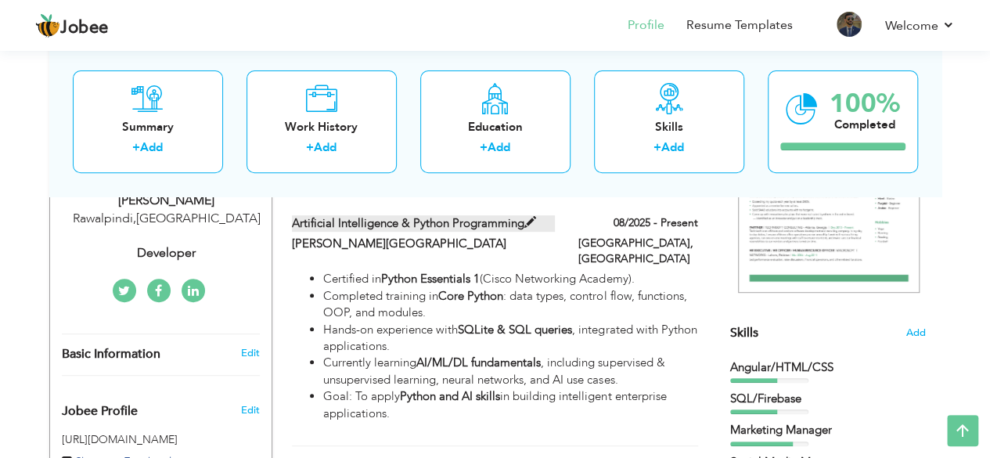
click at [466, 223] on label "Artificial Intelligence & Python Programming" at bounding box center [423, 223] width 263 height 16
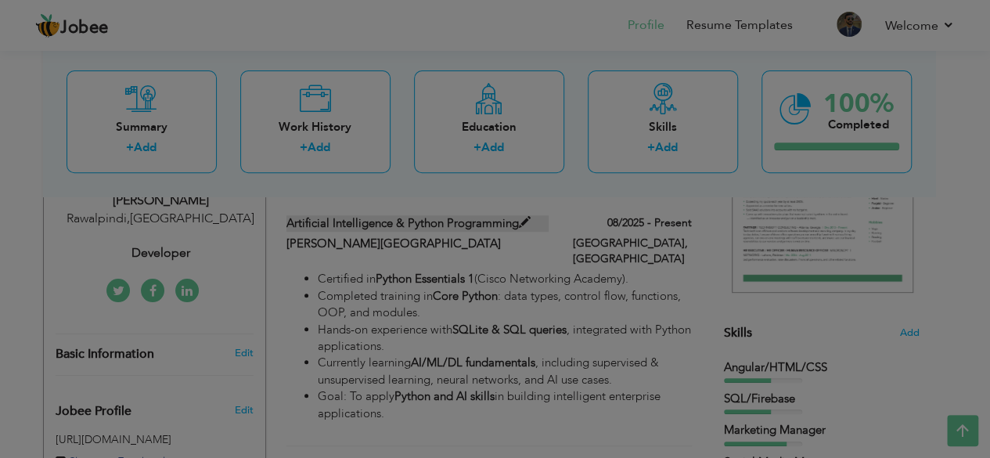
type input "Artificial Intelligence & Python Programming"
type input "[PERSON_NAME][GEOGRAPHIC_DATA]"
type input "08/2025"
type input "[GEOGRAPHIC_DATA]"
type input "Islamabad"
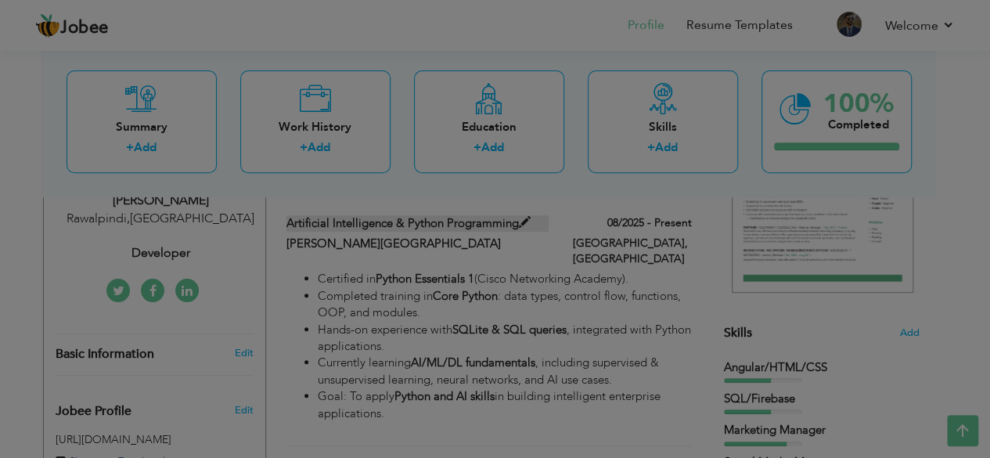
checkbox input "true"
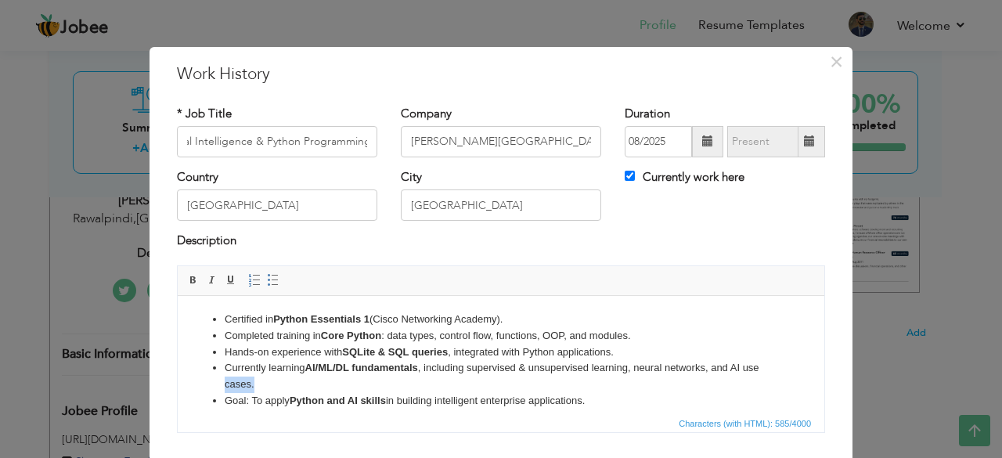
scroll to position [0, 0]
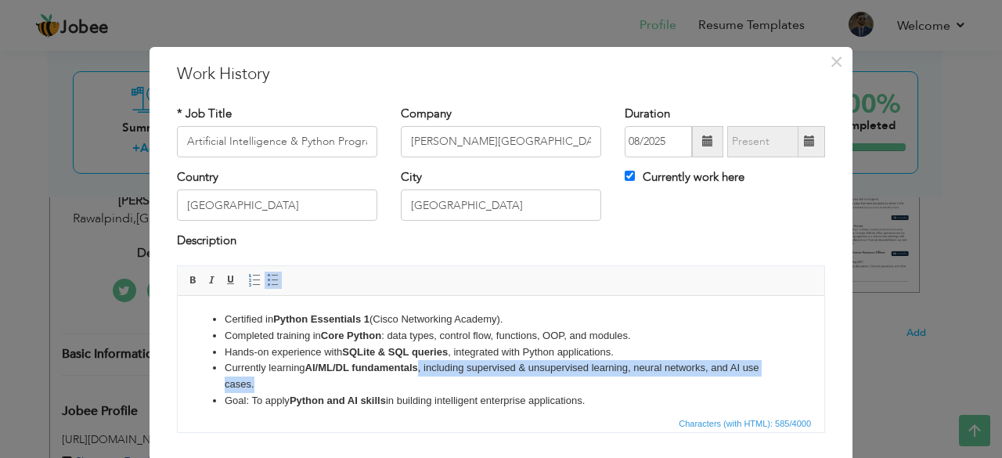
drag, startPoint x: 225, startPoint y: 382, endPoint x: 432, endPoint y: 406, distance: 208.8
click at [422, 375] on li "Currently learning AI/ML/DL fundamentals , including supervised & unsupervised …" at bounding box center [501, 375] width 553 height 33
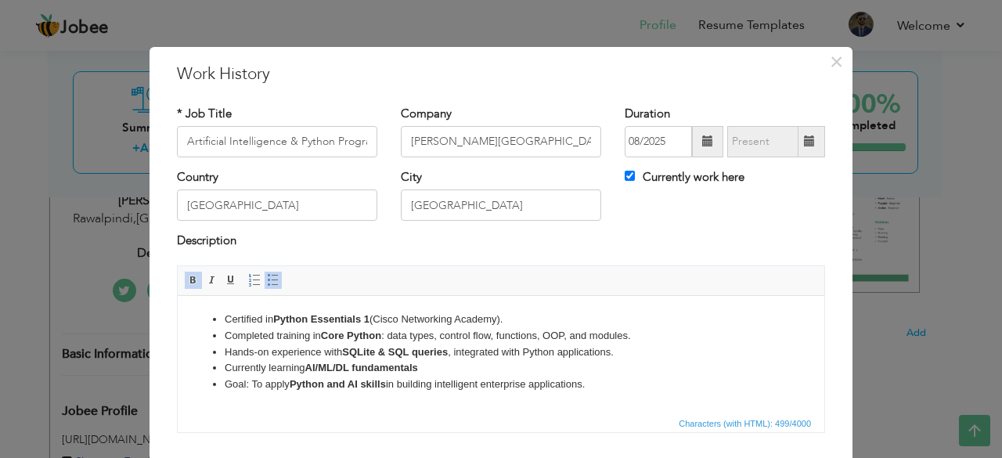
click at [650, 337] on li "Completed training in Core Python : data types, control flow, functions, OOP, a…" at bounding box center [501, 335] width 553 height 16
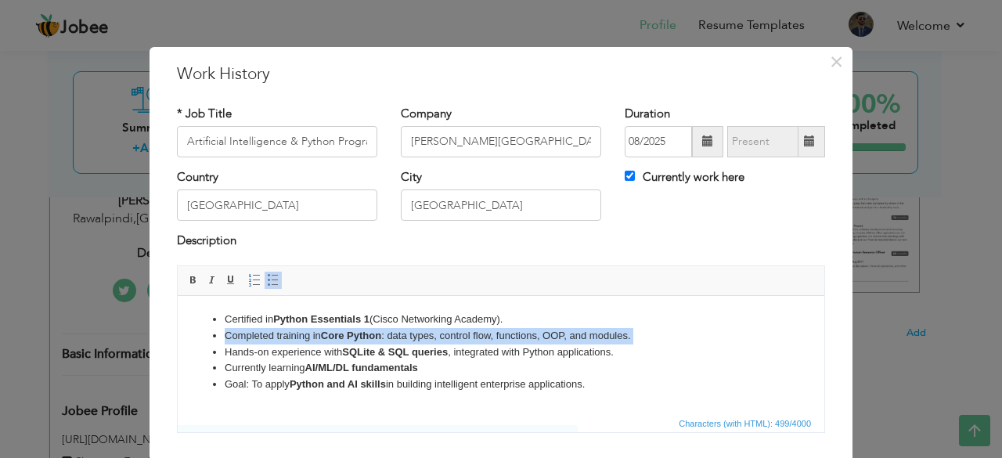
click at [650, 337] on li "Completed training in Core Python : data types, control flow, functions, OOP, a…" at bounding box center [501, 335] width 553 height 16
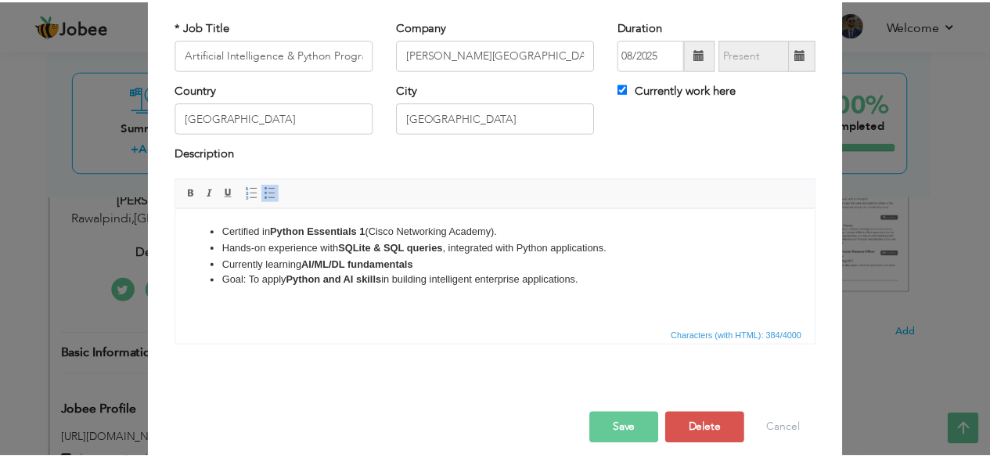
scroll to position [100, 0]
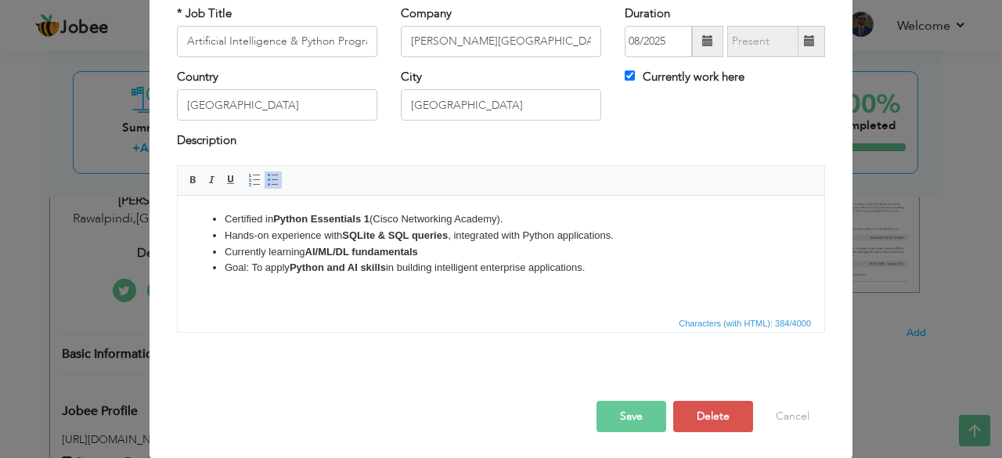
click at [612, 408] on button "Save" at bounding box center [631, 416] width 70 height 31
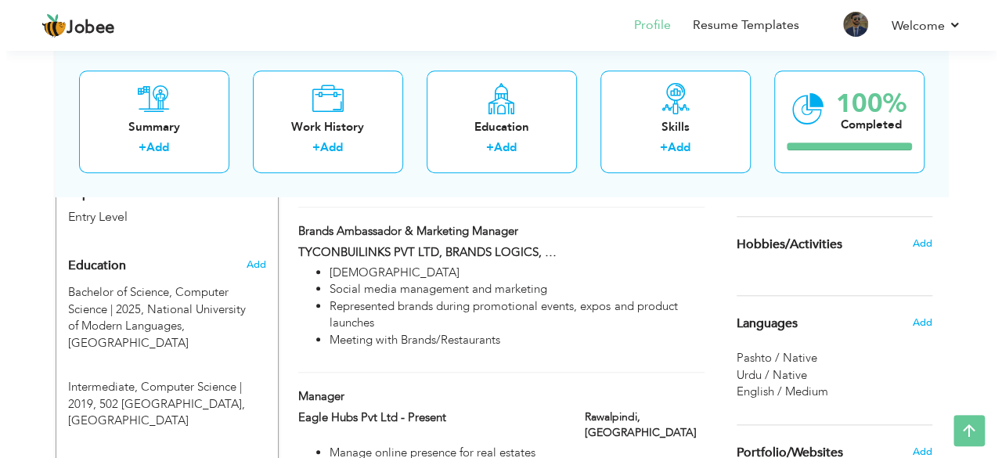
scroll to position [601, 0]
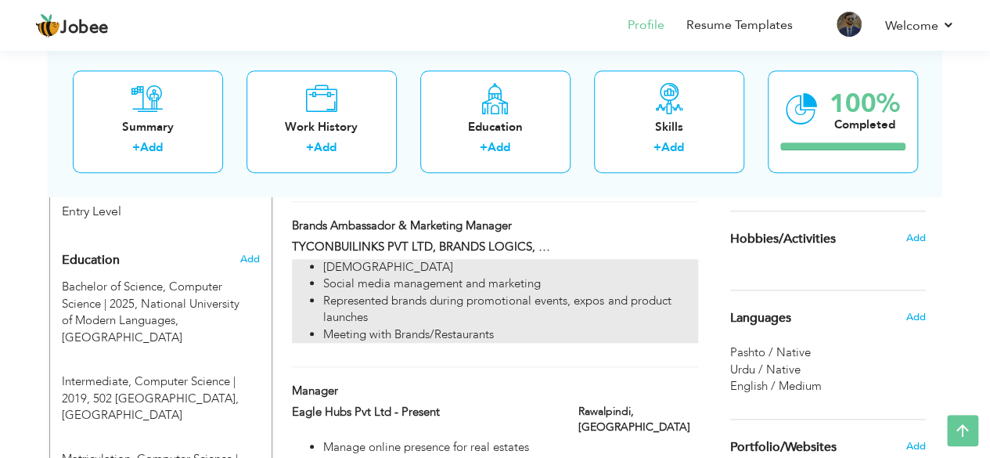
click at [603, 293] on li "Represented brands during promotional events, expos and product launches" at bounding box center [510, 310] width 374 height 34
type input "Brands Ambassador & Marketing Manager"
type input "TYCONBUILINKS PVT LTD, BRANDS LOGICS, QUBE ACTIVATIONS, ACTIVE MEDIA, HELIUM,BU…"
checkbox input "false"
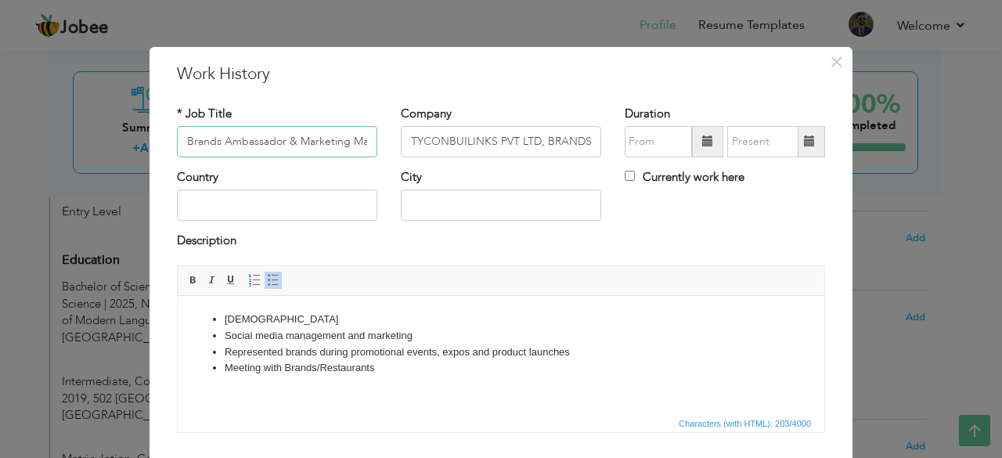
scroll to position [0, 27]
click at [224, 332] on ul "Part time employee Social media management and marketing Represented brands dur…" at bounding box center [500, 343] width 615 height 65
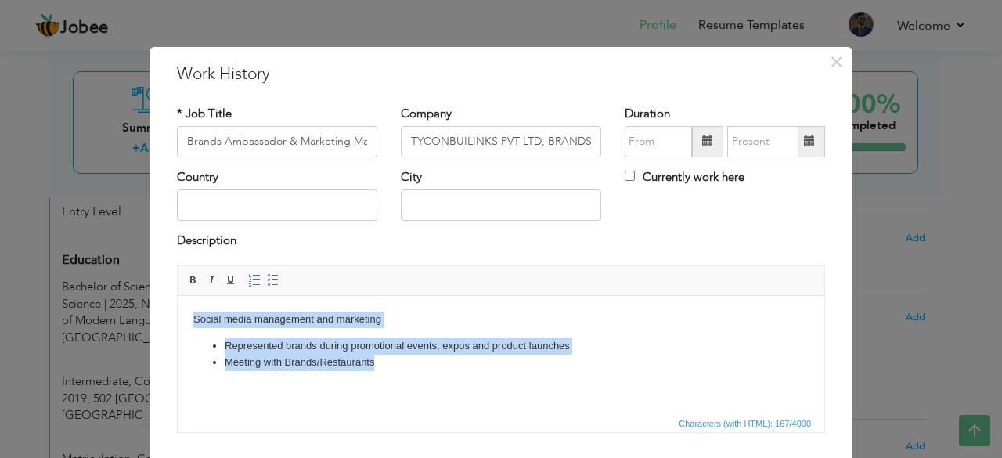
drag, startPoint x: 383, startPoint y: 362, endPoint x: 237, endPoint y: 310, distance: 154.5
click at [178, 322] on html "Social media management and marketing Represented brands during promotional eve…" at bounding box center [501, 340] width 646 height 90
click at [267, 275] on span at bounding box center [273, 280] width 13 height 13
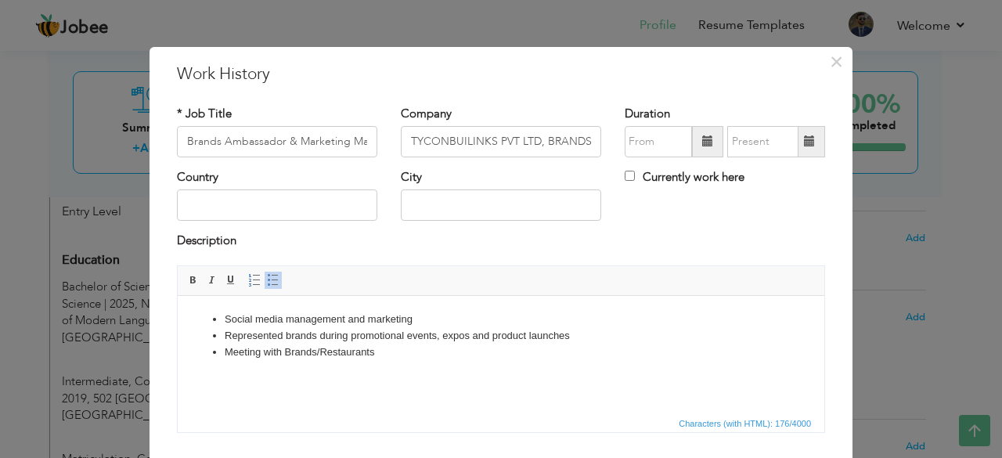
click at [267, 277] on span at bounding box center [273, 280] width 13 height 13
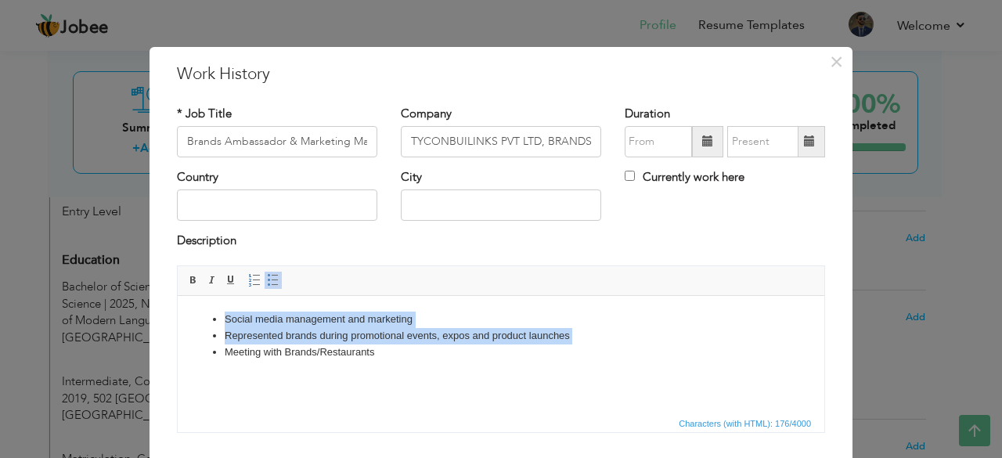
click at [448, 375] on html "Social media management and marketing Represented brands during promotional eve…" at bounding box center [501, 335] width 646 height 80
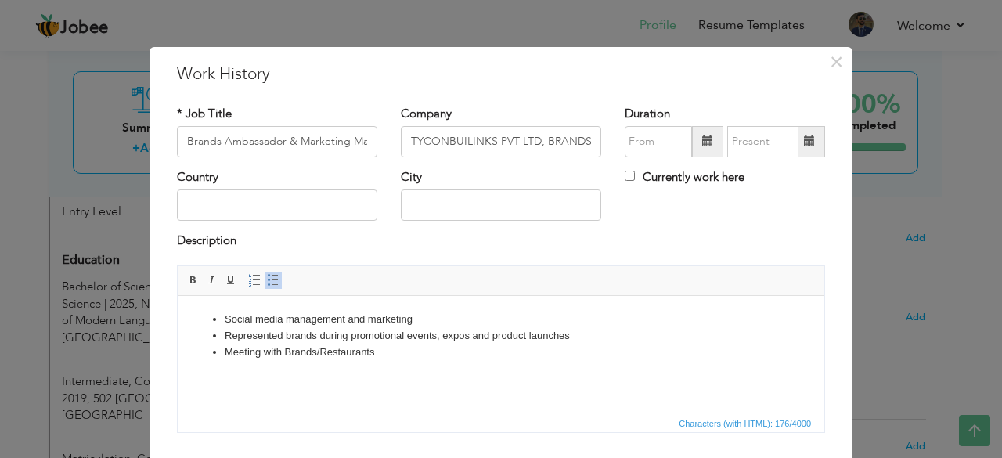
drag, startPoint x: 989, startPoint y: 241, endPoint x: 967, endPoint y: 306, distance: 68.6
click at [988, 304] on div "× Work History * Job Title Brands Ambassador & Marketing Manager Company TYCONB…" at bounding box center [501, 229] width 1002 height 458
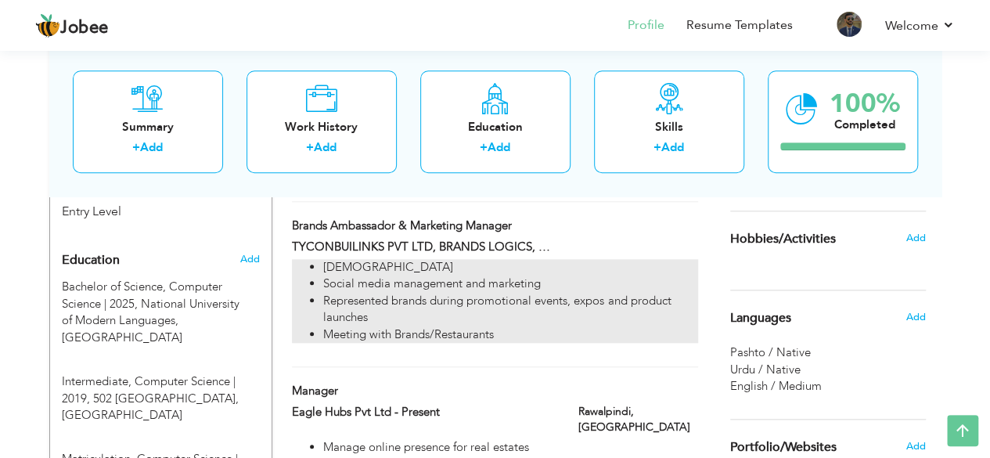
click at [523, 326] on li "Meeting with Brands/Restaurants" at bounding box center [510, 334] width 374 height 16
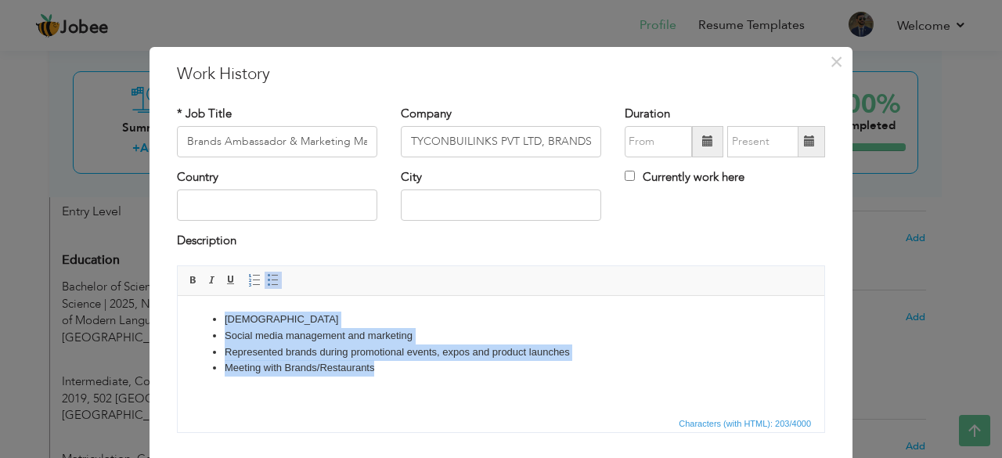
drag, startPoint x: 402, startPoint y: 372, endPoint x: 222, endPoint y: 320, distance: 187.3
click at [222, 320] on ul "Part time employee Social media management and marketing Represented brands dur…" at bounding box center [500, 343] width 615 height 65
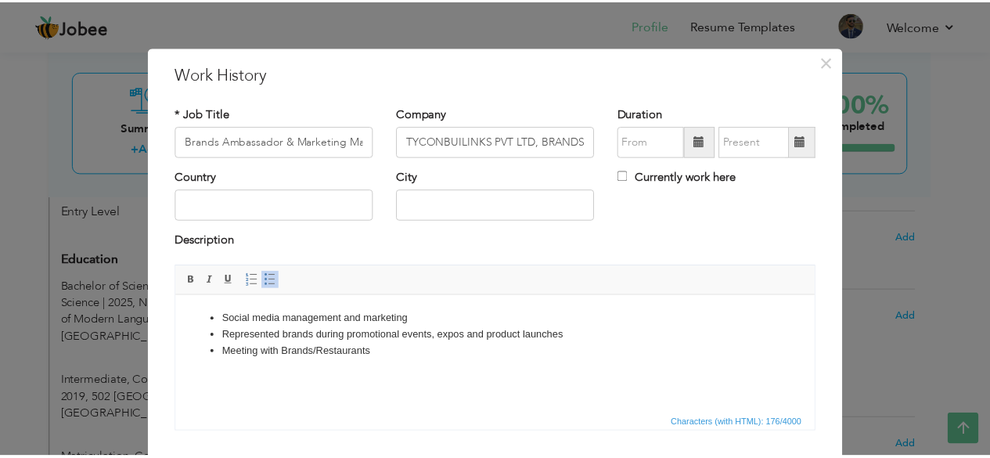
scroll to position [100, 0]
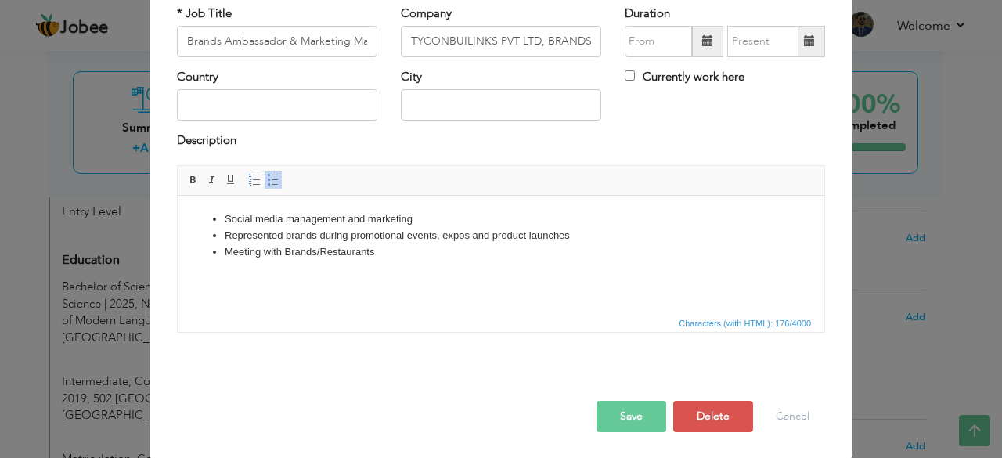
click at [647, 409] on button "Save" at bounding box center [631, 416] width 70 height 31
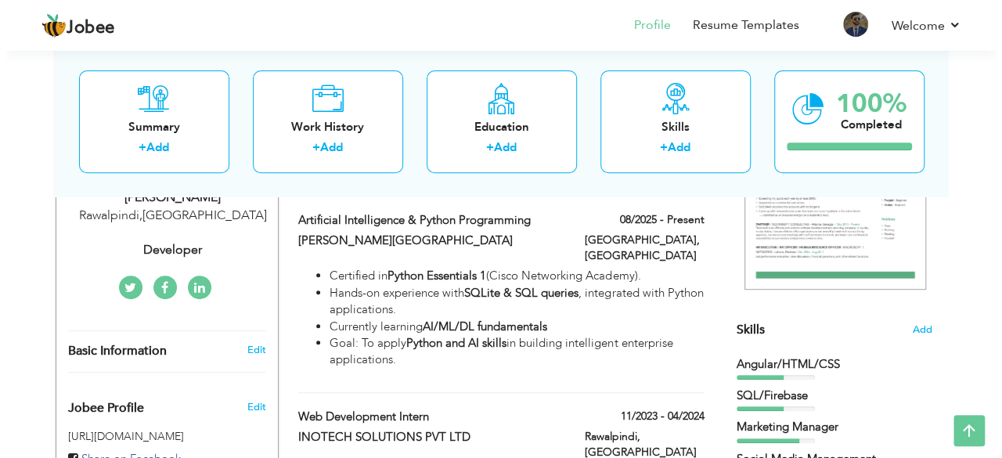
scroll to position [279, 0]
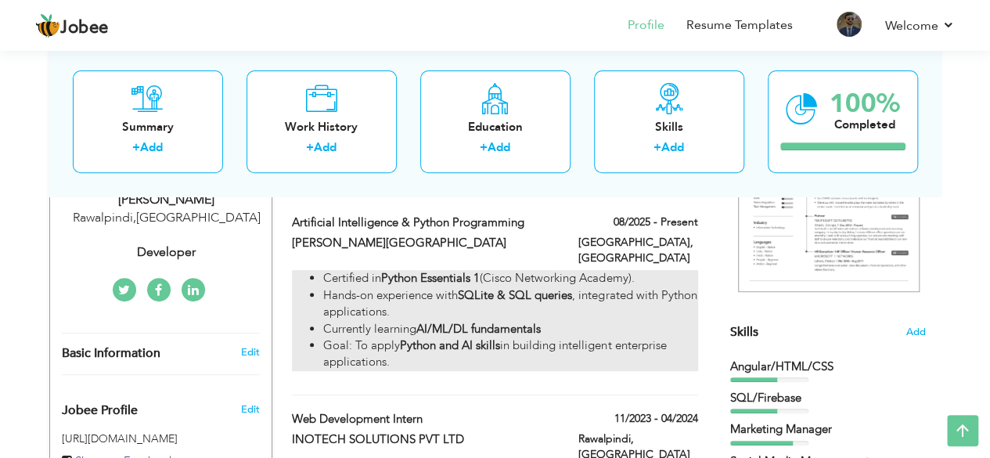
click at [509, 287] on strong "SQLite & SQL queries" at bounding box center [515, 295] width 114 height 16
type input "Artificial Intelligence & Python Programming"
type input "[PERSON_NAME][GEOGRAPHIC_DATA]"
type input "08/2025"
type input "[GEOGRAPHIC_DATA]"
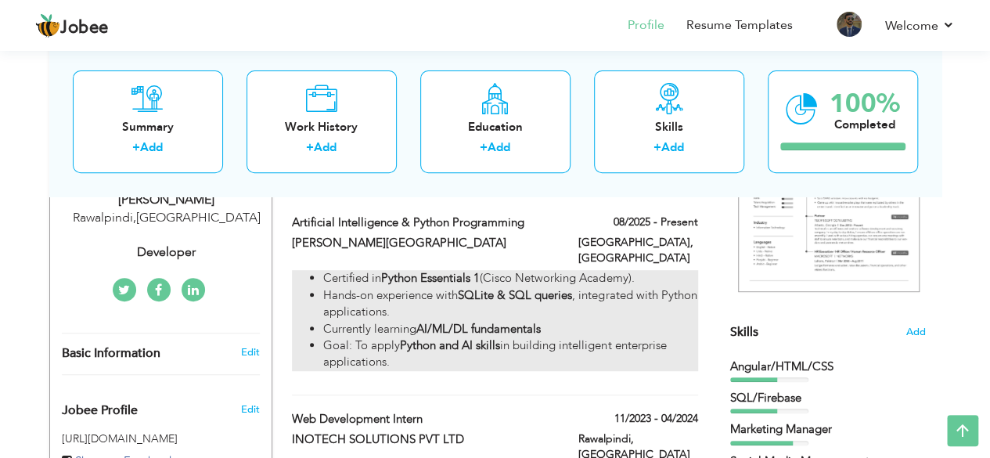
type input "[GEOGRAPHIC_DATA]"
checkbox input "true"
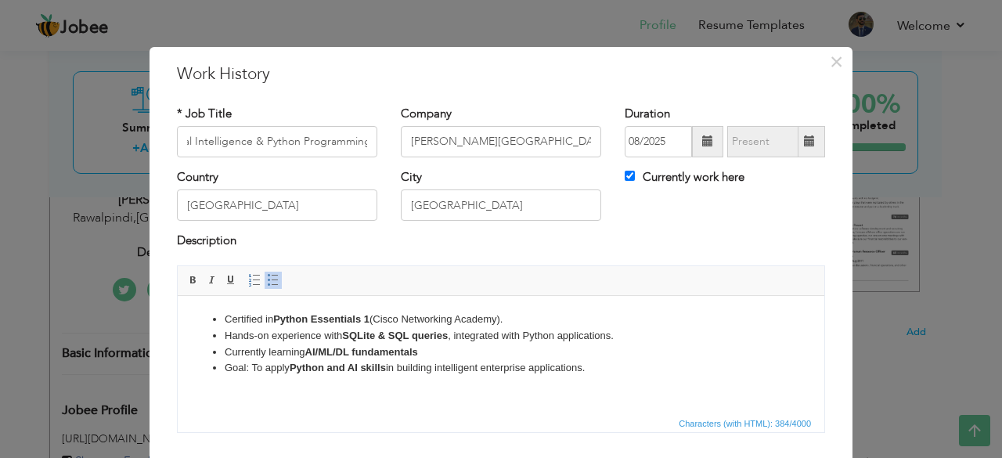
scroll to position [0, 0]
drag, startPoint x: 373, startPoint y: 315, endPoint x: 276, endPoint y: 315, distance: 96.3
click at [276, 315] on li "Certified in Python Essentials 1 (Cisco Networking Academy)." at bounding box center [501, 319] width 553 height 16
drag, startPoint x: 450, startPoint y: 336, endPoint x: 347, endPoint y: 336, distance: 102.5
click at [347, 336] on strong "SQLite & SQL queries" at bounding box center [395, 335] width 106 height 12
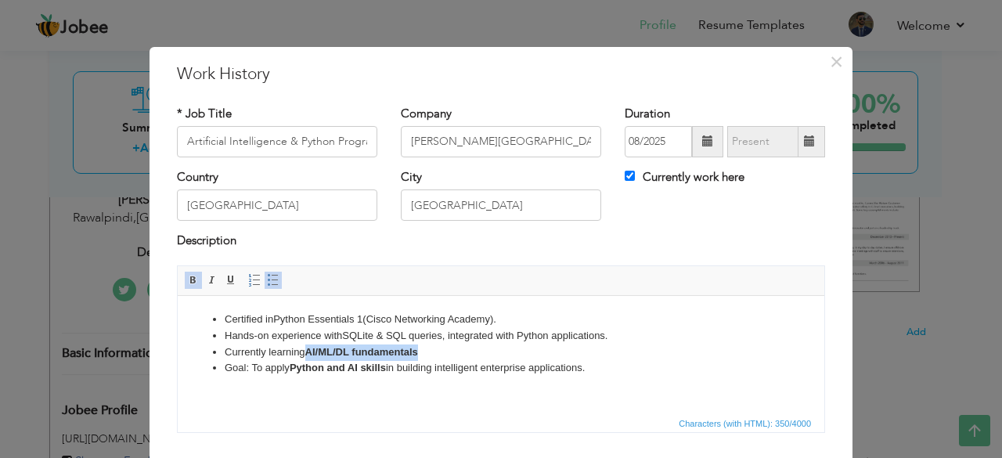
drag, startPoint x: 403, startPoint y: 351, endPoint x: 309, endPoint y: 349, distance: 93.9
click at [309, 349] on li "Currently learning AI/ML/DL fundamentals" at bounding box center [501, 352] width 553 height 16
drag, startPoint x: 388, startPoint y: 367, endPoint x: 291, endPoint y: 362, distance: 97.2
click at [291, 362] on li "Goal: To apply Python and AI skills in building intelligent enterprise applicat…" at bounding box center [501, 367] width 553 height 16
click at [520, 351] on li "Currently learning AI/ML/DL fundamentals" at bounding box center [501, 352] width 553 height 16
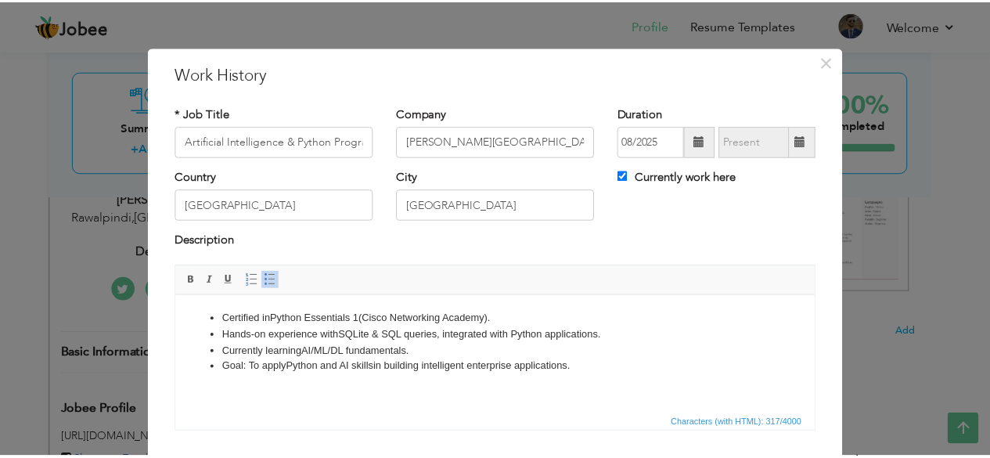
scroll to position [100, 0]
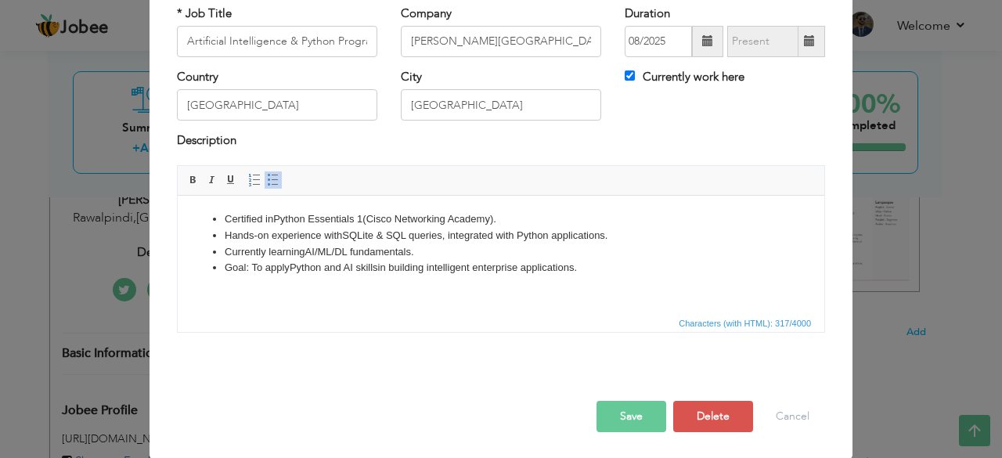
click at [605, 401] on button "Save" at bounding box center [631, 416] width 70 height 31
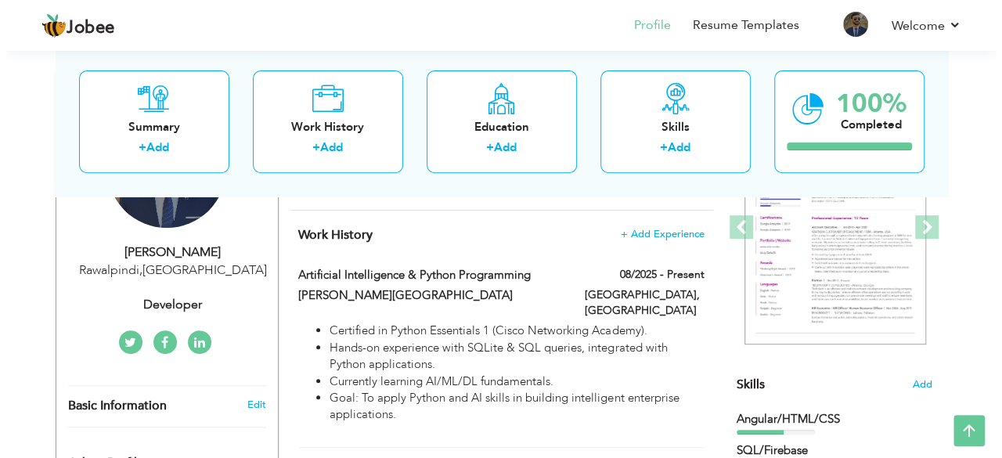
scroll to position [213, 0]
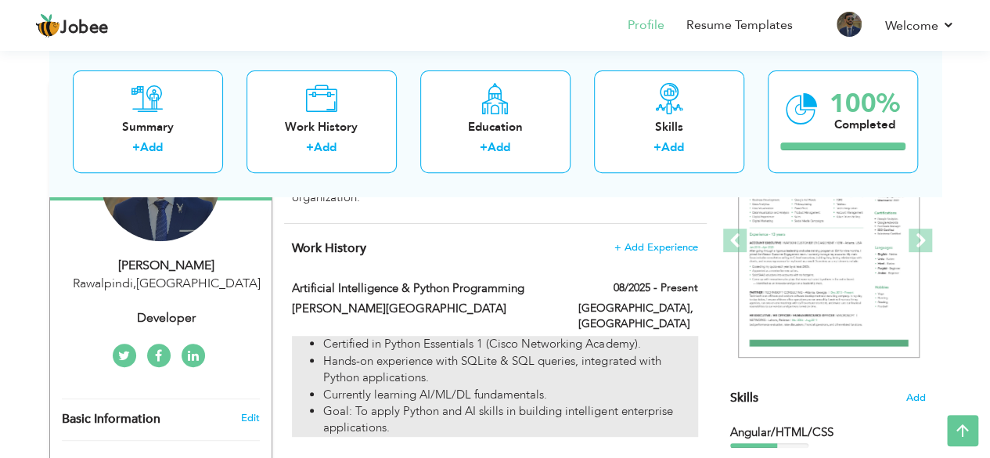
click at [476, 387] on li "Currently learning AI/ML/DL fundamentals." at bounding box center [510, 395] width 374 height 16
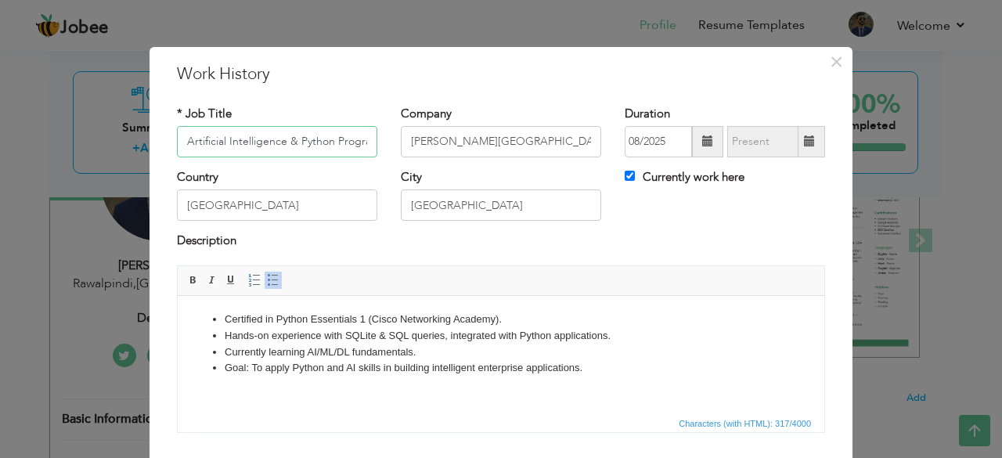
scroll to position [0, 34]
click at [562, 312] on li "Certified in Python Essentials 1 (Cisco Networking Academy)." at bounding box center [501, 319] width 553 height 16
click at [632, 337] on li "Hands-on experience with SQLite & SQL queries, integrated with Python applicati…" at bounding box center [501, 335] width 553 height 16
click at [481, 353] on li "Currently learning AI/ML/DL fundamentals." at bounding box center [501, 352] width 553 height 16
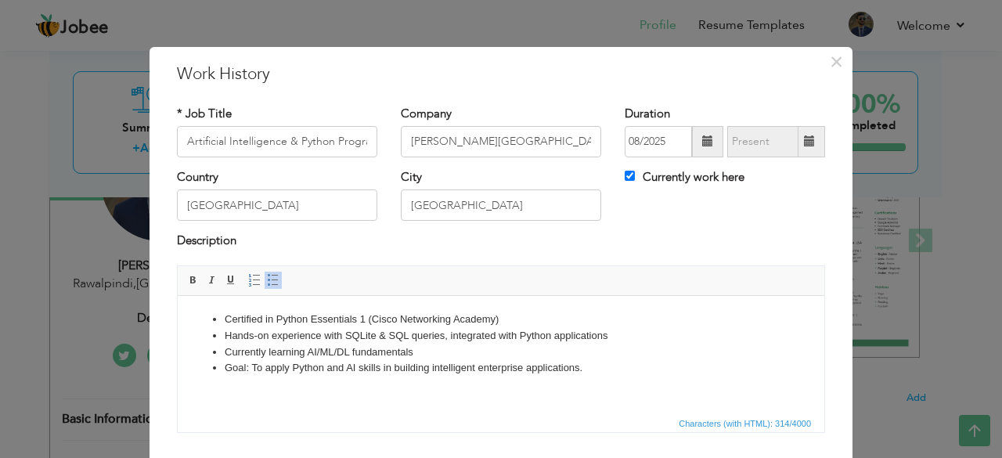
click at [597, 370] on li "Goal: To apply Python and AI skills in building intelligent enterprise applicat…" at bounding box center [501, 367] width 553 height 16
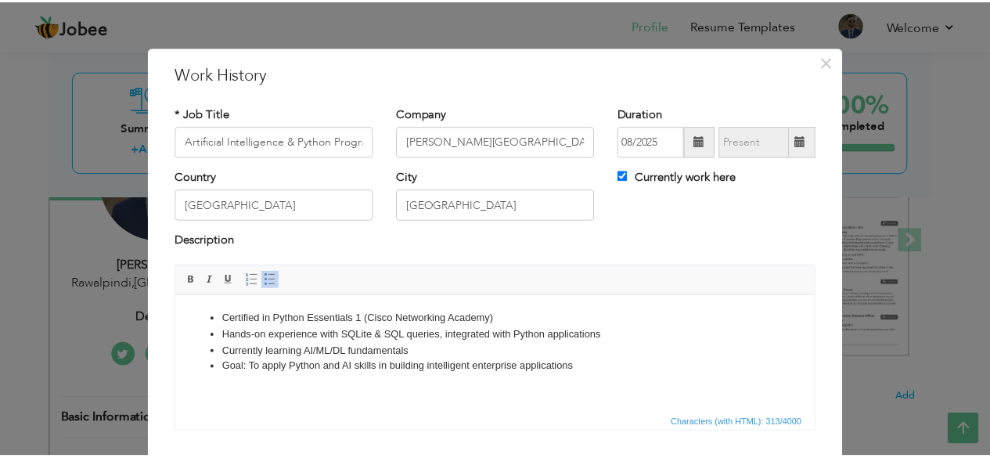
scroll to position [100, 0]
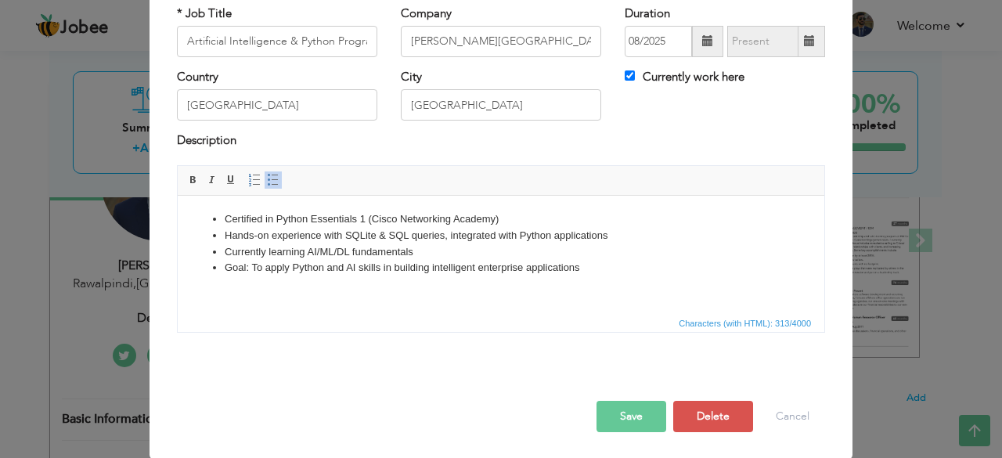
click at [624, 412] on button "Save" at bounding box center [631, 416] width 70 height 31
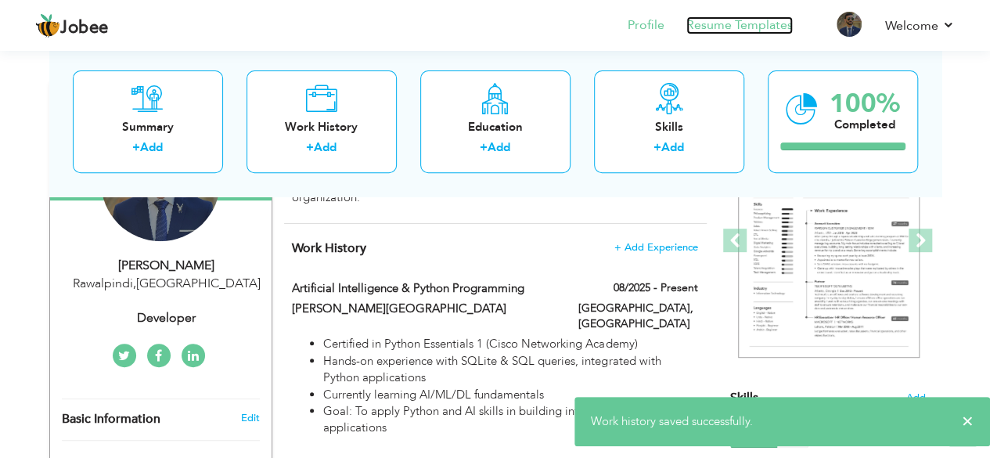
drag, startPoint x: 771, startPoint y: 21, endPoint x: 771, endPoint y: 34, distance: 13.3
click at [771, 20] on link "Resume Templates" at bounding box center [739, 25] width 106 height 18
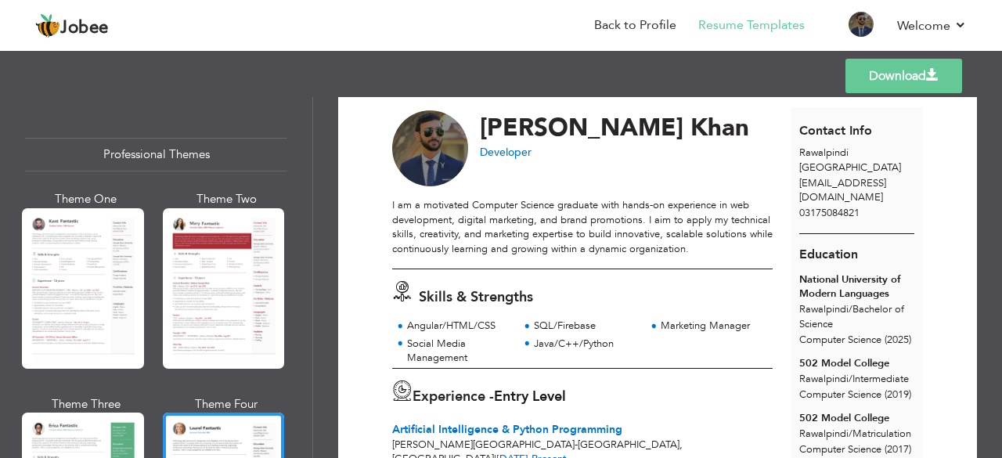
scroll to position [21, 0]
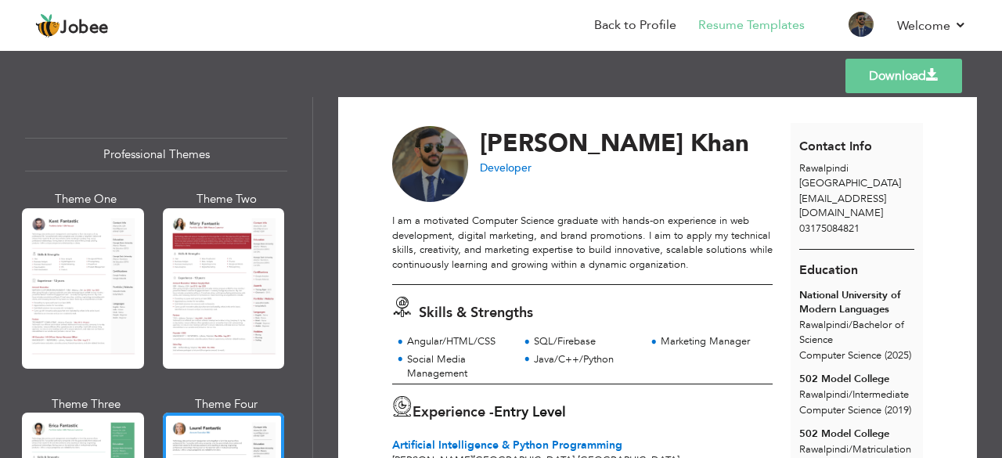
click at [908, 74] on link "Download" at bounding box center [903, 76] width 117 height 34
click at [636, 24] on link "Back to Profile" at bounding box center [635, 25] width 82 height 18
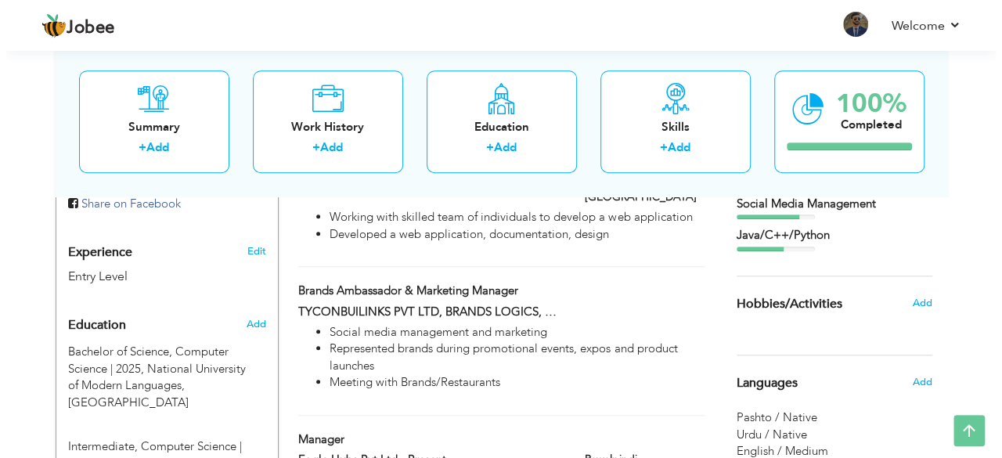
scroll to position [538, 0]
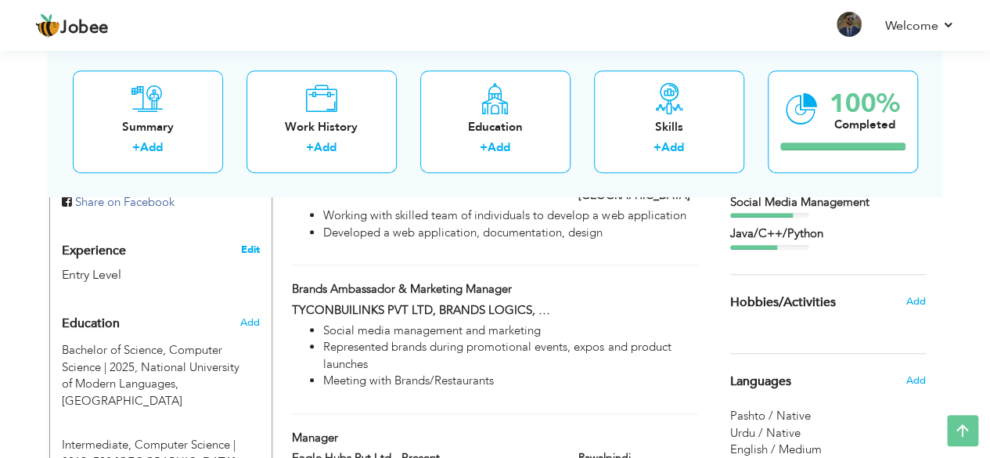
click at [254, 250] on link "Edit" at bounding box center [249, 250] width 19 height 14
type input "[PERSON_NAME]"
type input "Khan"
type input "03175084821"
select select "number:166"
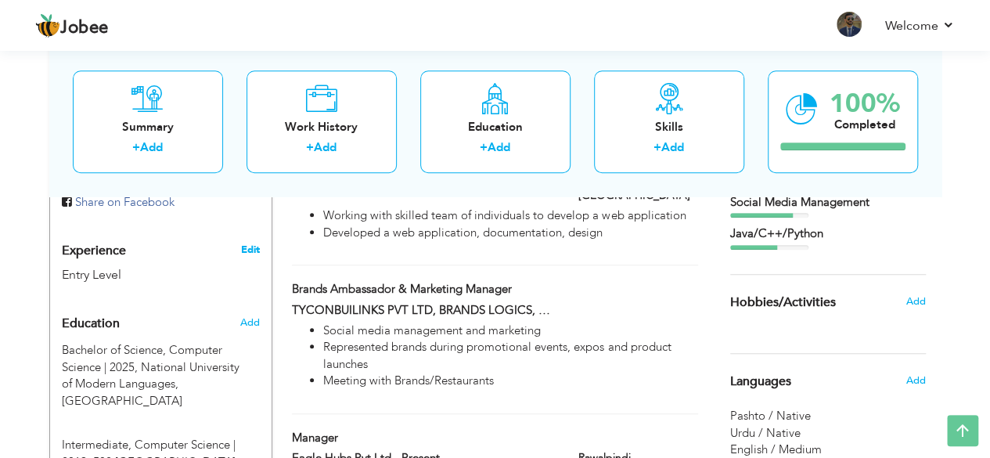
type input "Rawalpindi"
select select "number:1"
type input "Developer"
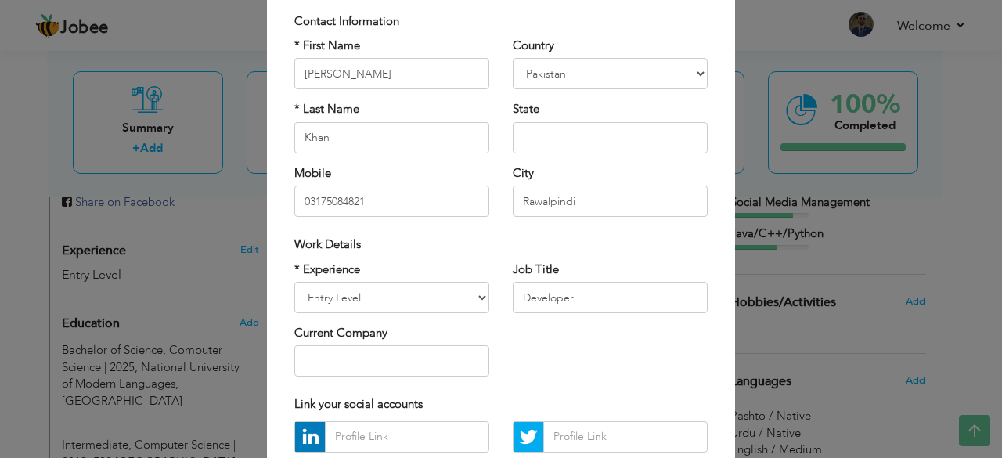
scroll to position [146, 0]
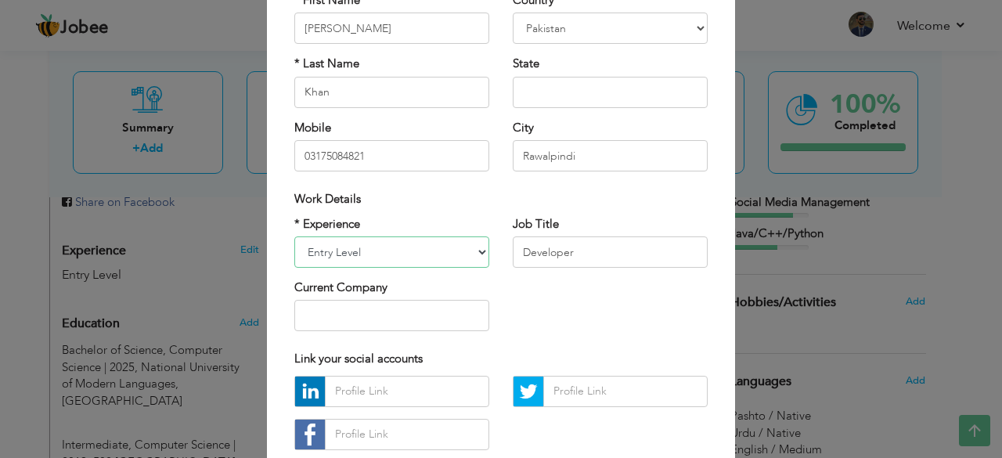
click at [473, 247] on select "Entry Level Less than 1 Year 1 Year 2 Years 3 Years 4 Years 5 Years 6 Years 7 Y…" at bounding box center [391, 251] width 195 height 31
click at [480, 256] on select "Entry Level Less than 1 Year 1 Year 2 Years 3 Years 4 Years 5 Years 6 Years 7 Y…" at bounding box center [391, 251] width 195 height 31
drag, startPoint x: 304, startPoint y: 222, endPoint x: 637, endPoint y: 195, distance: 333.8
click at [637, 195] on div "Work Details" at bounding box center [500, 199] width 413 height 16
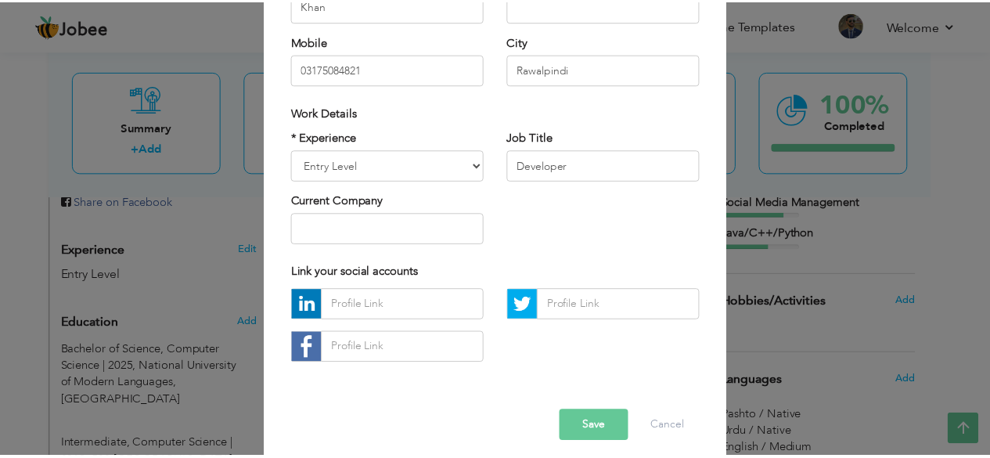
scroll to position [243, 0]
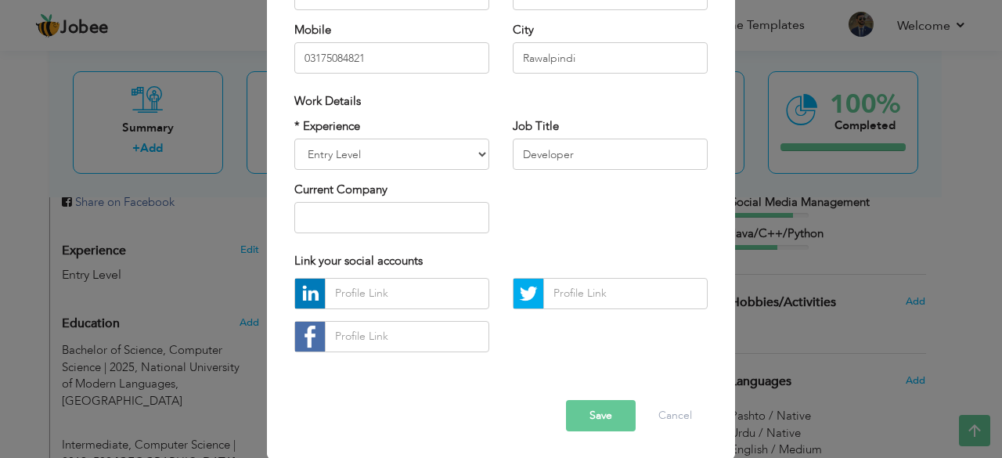
click at [590, 416] on button "Save" at bounding box center [601, 415] width 70 height 31
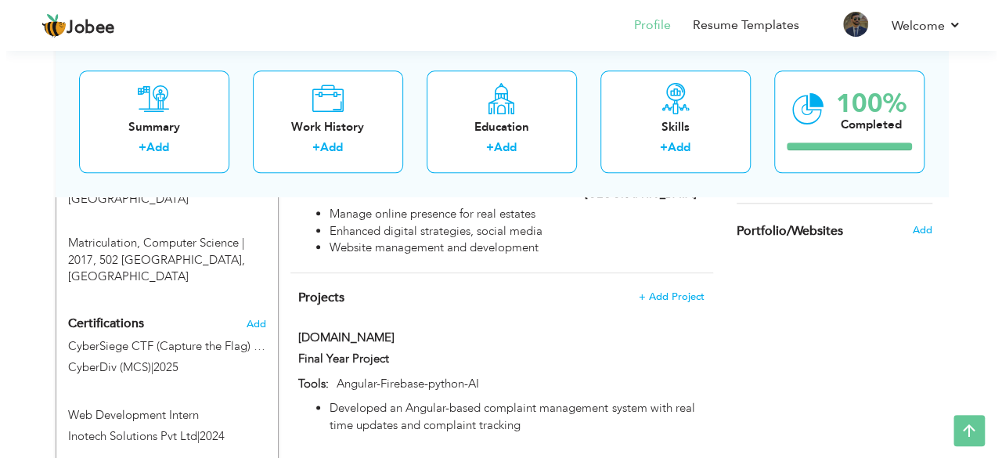
scroll to position [819, 0]
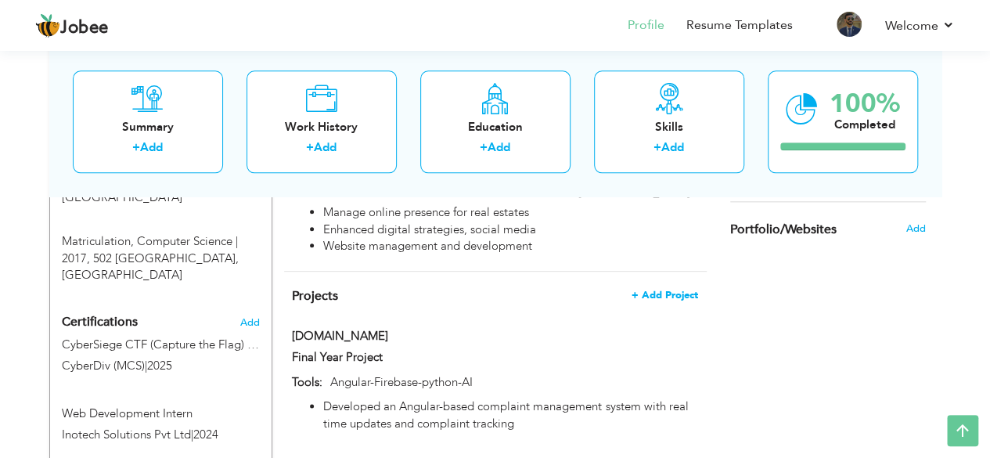
click at [682, 290] on span "+ Add Project" at bounding box center [665, 295] width 67 height 11
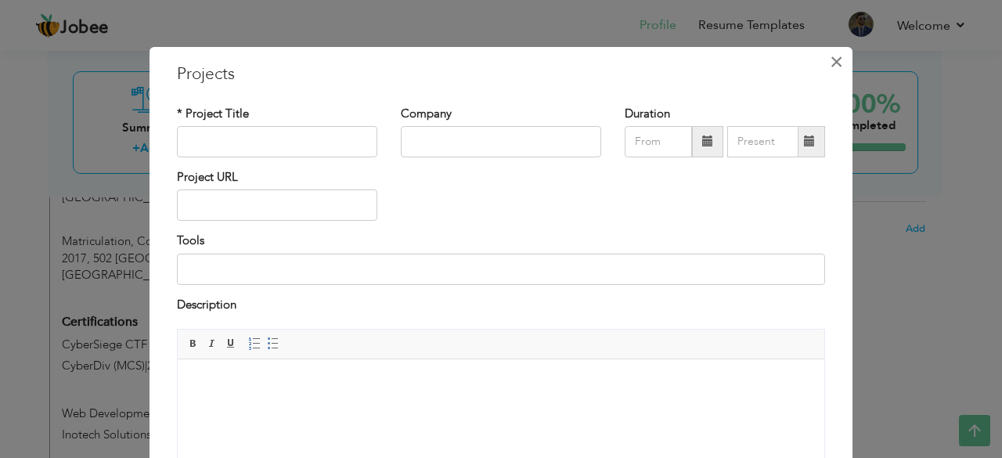
click at [830, 67] on span "×" at bounding box center [836, 62] width 13 height 28
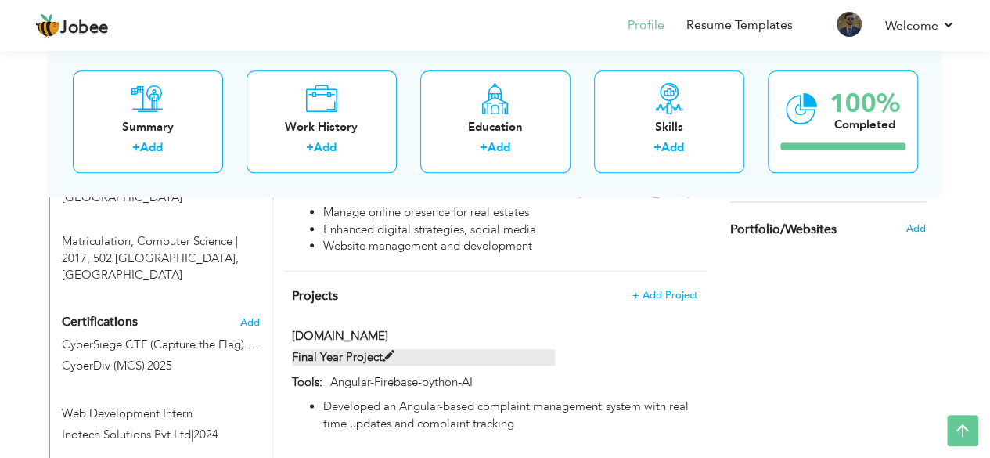
click at [358, 349] on label "Final Year Project" at bounding box center [423, 357] width 263 height 16
type input "[DOMAIN_NAME]"
type input "Final Year Project"
type input "Angular-Firebase-python-AI"
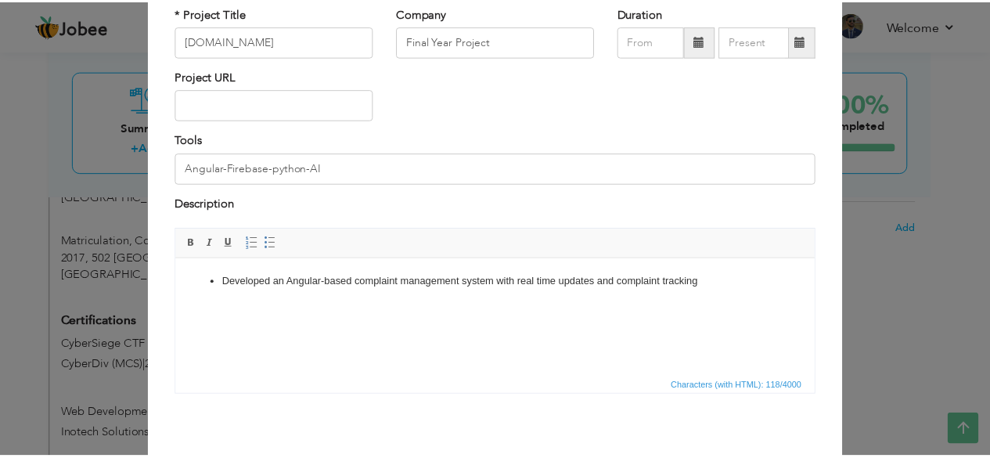
scroll to position [164, 0]
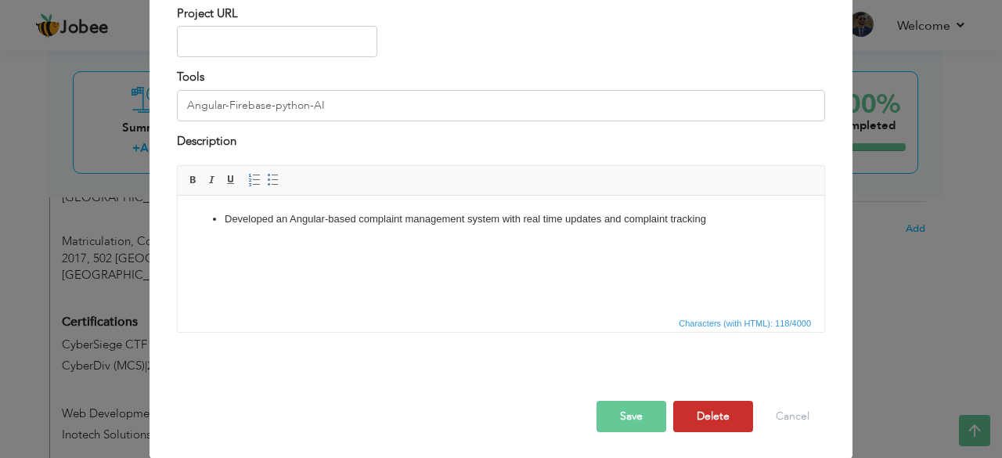
click at [715, 402] on button "Delete" at bounding box center [713, 416] width 80 height 31
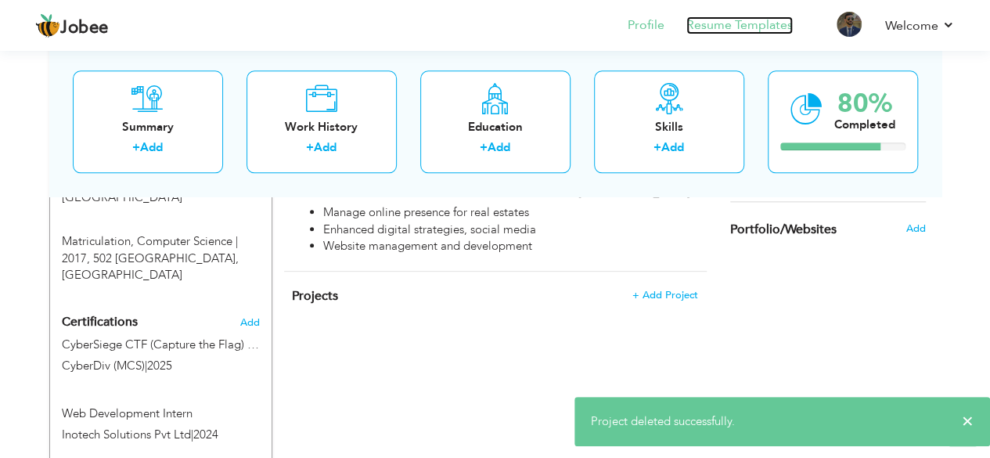
click at [756, 32] on link "Resume Templates" at bounding box center [739, 25] width 106 height 18
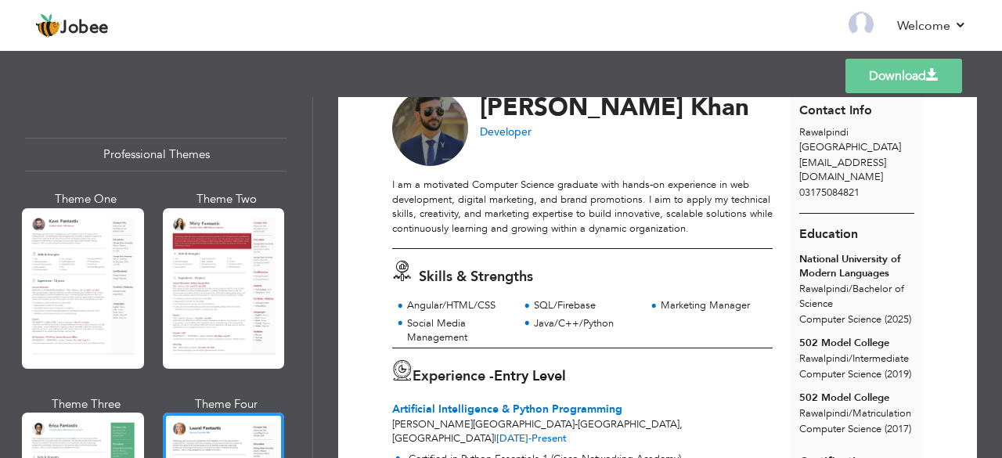
scroll to position [55, 0]
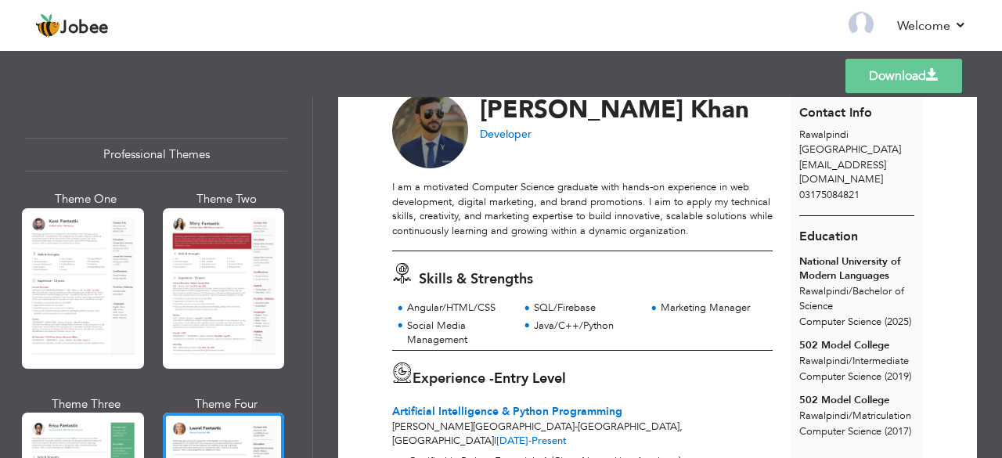
click at [856, 98] on div "Contact Info Rawalpindi Pakistan [EMAIL_ADDRESS][DOMAIN_NAME] 03175084821" at bounding box center [856, 152] width 133 height 127
click at [870, 79] on link "Download" at bounding box center [903, 76] width 117 height 34
